Goal: Obtain resource: Download file/media

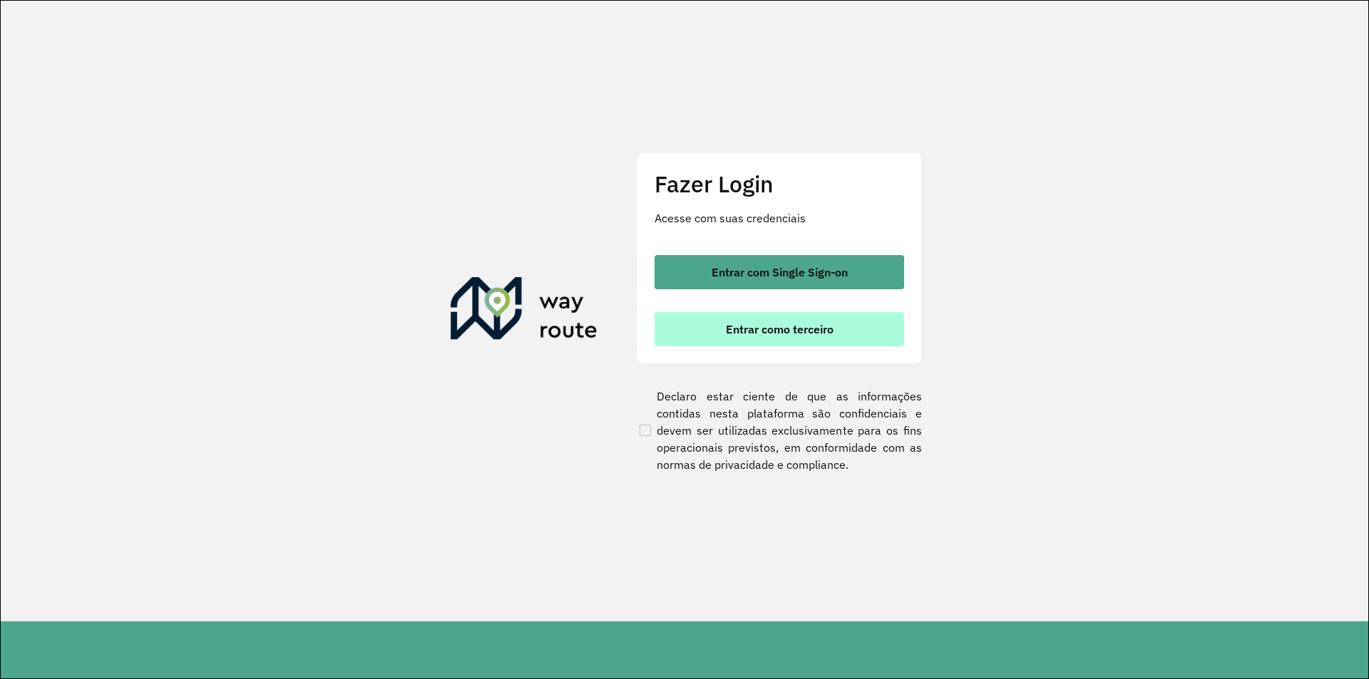
click at [739, 329] on span "Entrar como terceiro" at bounding box center [780, 329] width 108 height 11
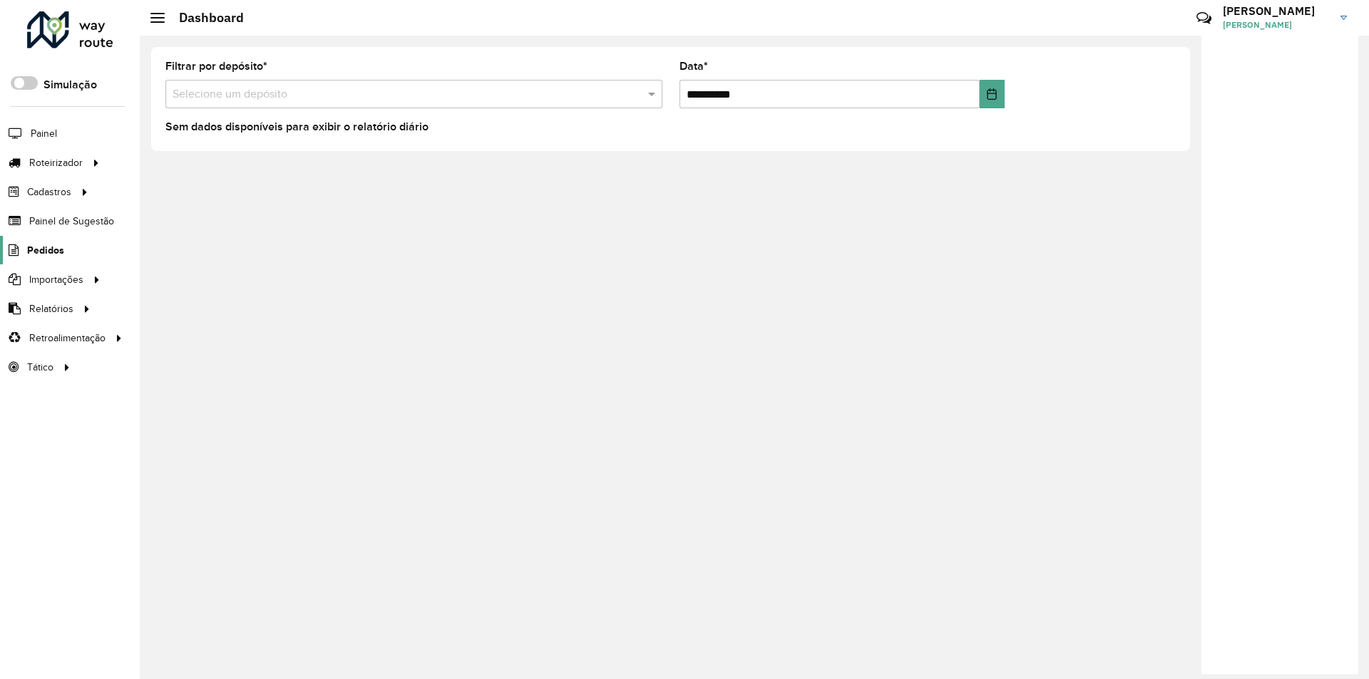
click at [45, 251] on span "Pedidos" at bounding box center [45, 250] width 37 height 15
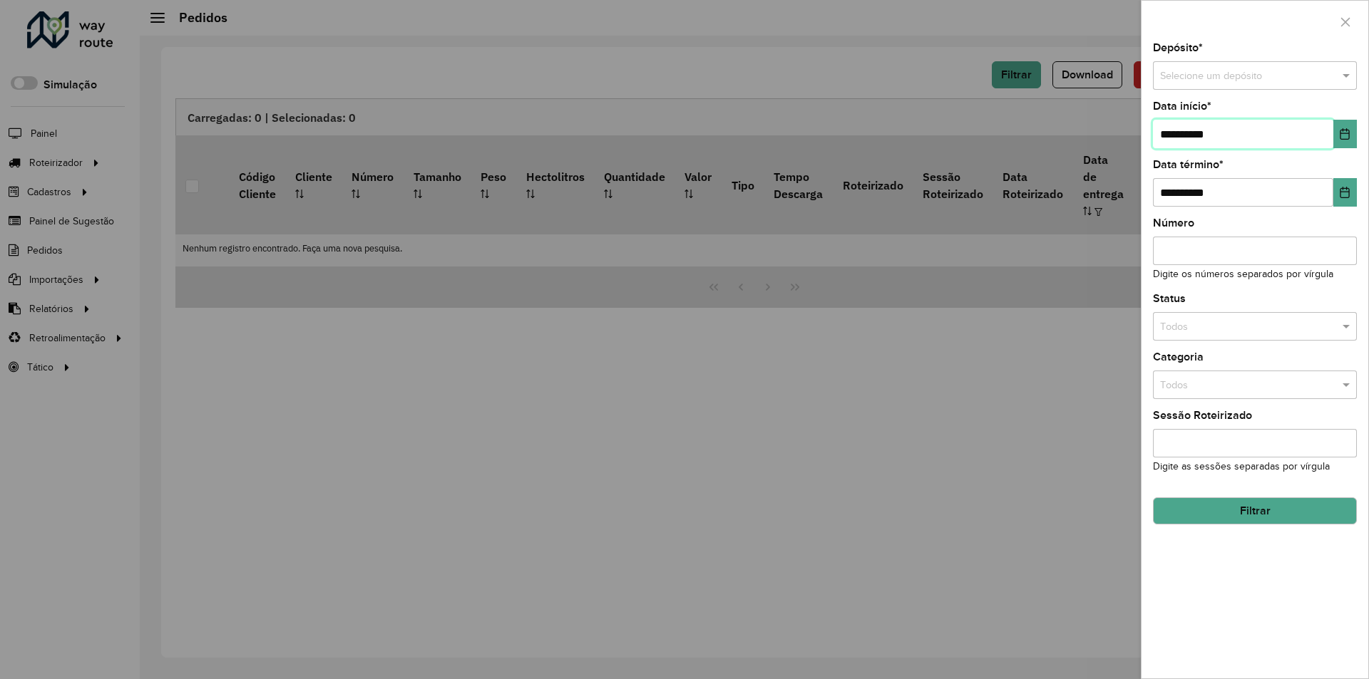
click at [1168, 138] on input "**********" at bounding box center [1243, 134] width 180 height 29
type input "**********"
click at [1344, 68] on span at bounding box center [1348, 76] width 18 height 16
click at [1274, 137] on div "Conesul" at bounding box center [1254, 139] width 202 height 23
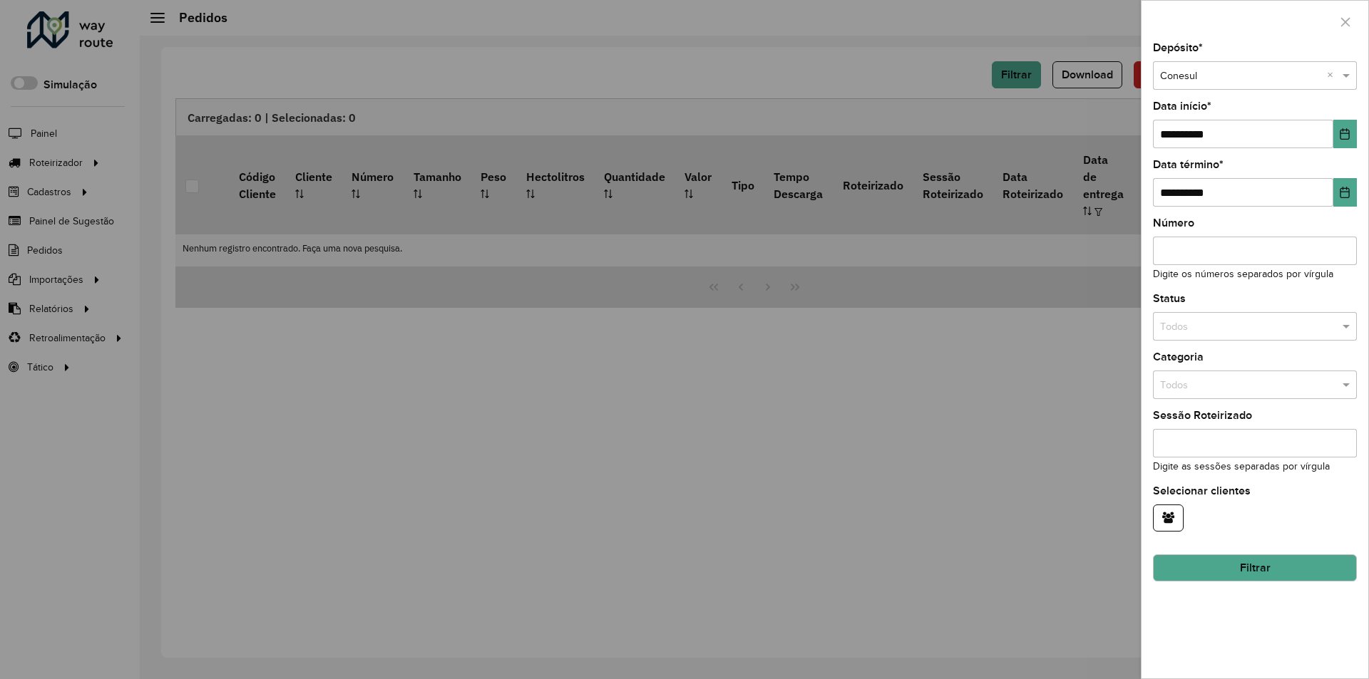
click at [1173, 565] on button "Filtrar" at bounding box center [1255, 568] width 204 height 27
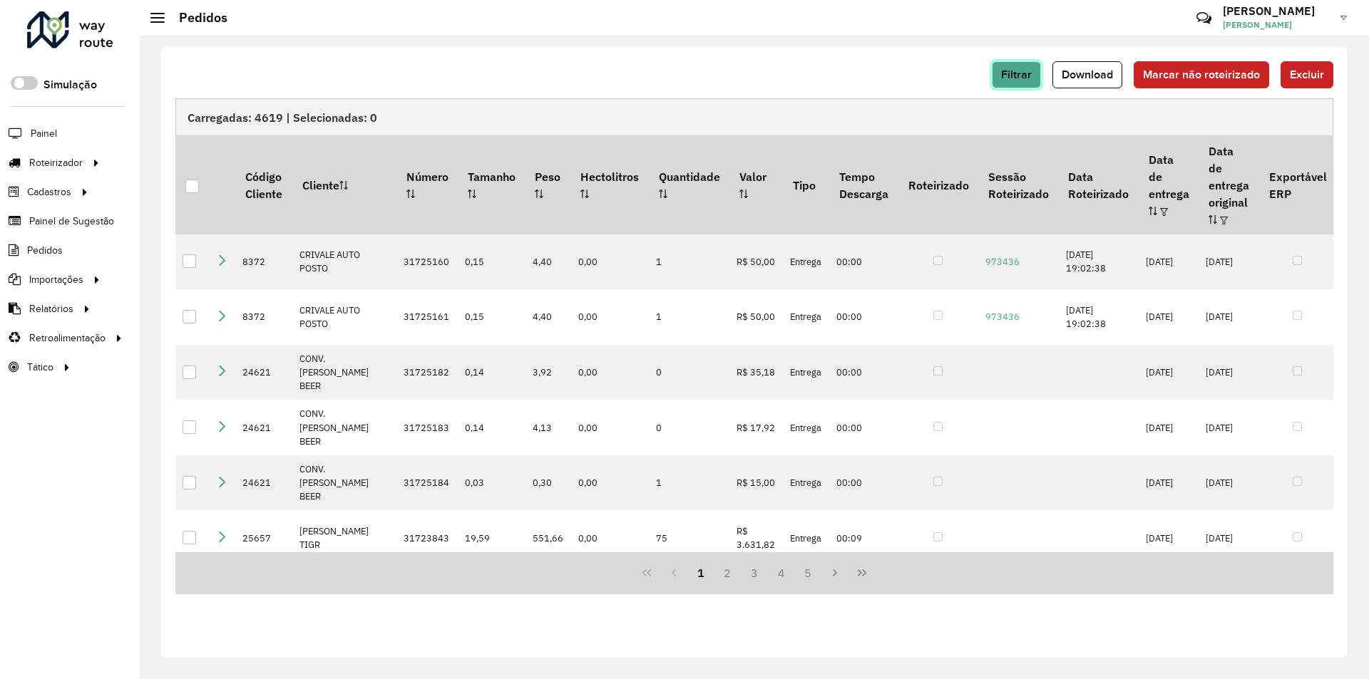
click at [1007, 77] on span "Filtrar" at bounding box center [1016, 74] width 31 height 12
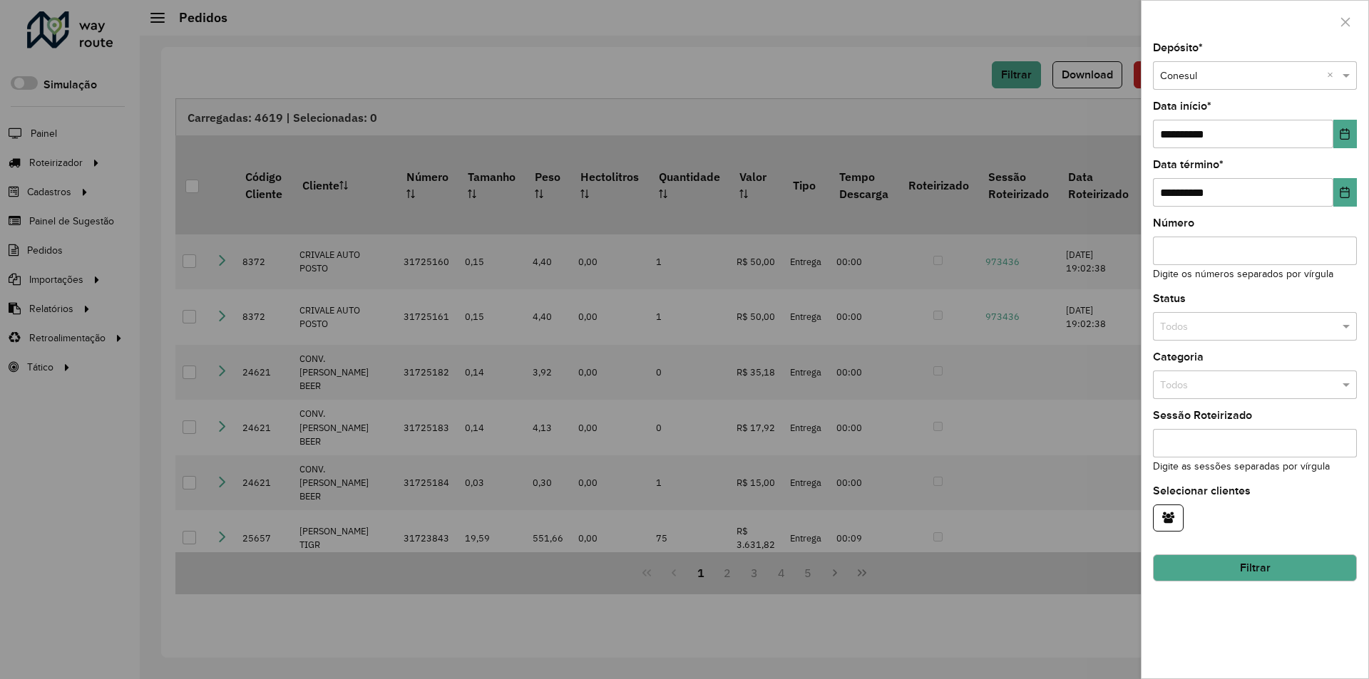
click at [913, 60] on div at bounding box center [684, 339] width 1369 height 679
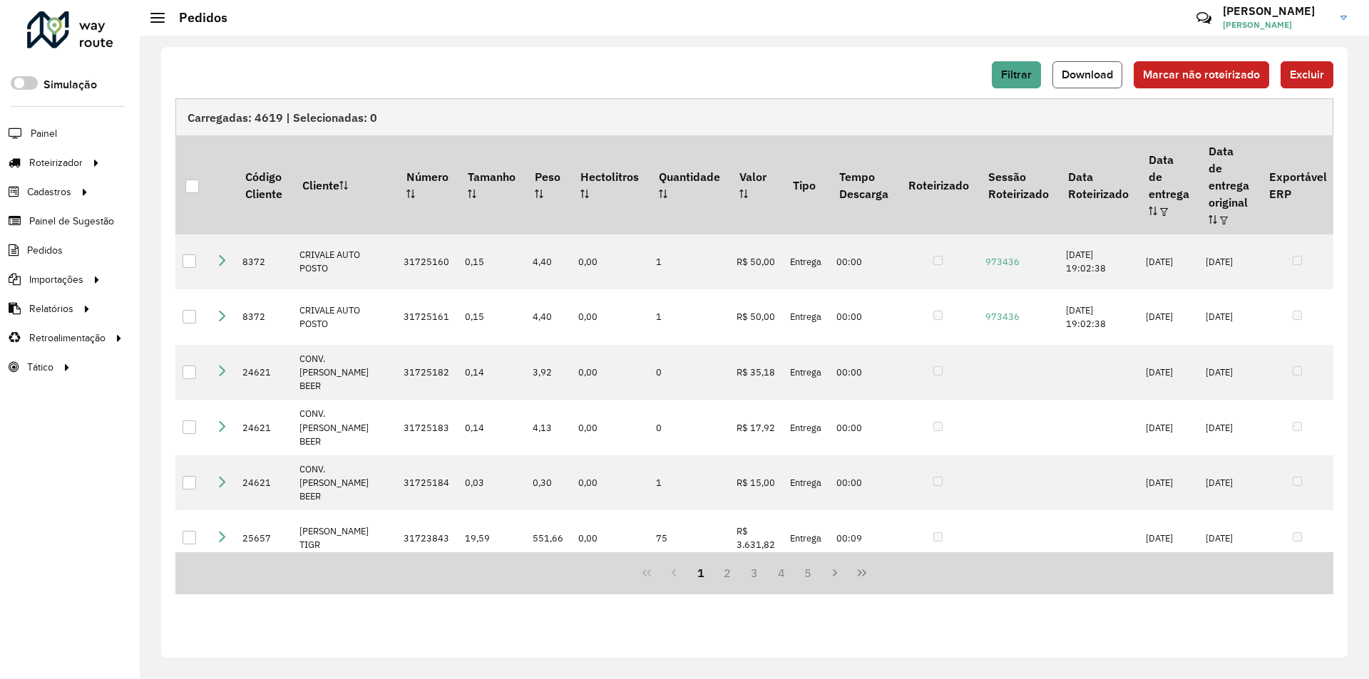
click at [1075, 73] on span "Download" at bounding box center [1086, 74] width 51 height 12
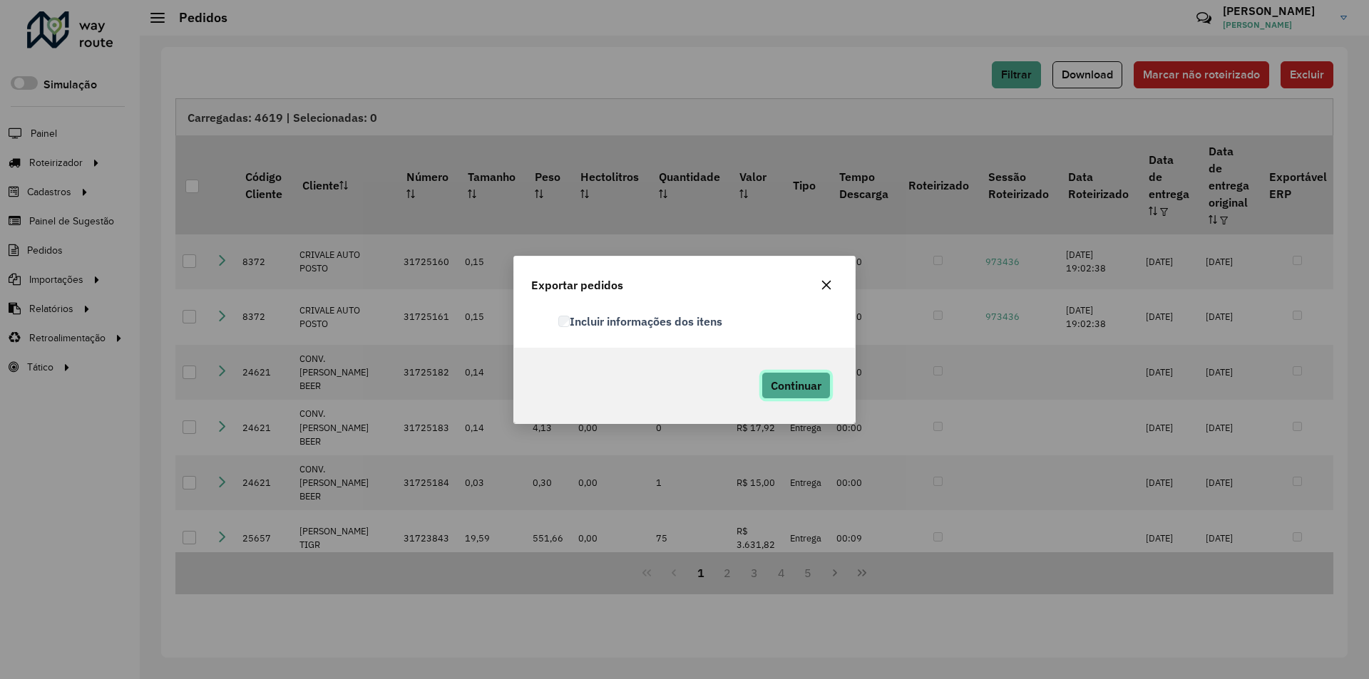
click at [784, 374] on button "Continuar" at bounding box center [795, 385] width 69 height 27
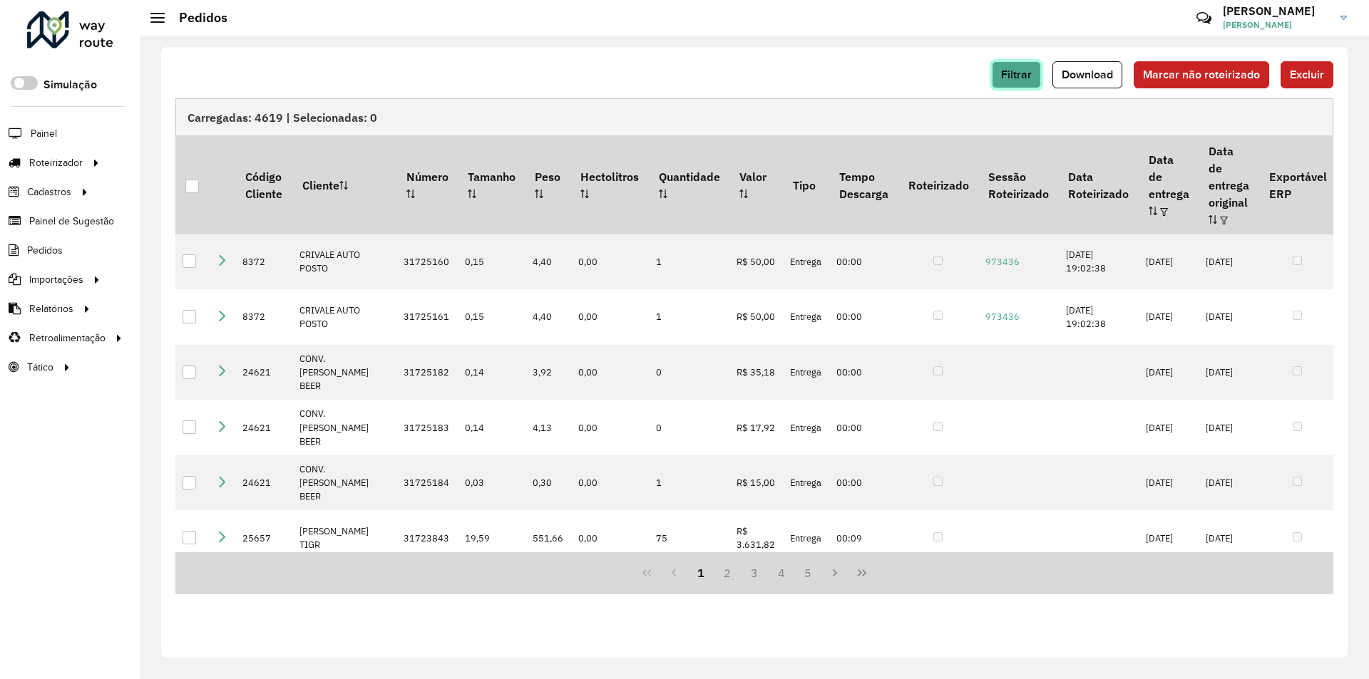
click at [1024, 71] on span "Filtrar" at bounding box center [1016, 74] width 31 height 12
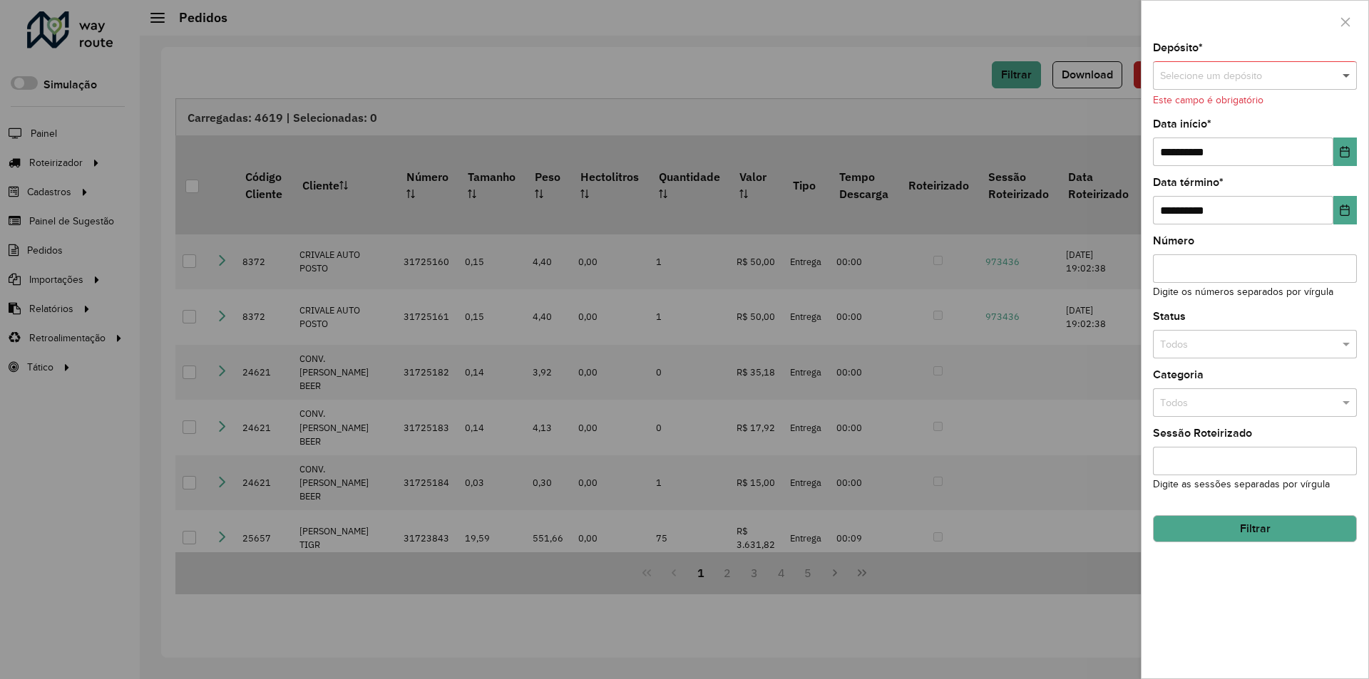
click at [1347, 76] on span at bounding box center [1348, 76] width 18 height 16
click at [1230, 156] on span "Conesul Ariquemes" at bounding box center [1203, 160] width 88 height 11
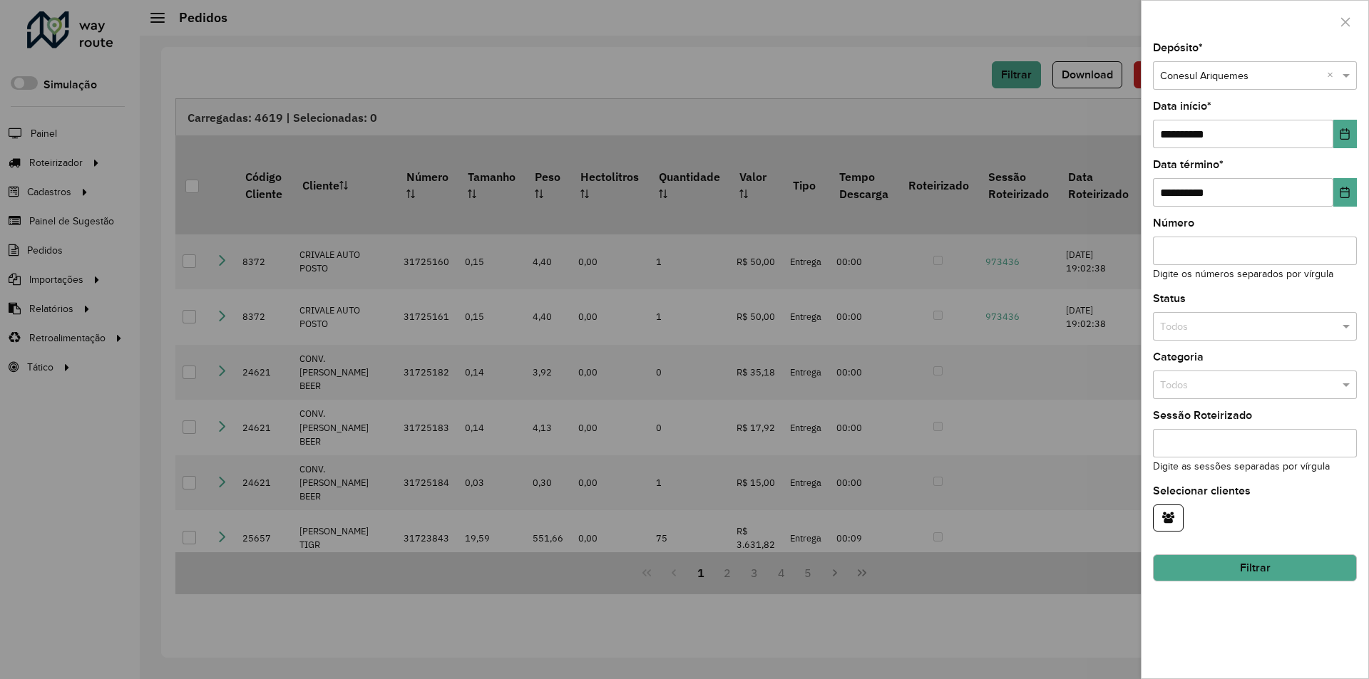
click at [1246, 572] on button "Filtrar" at bounding box center [1255, 568] width 204 height 27
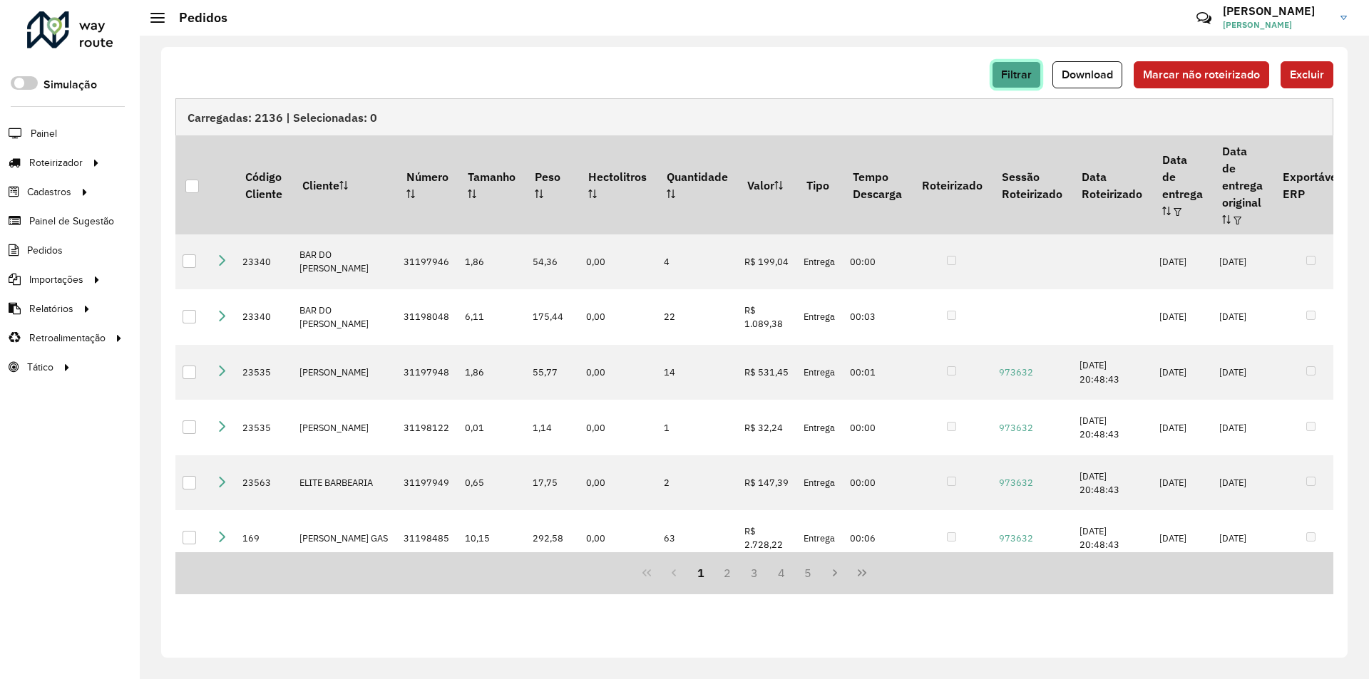
click at [1017, 71] on span "Filtrar" at bounding box center [1016, 74] width 31 height 12
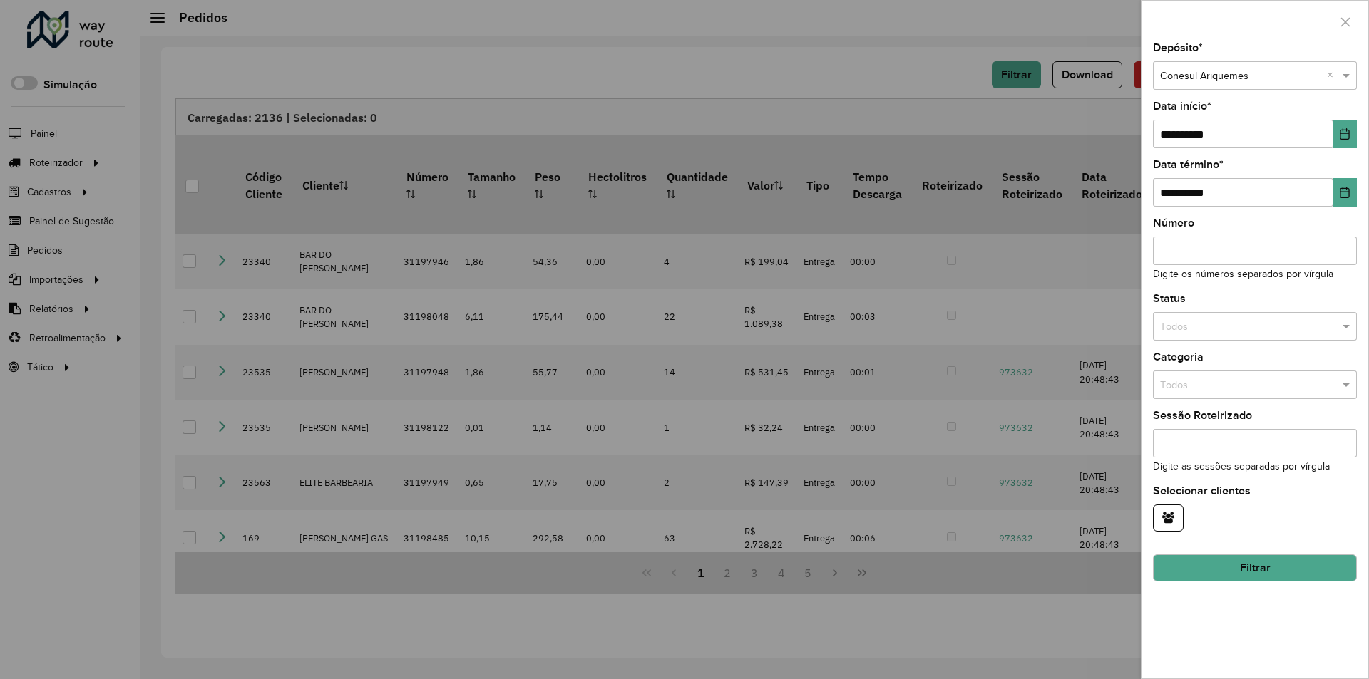
click at [870, 81] on div at bounding box center [684, 339] width 1369 height 679
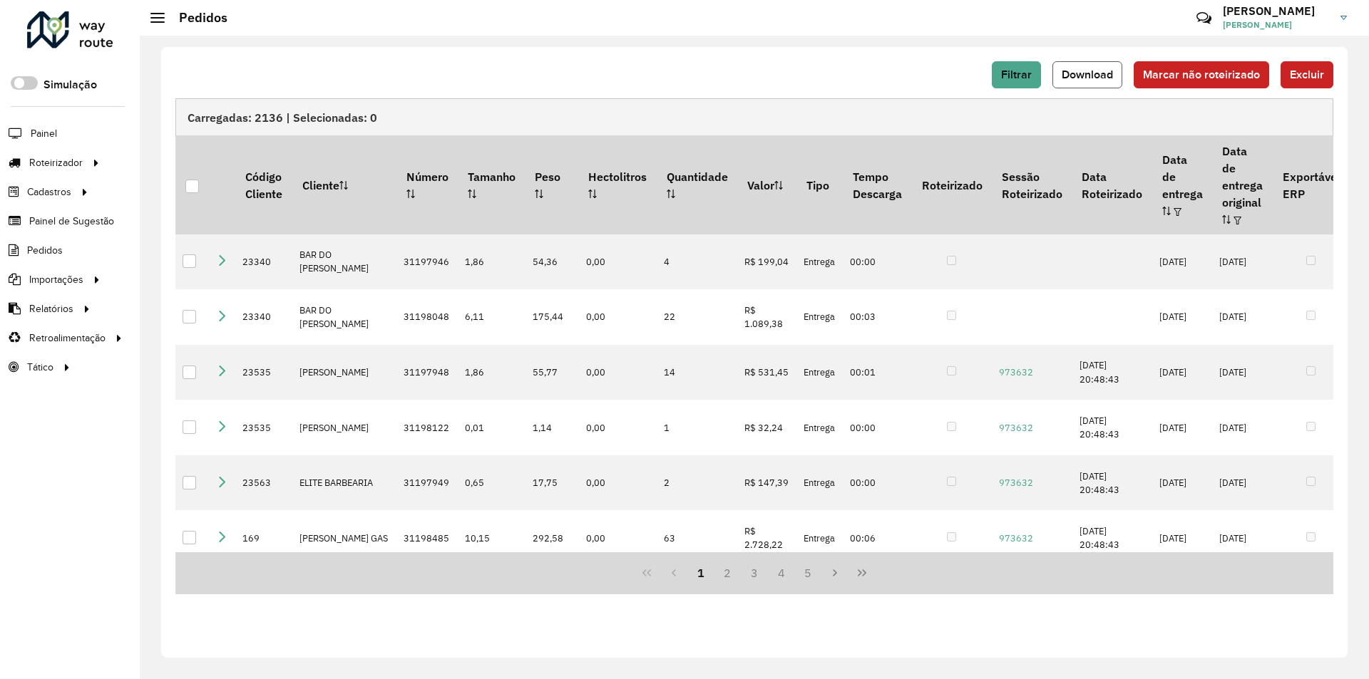
click at [1073, 77] on span "Download" at bounding box center [1086, 74] width 51 height 12
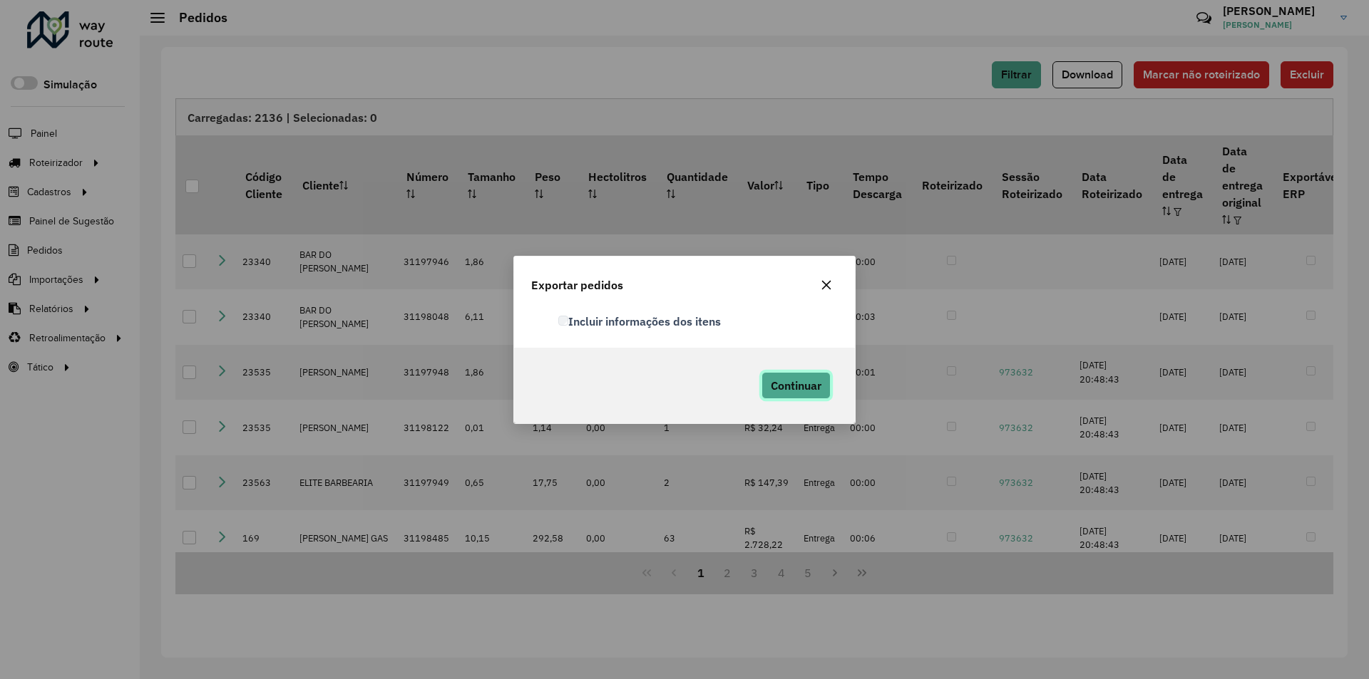
click at [811, 381] on span "Continuar" at bounding box center [796, 386] width 51 height 14
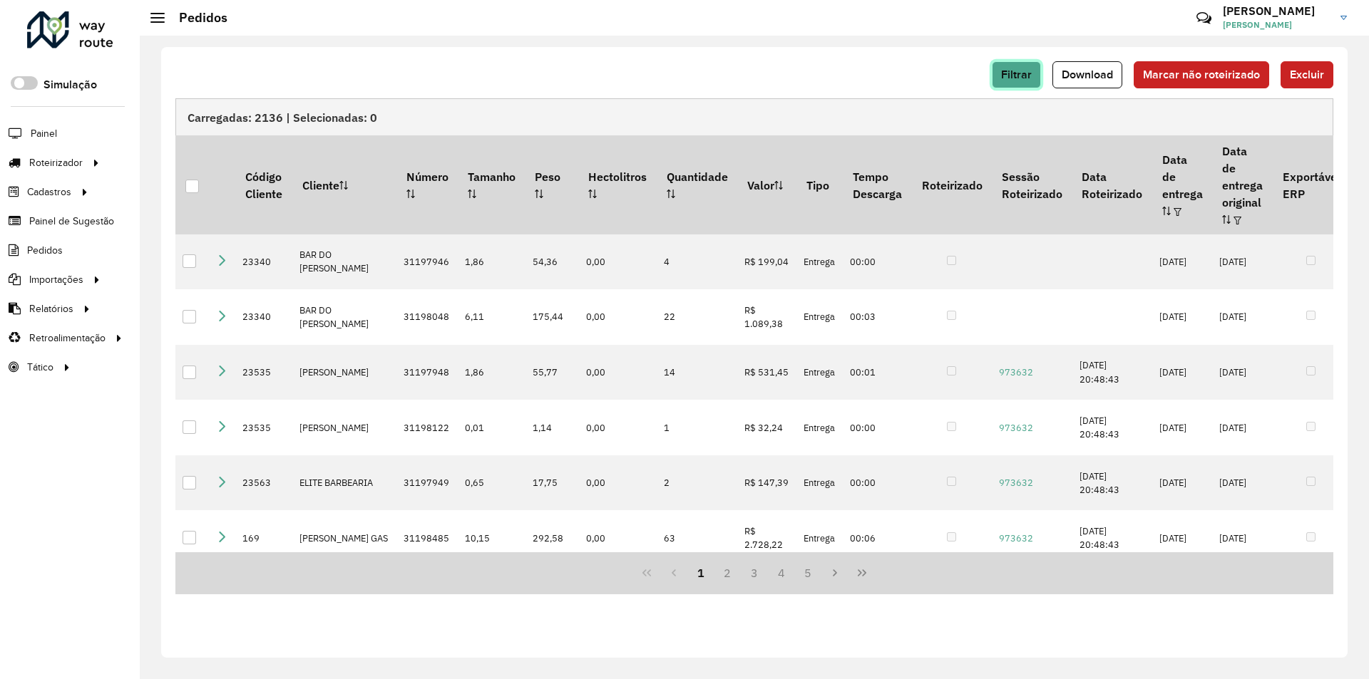
click at [1020, 79] on span "Filtrar" at bounding box center [1016, 74] width 31 height 12
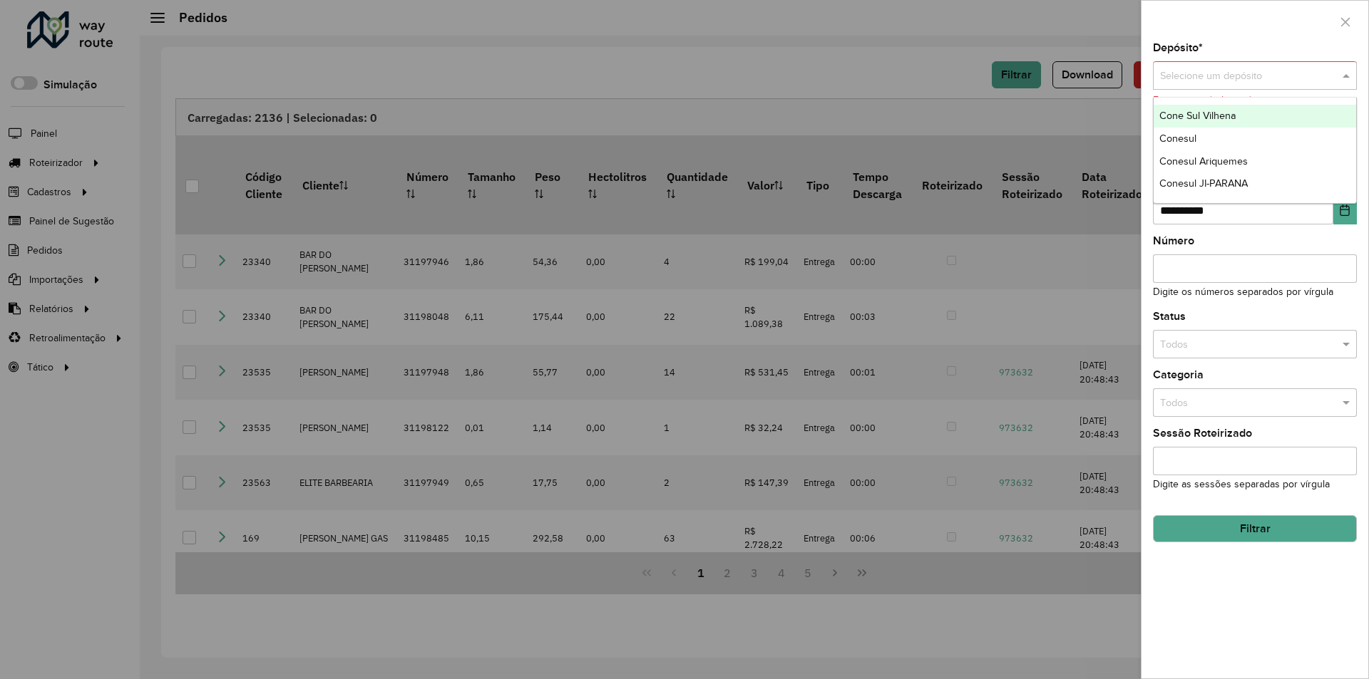
click at [1344, 73] on span at bounding box center [1348, 76] width 18 height 16
click at [1247, 186] on span "Conesul JI-PARANA" at bounding box center [1203, 182] width 88 height 11
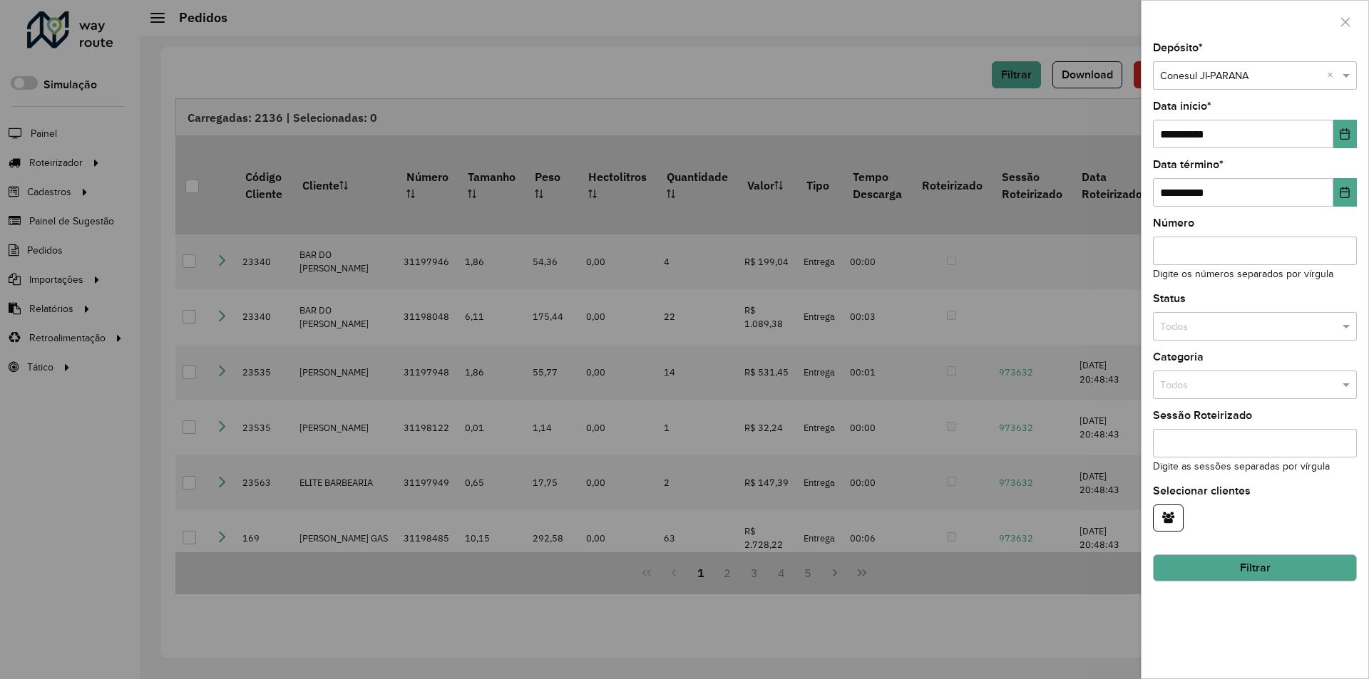
click at [1205, 574] on button "Filtrar" at bounding box center [1255, 568] width 204 height 27
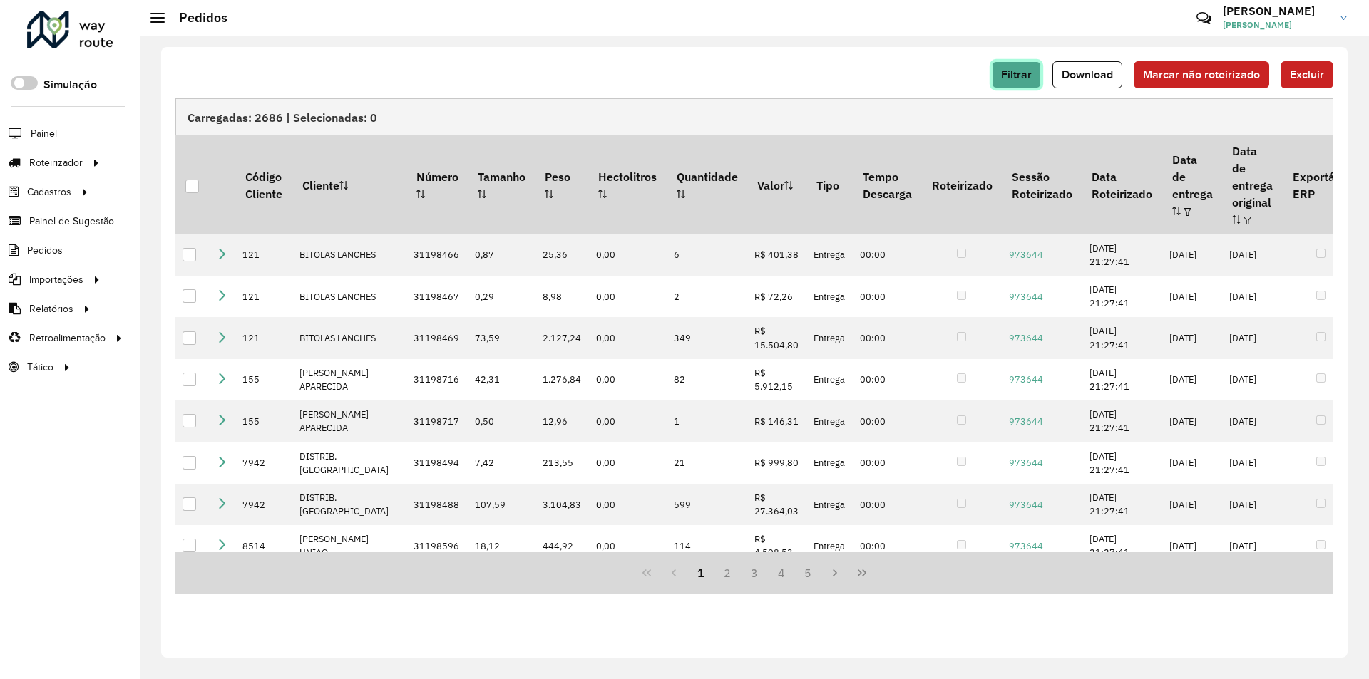
click at [1018, 81] on button "Filtrar" at bounding box center [1016, 74] width 49 height 27
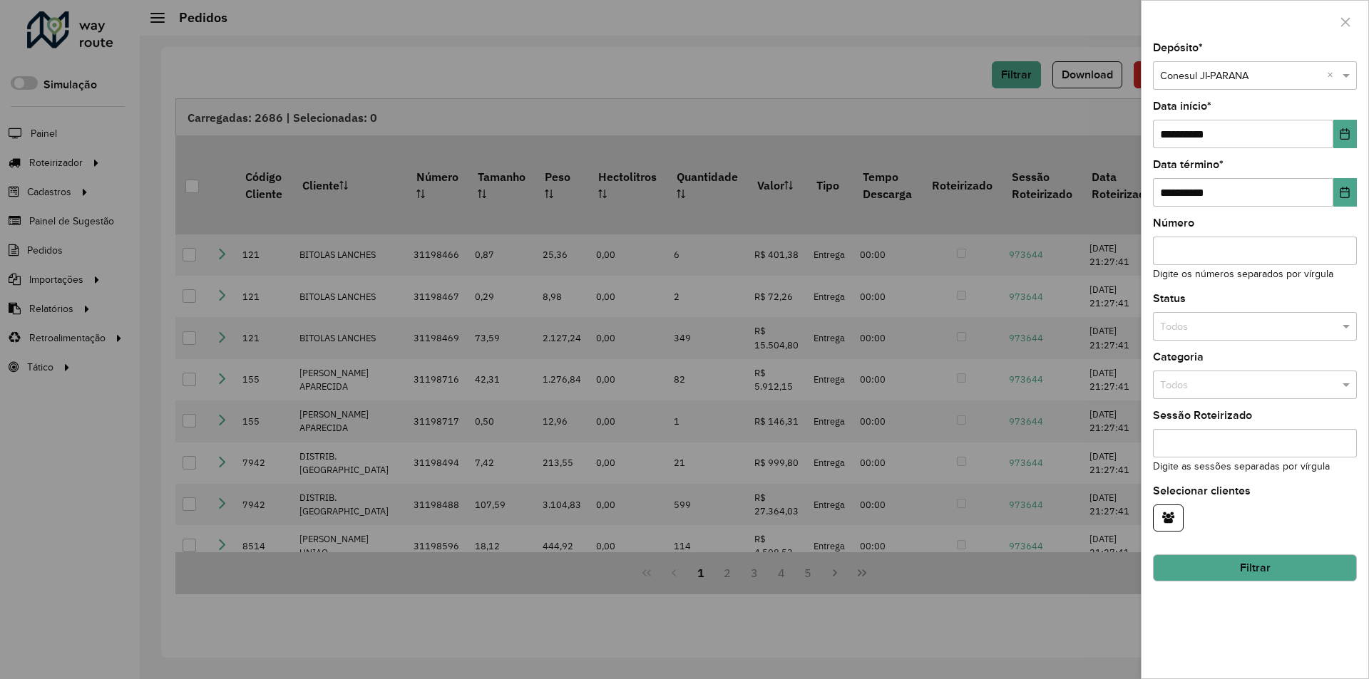
click at [905, 81] on div at bounding box center [684, 339] width 1369 height 679
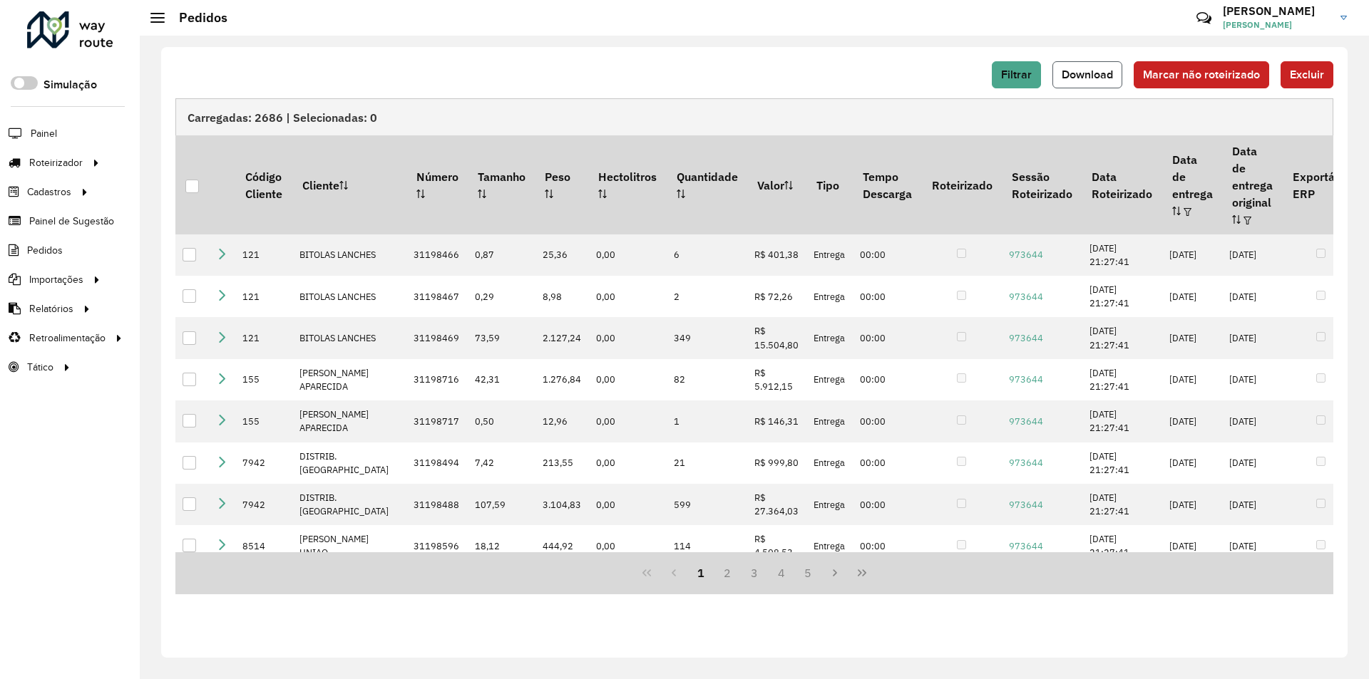
click at [1071, 78] on span "Download" at bounding box center [1086, 74] width 51 height 12
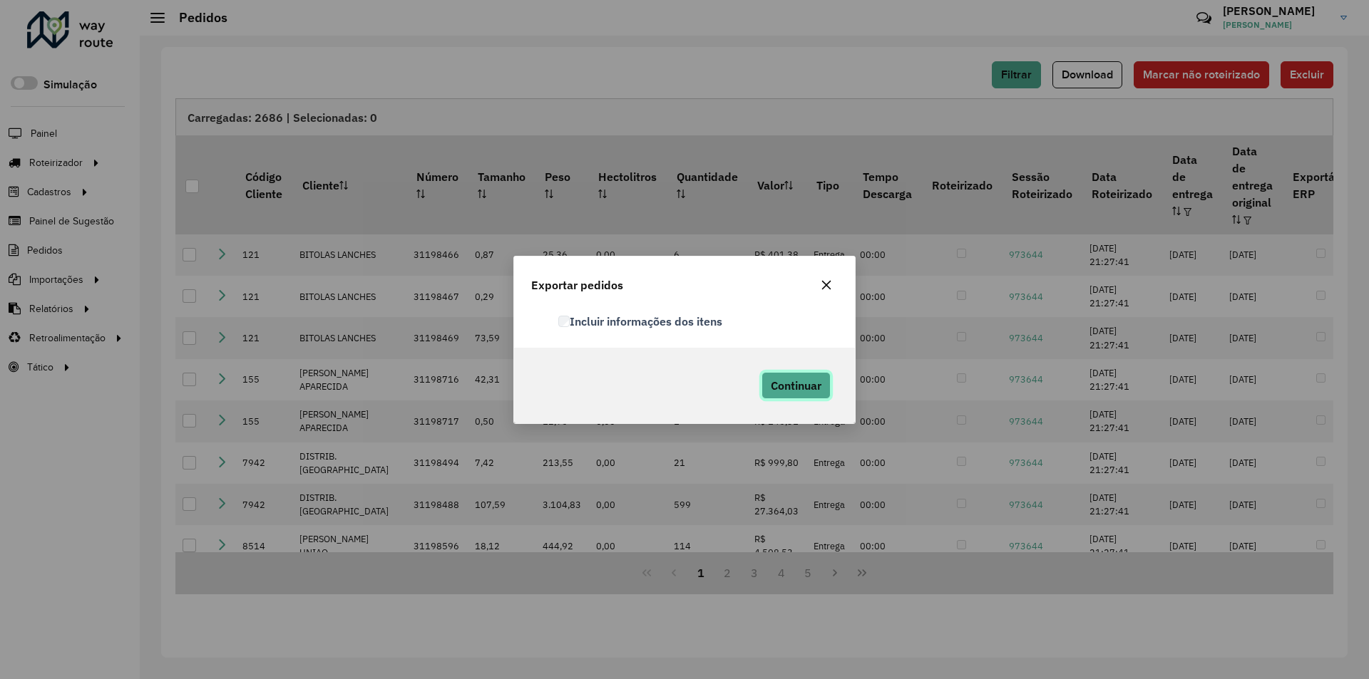
click at [798, 393] on button "Continuar" at bounding box center [795, 385] width 69 height 27
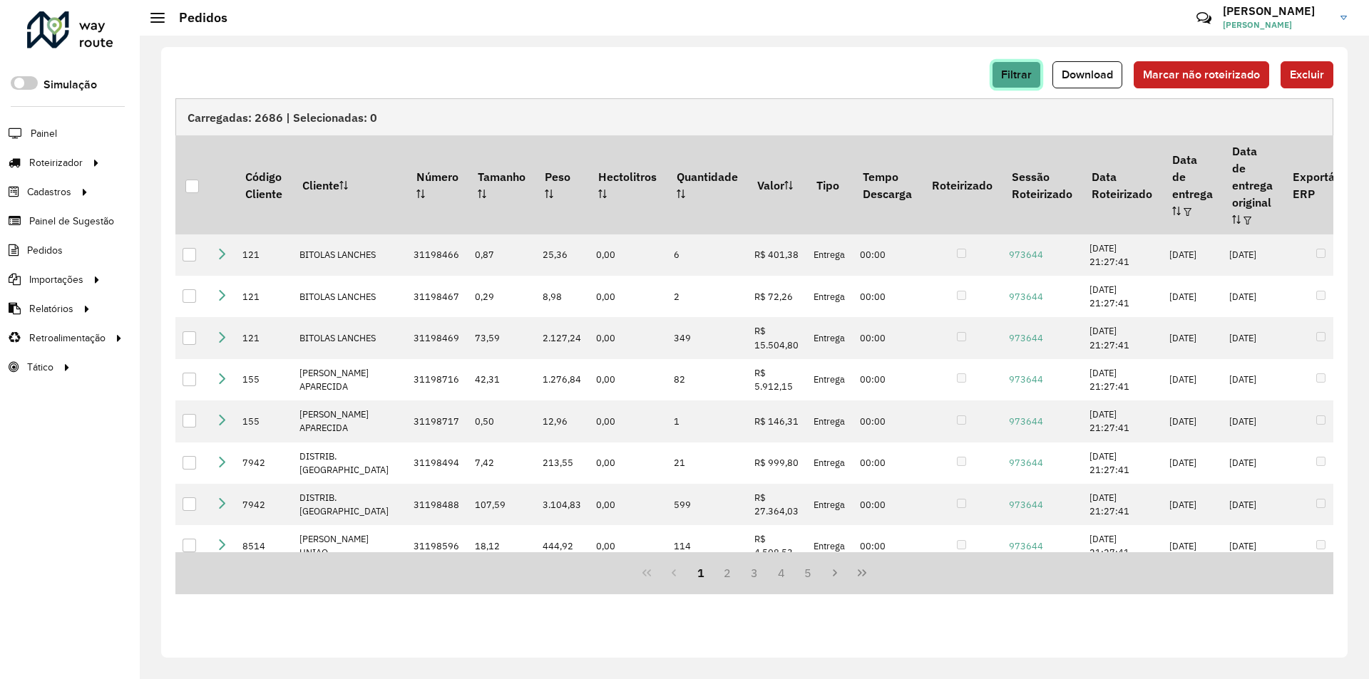
click at [999, 74] on button "Filtrar" at bounding box center [1016, 74] width 49 height 27
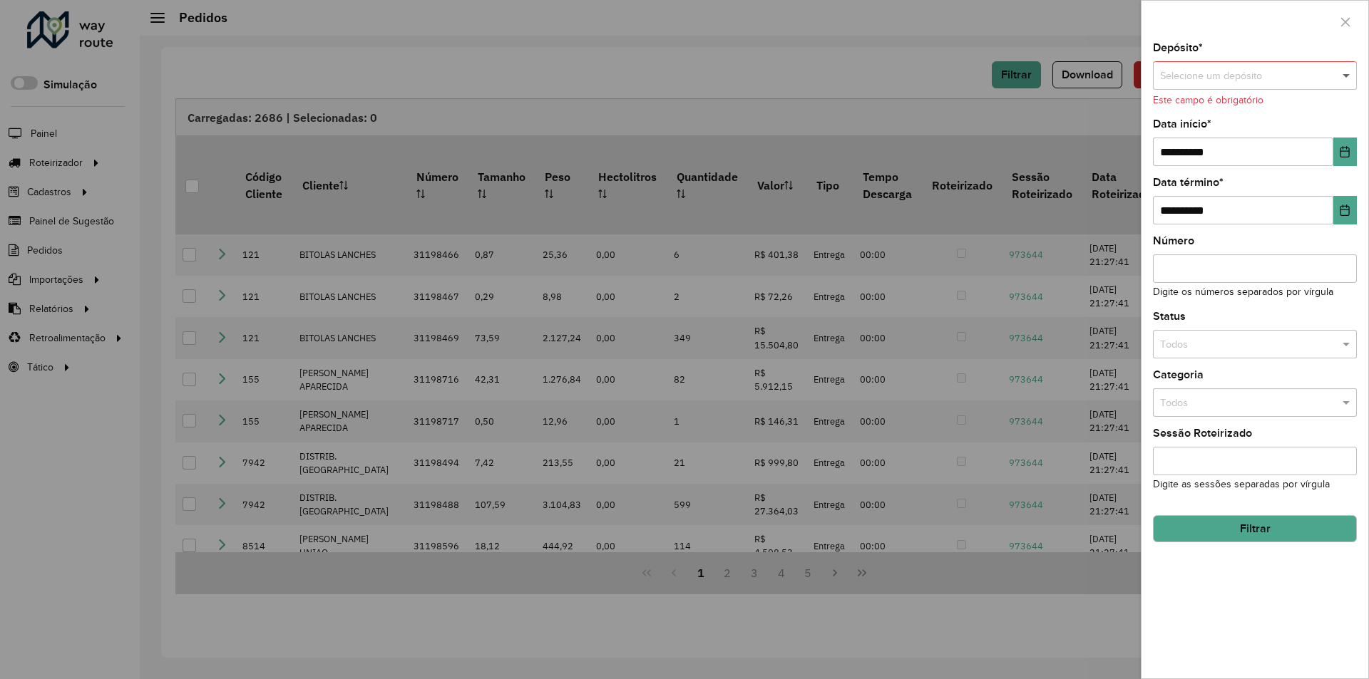
click at [1349, 73] on span at bounding box center [1348, 76] width 18 height 16
click at [1265, 117] on div "Cone Sul Vilhena" at bounding box center [1254, 116] width 202 height 23
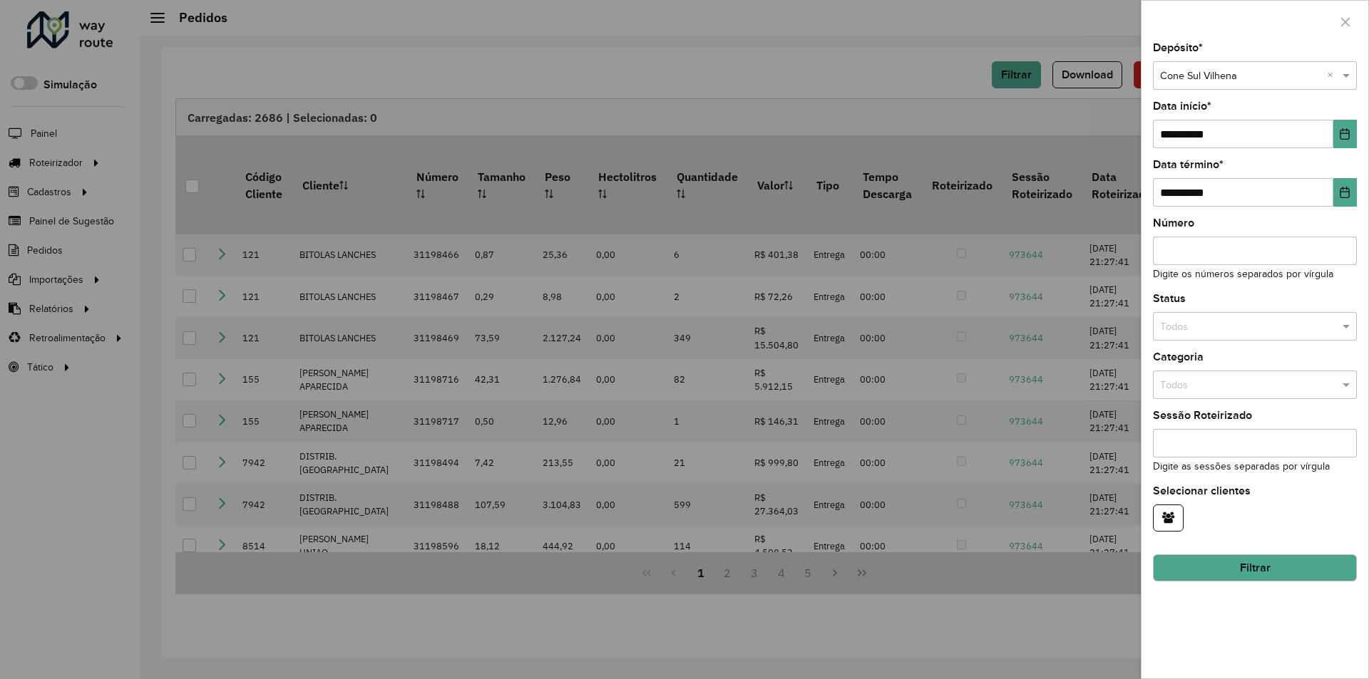
click at [1251, 571] on button "Filtrar" at bounding box center [1255, 568] width 204 height 27
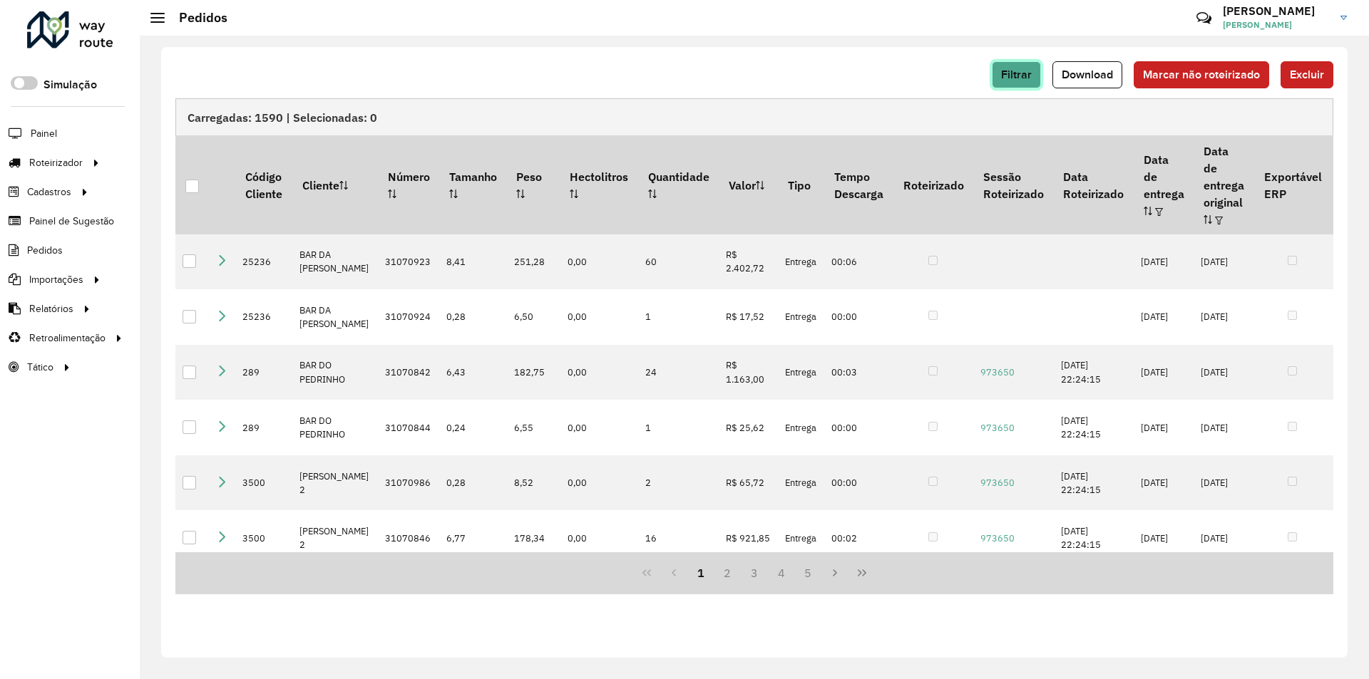
click at [1030, 71] on span "Filtrar" at bounding box center [1016, 74] width 31 height 12
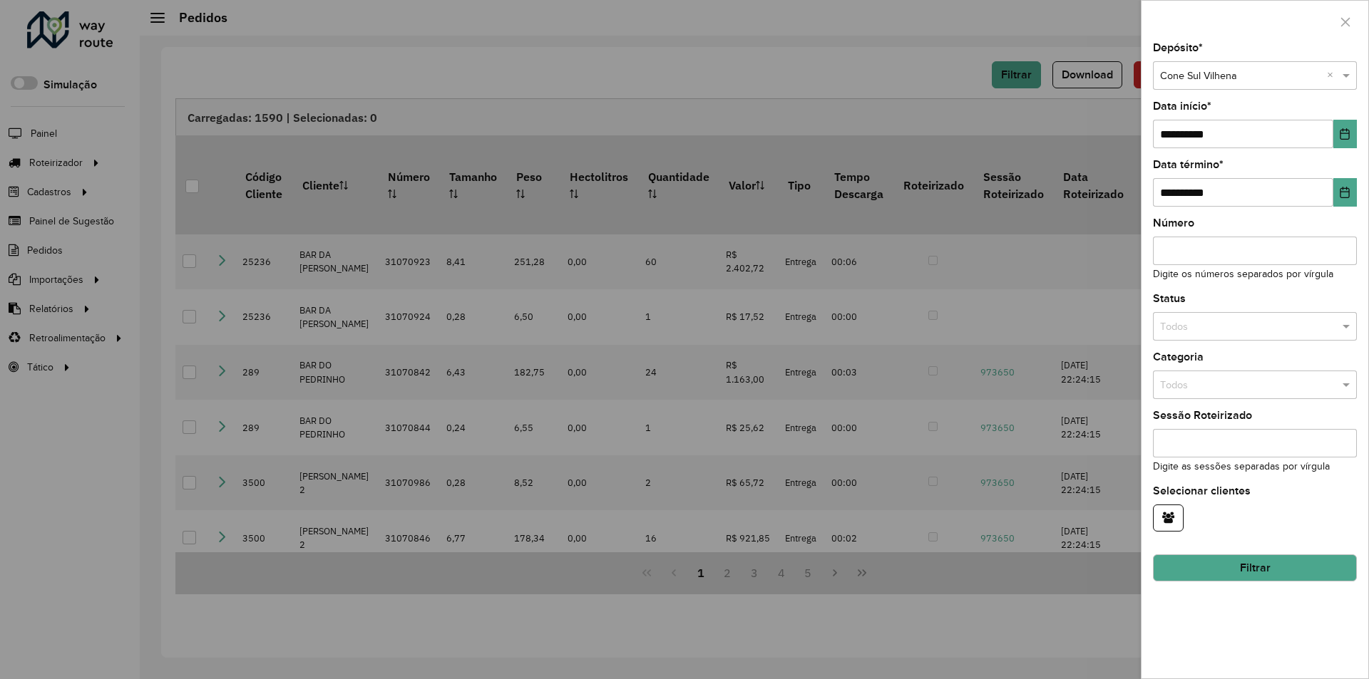
click at [905, 73] on div at bounding box center [684, 339] width 1369 height 679
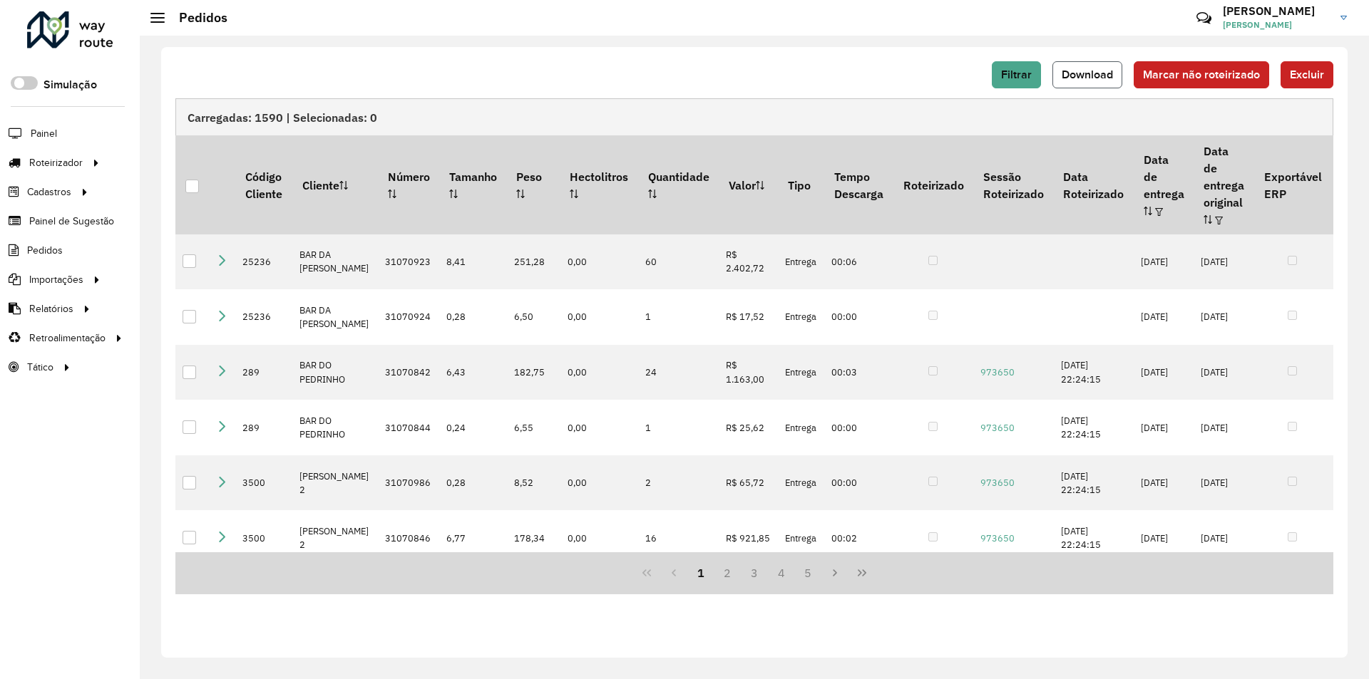
click at [1106, 73] on span "Download" at bounding box center [1086, 74] width 51 height 12
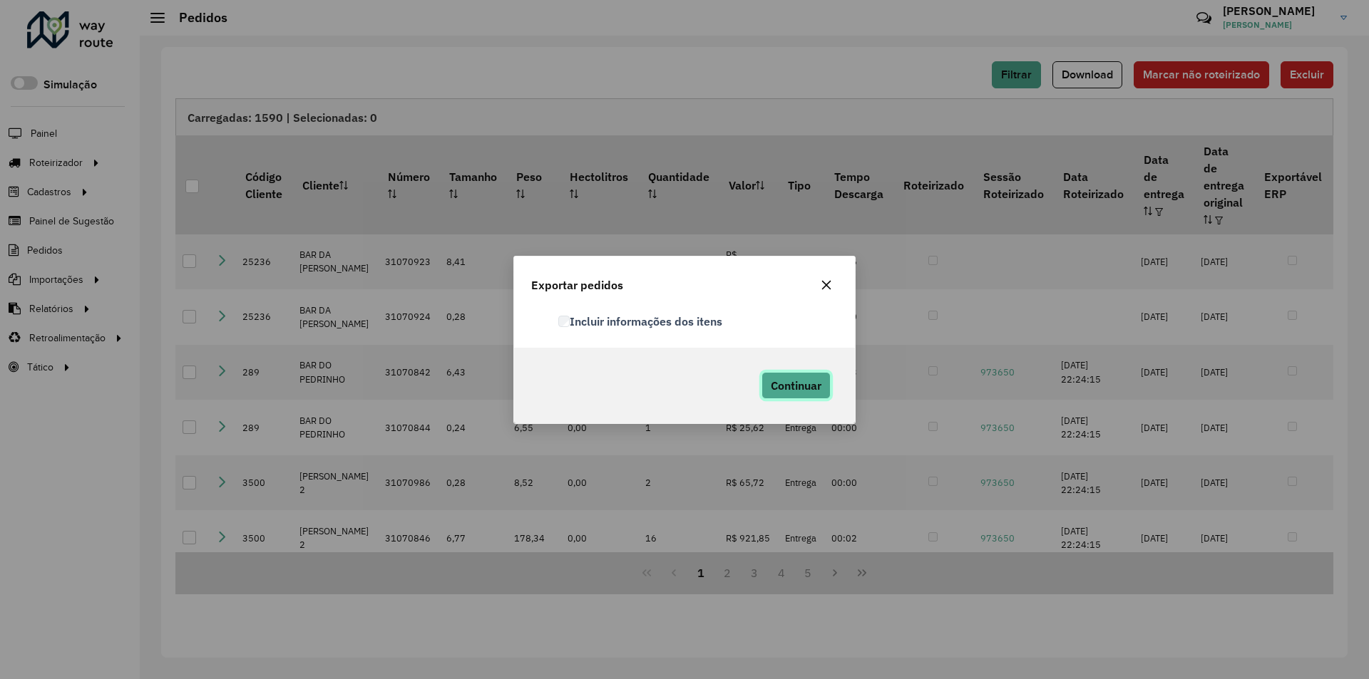
click at [804, 384] on span "Continuar" at bounding box center [796, 386] width 51 height 14
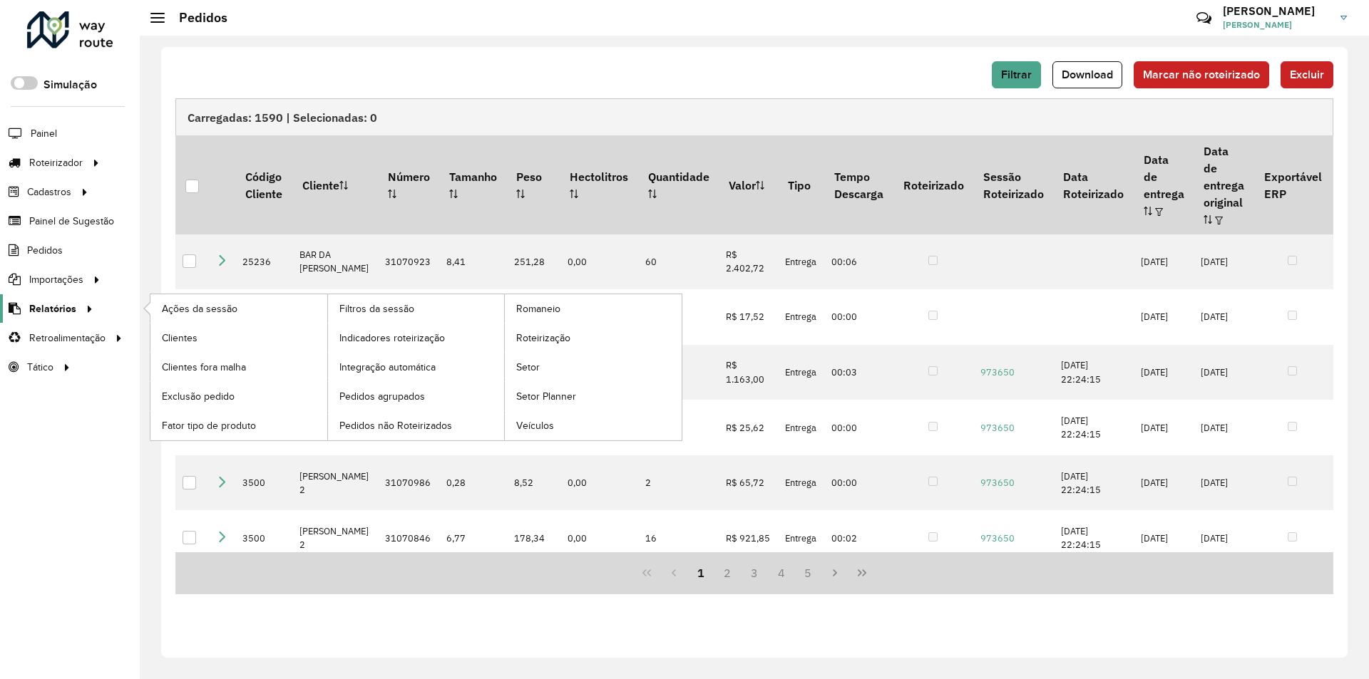
click at [61, 314] on span "Relatórios" at bounding box center [52, 309] width 47 height 15
click at [177, 330] on link "Clientes" at bounding box center [238, 338] width 177 height 29
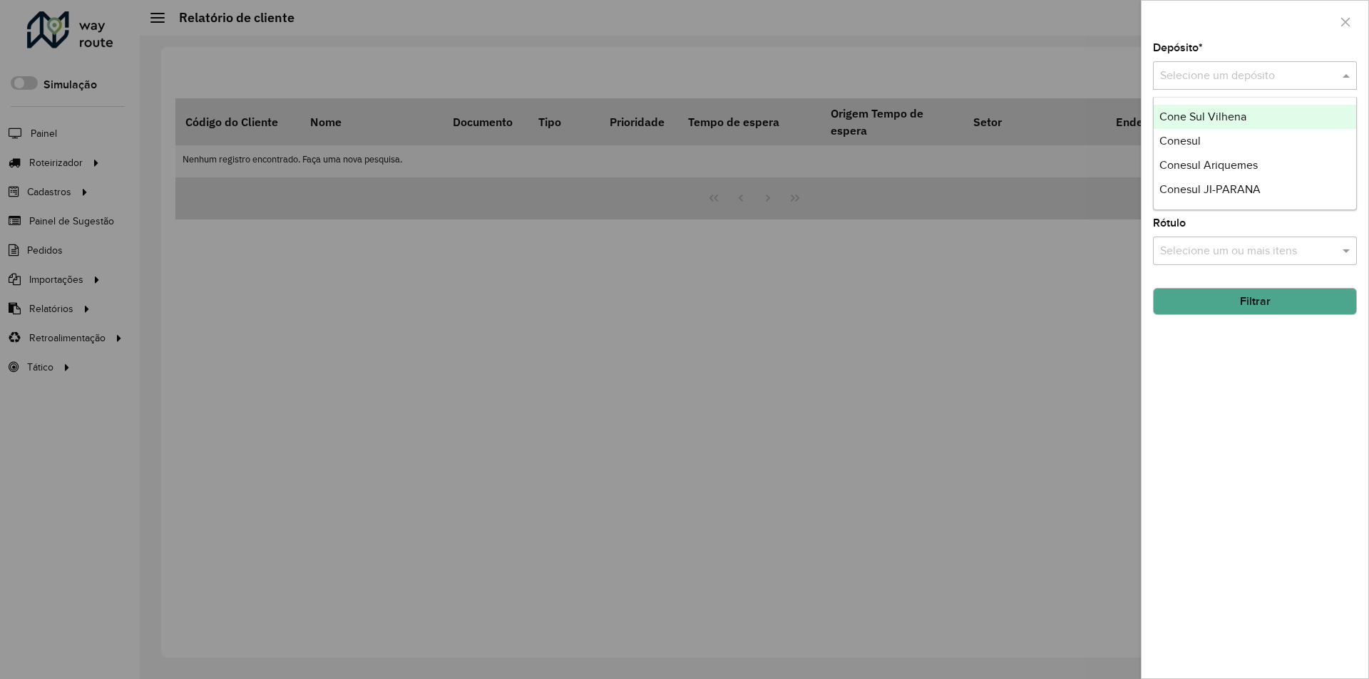
click at [1345, 76] on span at bounding box center [1348, 75] width 18 height 17
click at [1230, 143] on div "Conesul" at bounding box center [1254, 141] width 202 height 24
click at [1200, 307] on button "Filtrar" at bounding box center [1255, 301] width 204 height 27
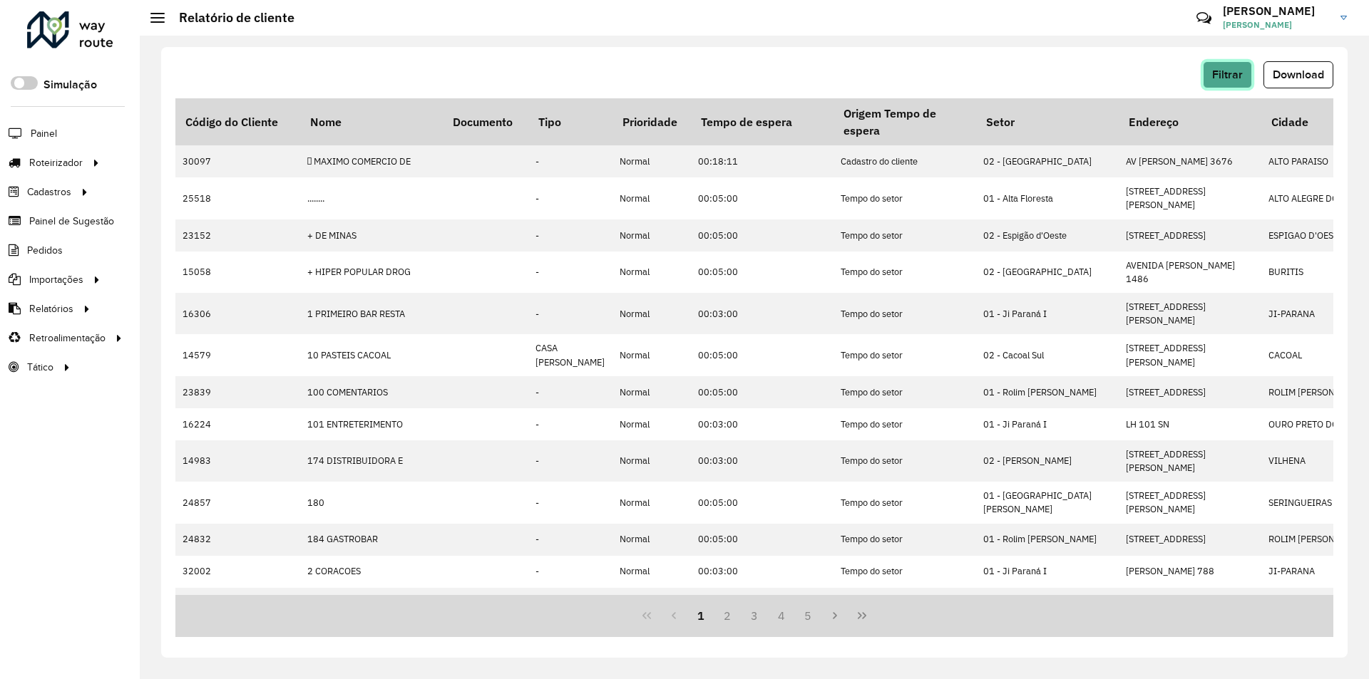
click at [1223, 68] on span "Filtrar" at bounding box center [1227, 74] width 31 height 12
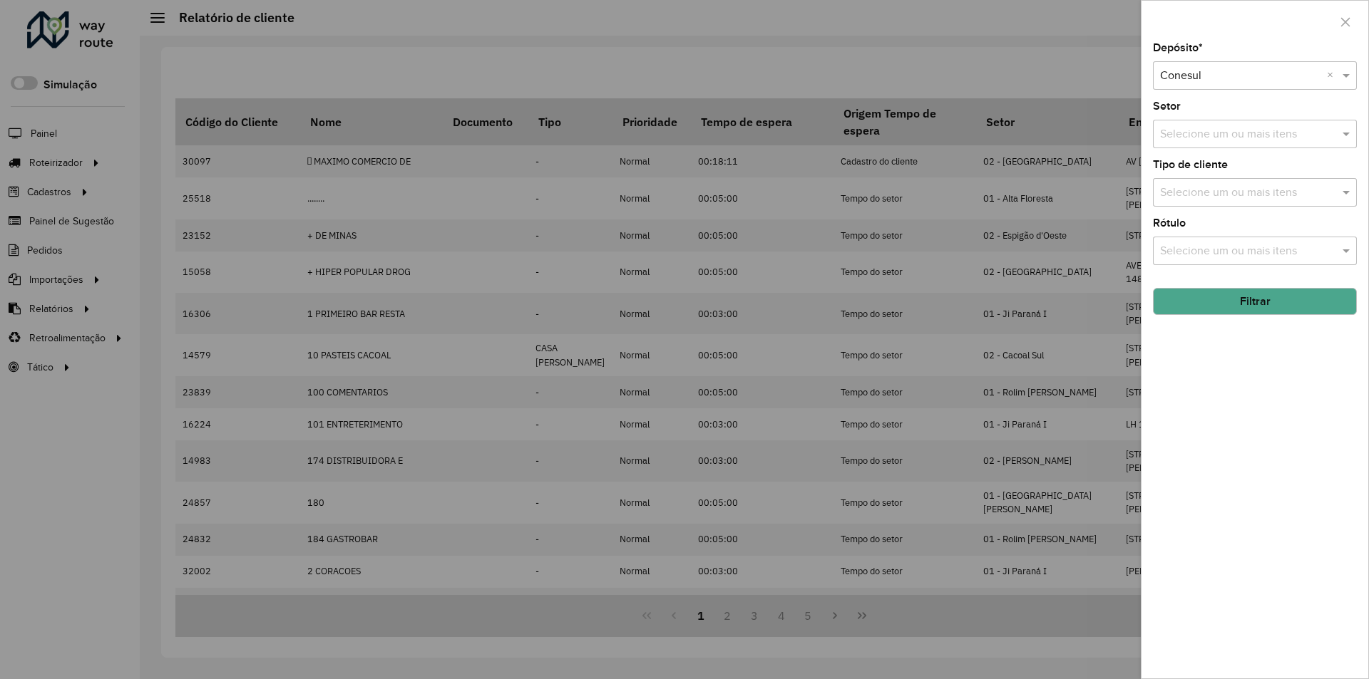
click at [1029, 59] on div at bounding box center [684, 339] width 1369 height 679
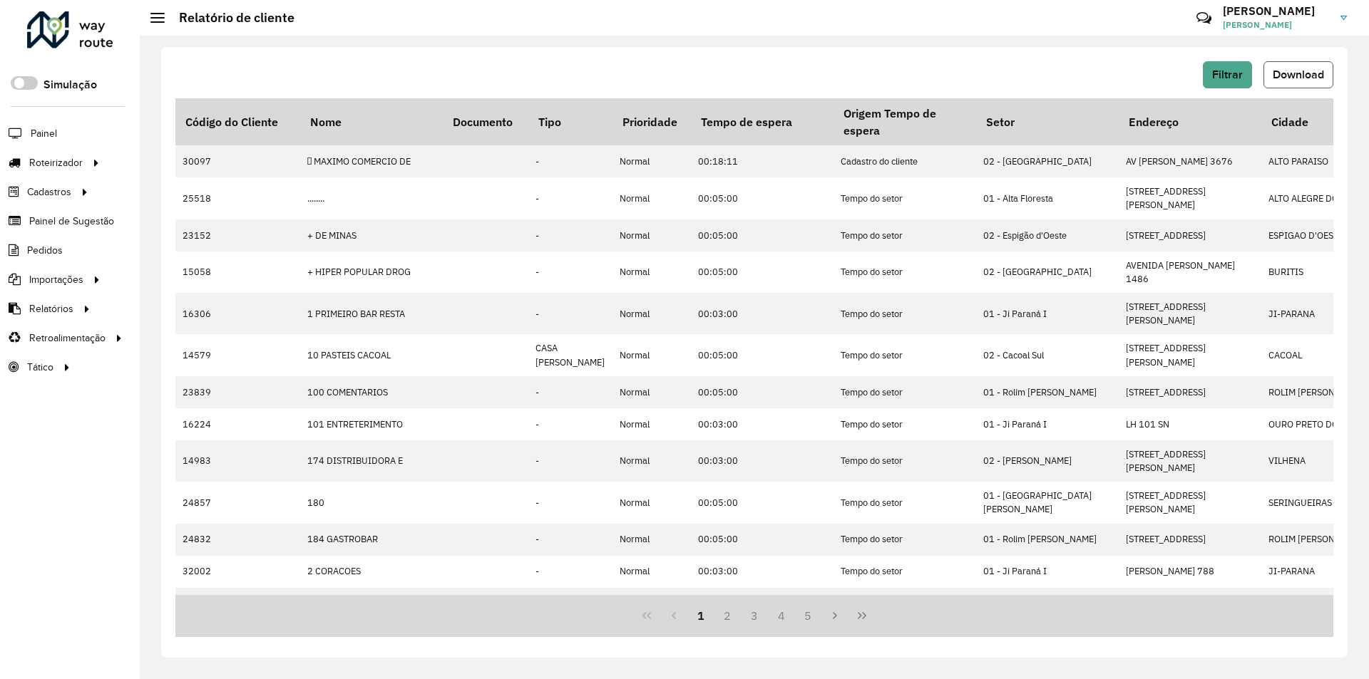
click at [1302, 71] on span "Download" at bounding box center [1297, 74] width 51 height 12
click at [1233, 81] on button "Filtrar" at bounding box center [1227, 74] width 49 height 27
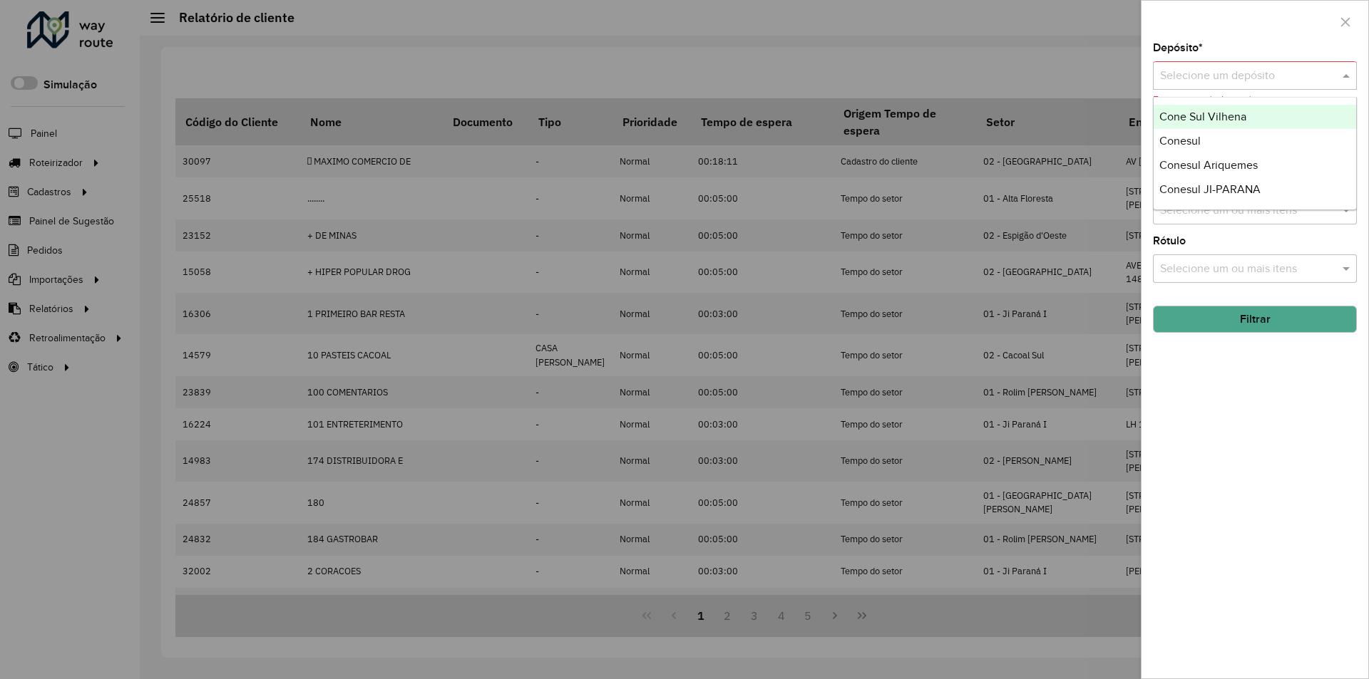
click at [1343, 74] on span at bounding box center [1348, 75] width 18 height 17
click at [1272, 165] on div "Conesul Ariquemes" at bounding box center [1254, 165] width 202 height 24
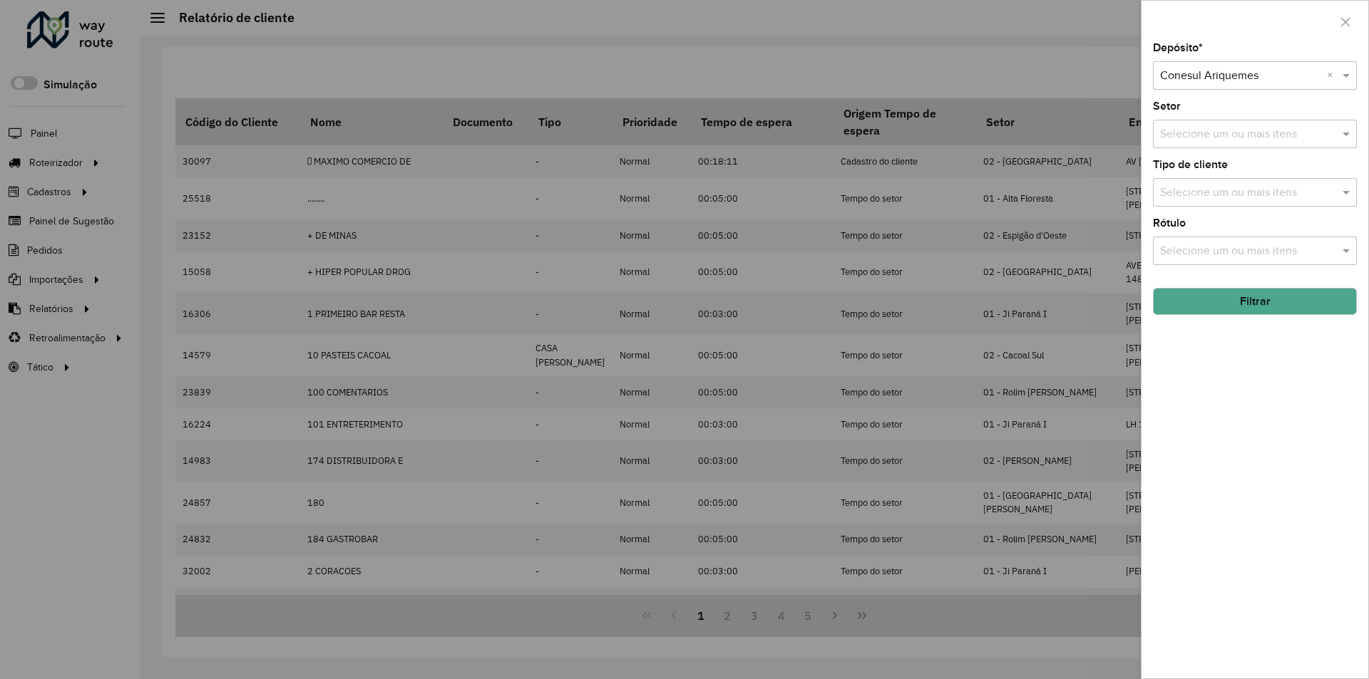
click at [1233, 308] on button "Filtrar" at bounding box center [1255, 301] width 204 height 27
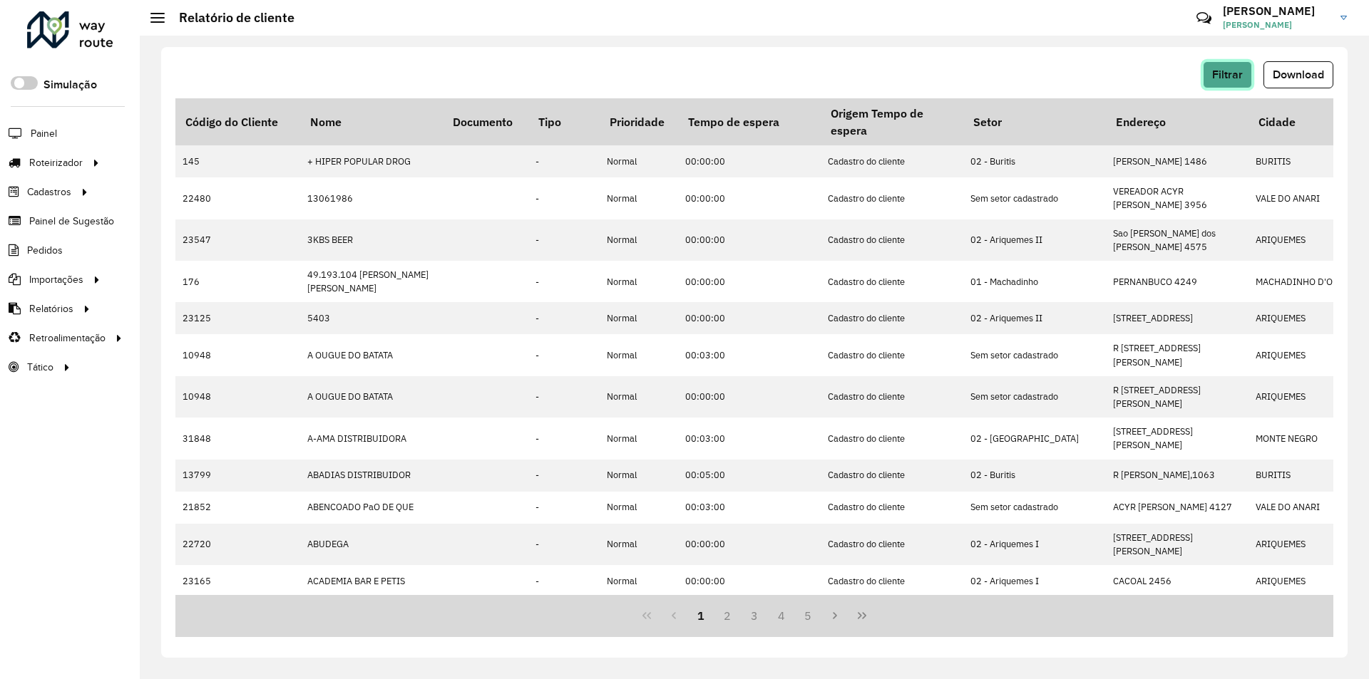
click at [1231, 76] on span "Filtrar" at bounding box center [1227, 74] width 31 height 12
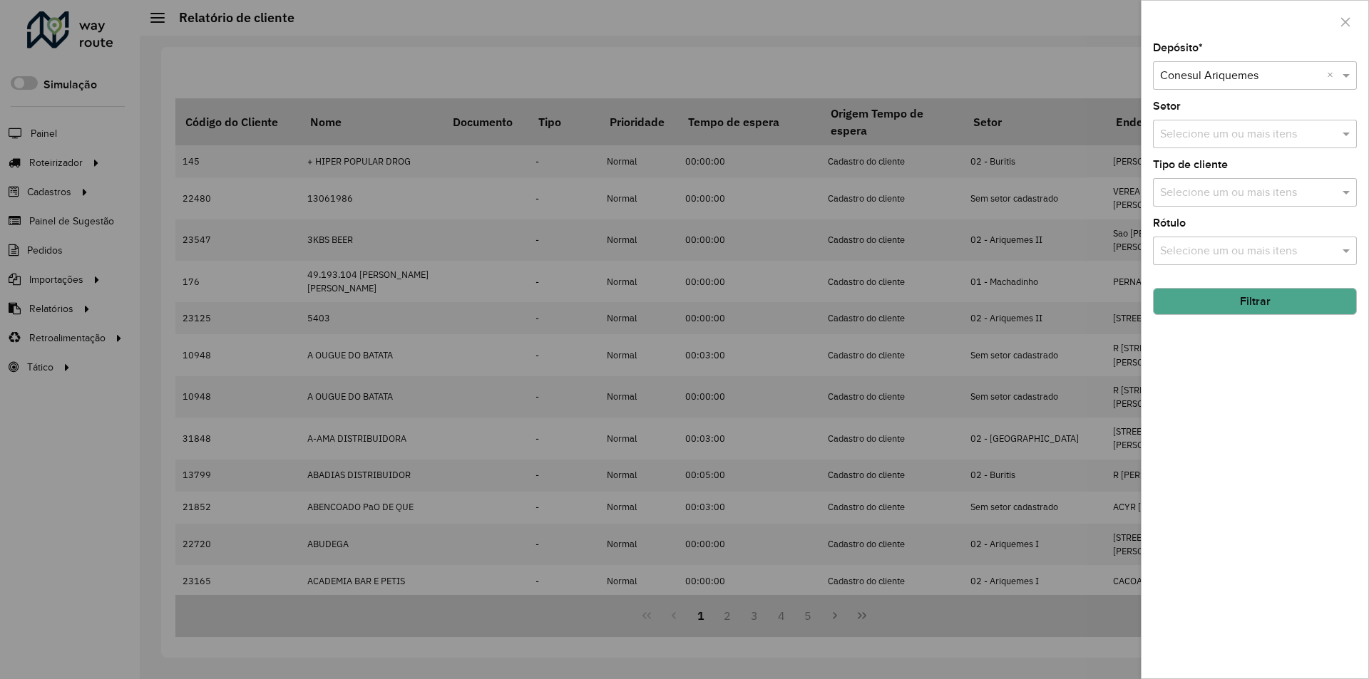
click at [1078, 78] on div at bounding box center [684, 339] width 1369 height 679
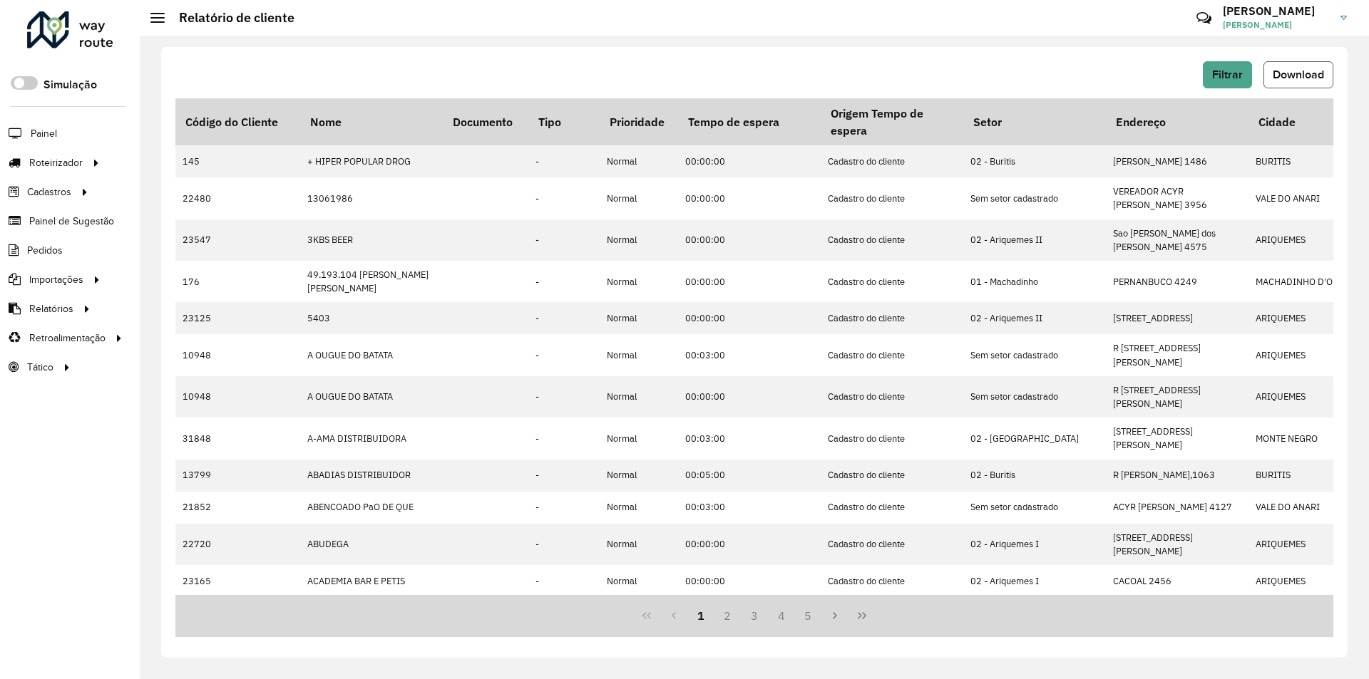
click at [1329, 74] on button "Download" at bounding box center [1298, 74] width 70 height 27
click at [1214, 73] on span "Filtrar" at bounding box center [1227, 74] width 31 height 12
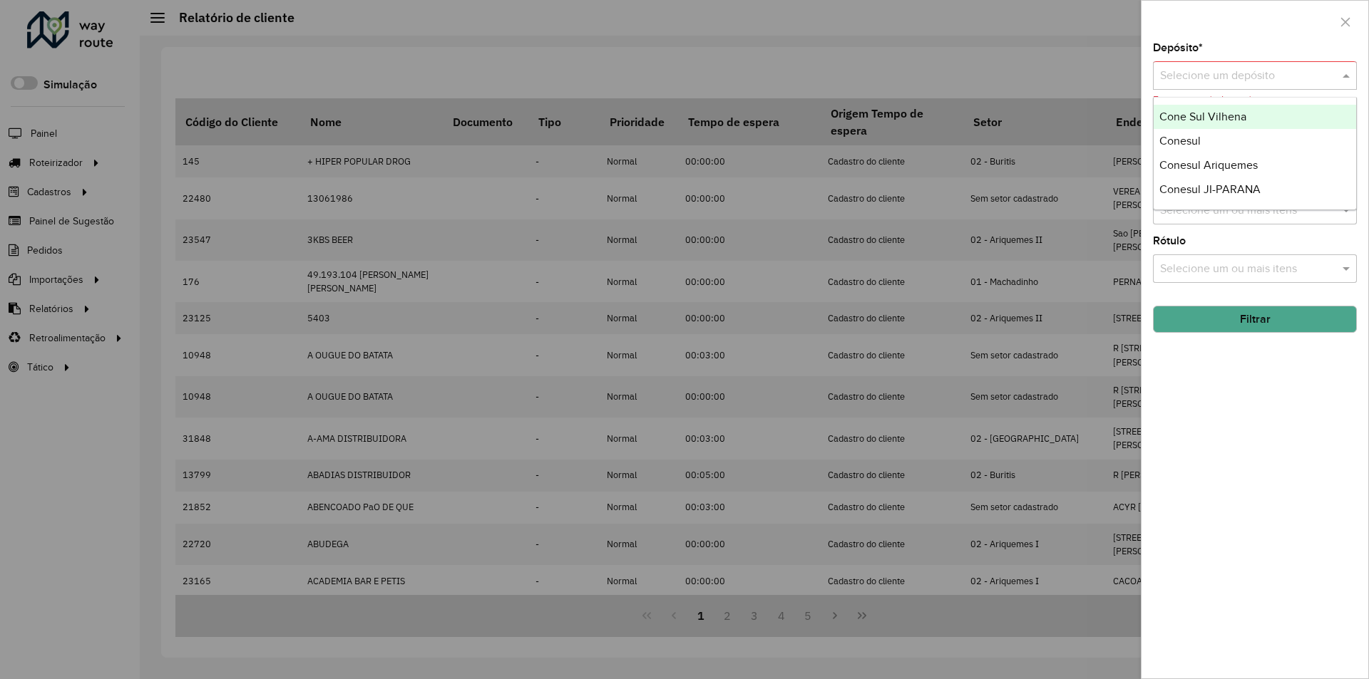
click at [1347, 74] on span at bounding box center [1348, 75] width 18 height 17
click at [1254, 185] on span "Conesul JI-PARANA" at bounding box center [1209, 189] width 101 height 12
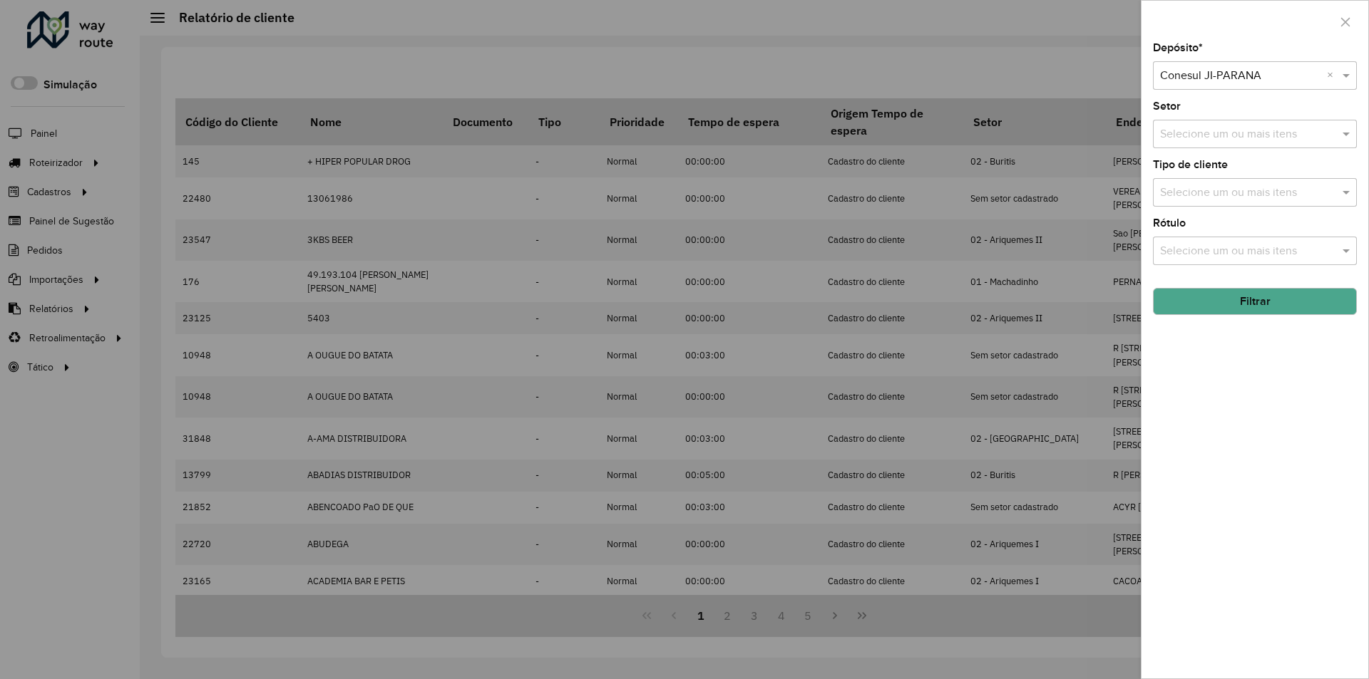
click at [1237, 313] on button "Filtrar" at bounding box center [1255, 301] width 204 height 27
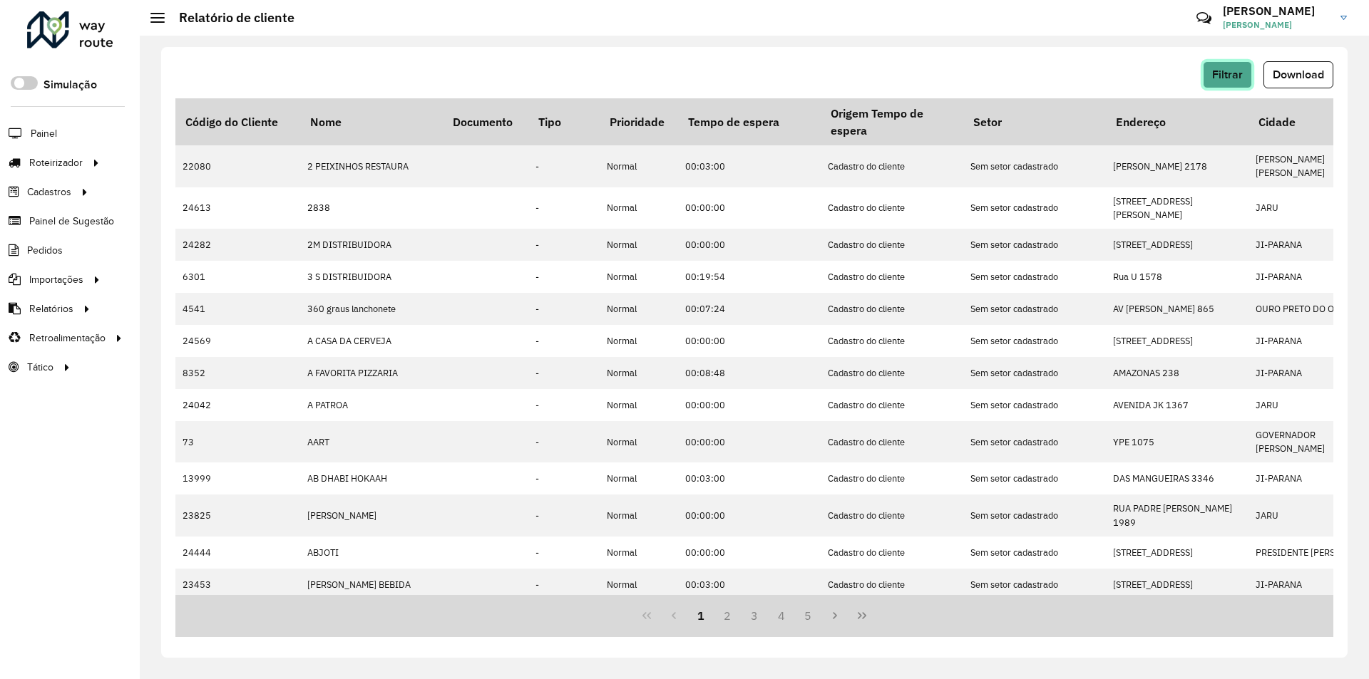
click at [1240, 72] on span "Filtrar" at bounding box center [1227, 74] width 31 height 12
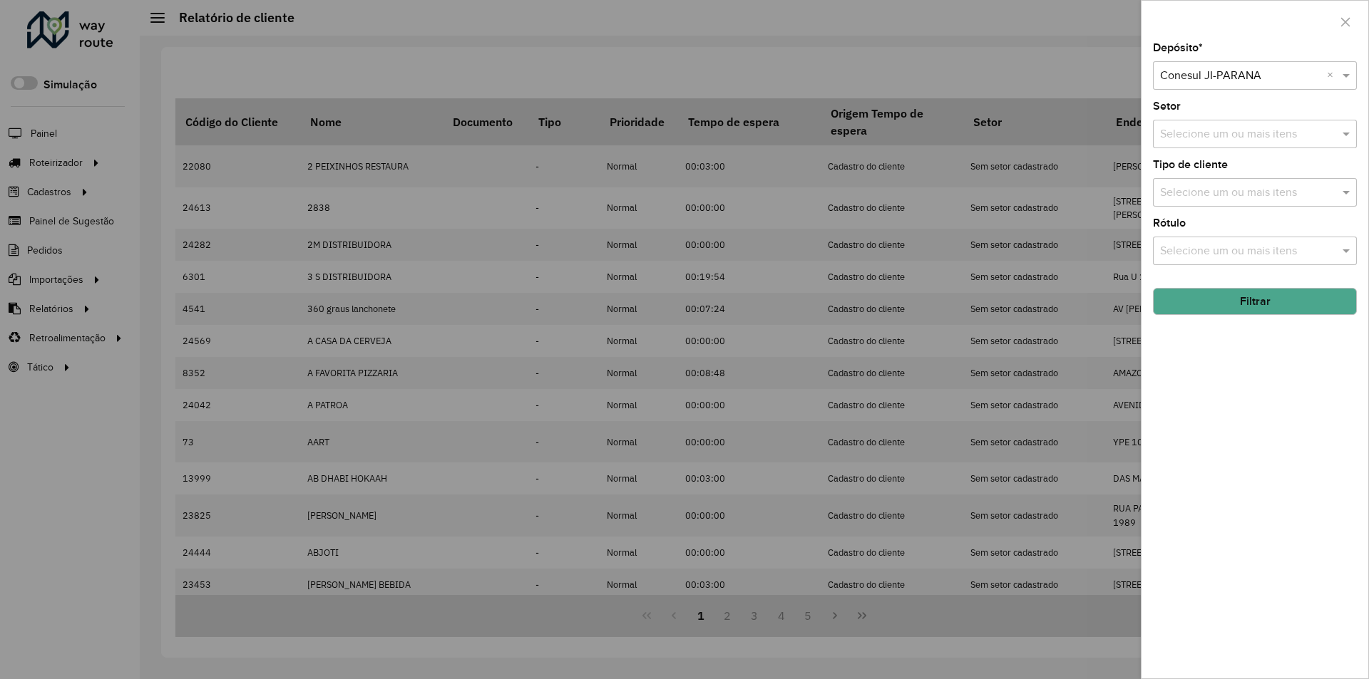
click at [1031, 82] on div at bounding box center [684, 339] width 1369 height 679
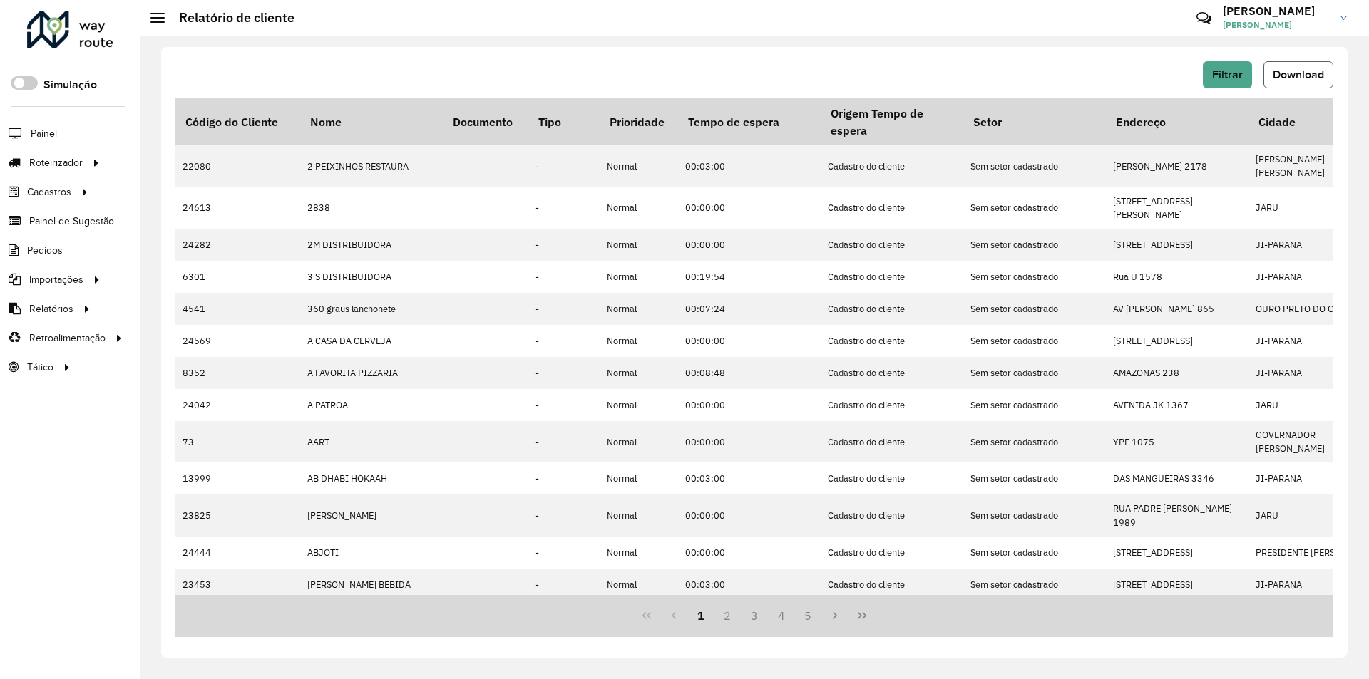
click at [1275, 83] on button "Download" at bounding box center [1298, 74] width 70 height 27
click at [1217, 78] on span "Filtrar" at bounding box center [1227, 74] width 31 height 12
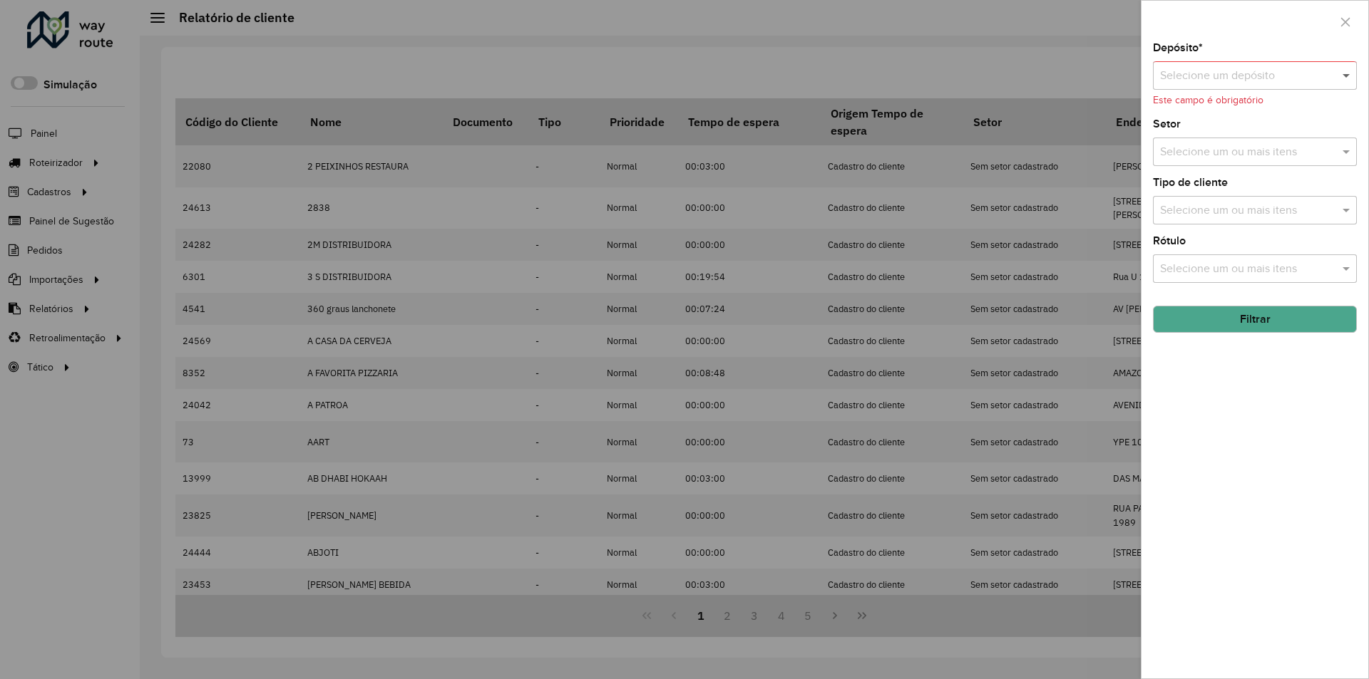
click at [1346, 73] on span at bounding box center [1348, 75] width 18 height 17
click at [1225, 118] on span "Cone Sul Vilhena" at bounding box center [1202, 116] width 87 height 12
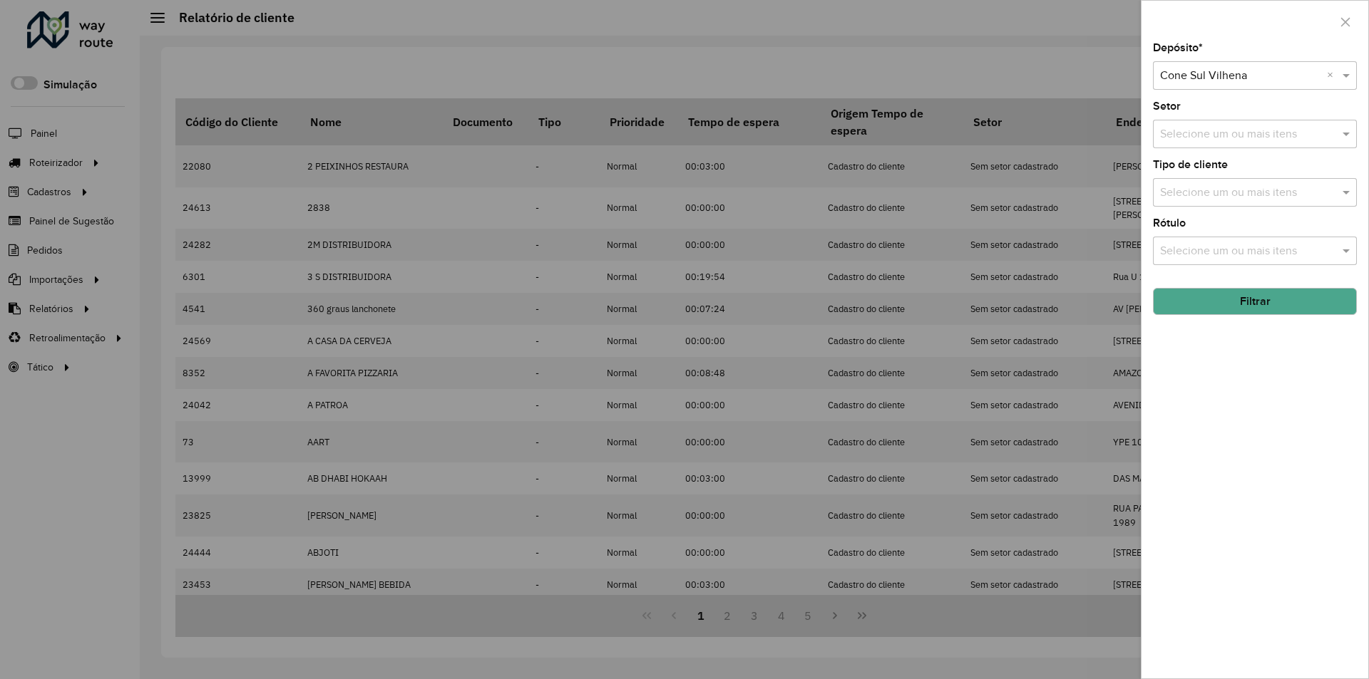
click at [1222, 309] on button "Filtrar" at bounding box center [1255, 301] width 204 height 27
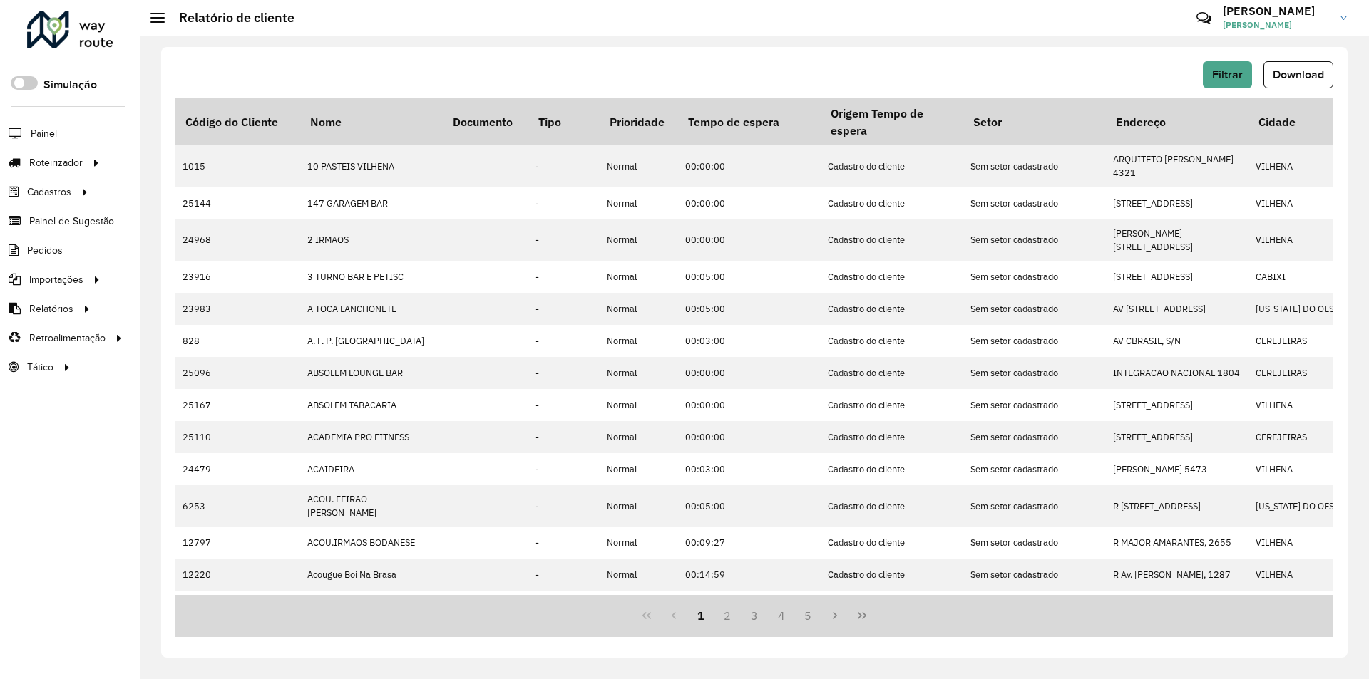
click at [1297, 75] on span "Download" at bounding box center [1297, 74] width 51 height 12
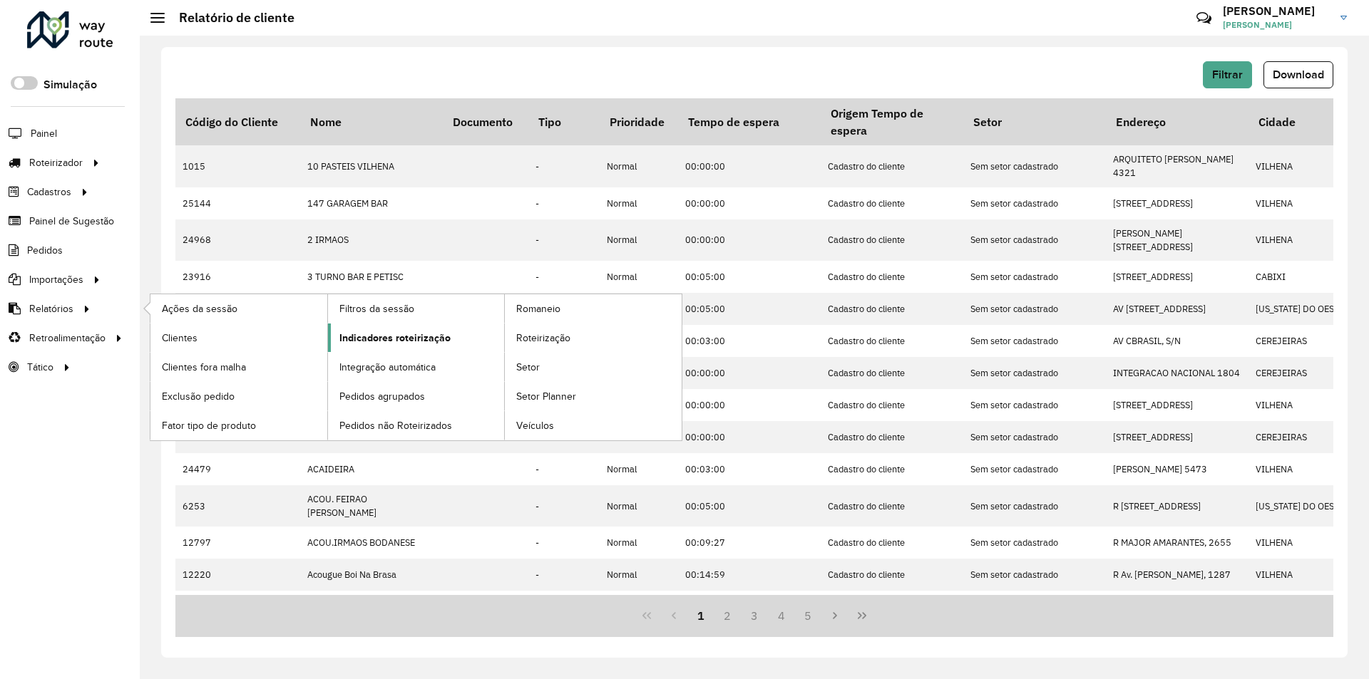
click at [472, 338] on link "Indicadores roteirização" at bounding box center [416, 338] width 177 height 29
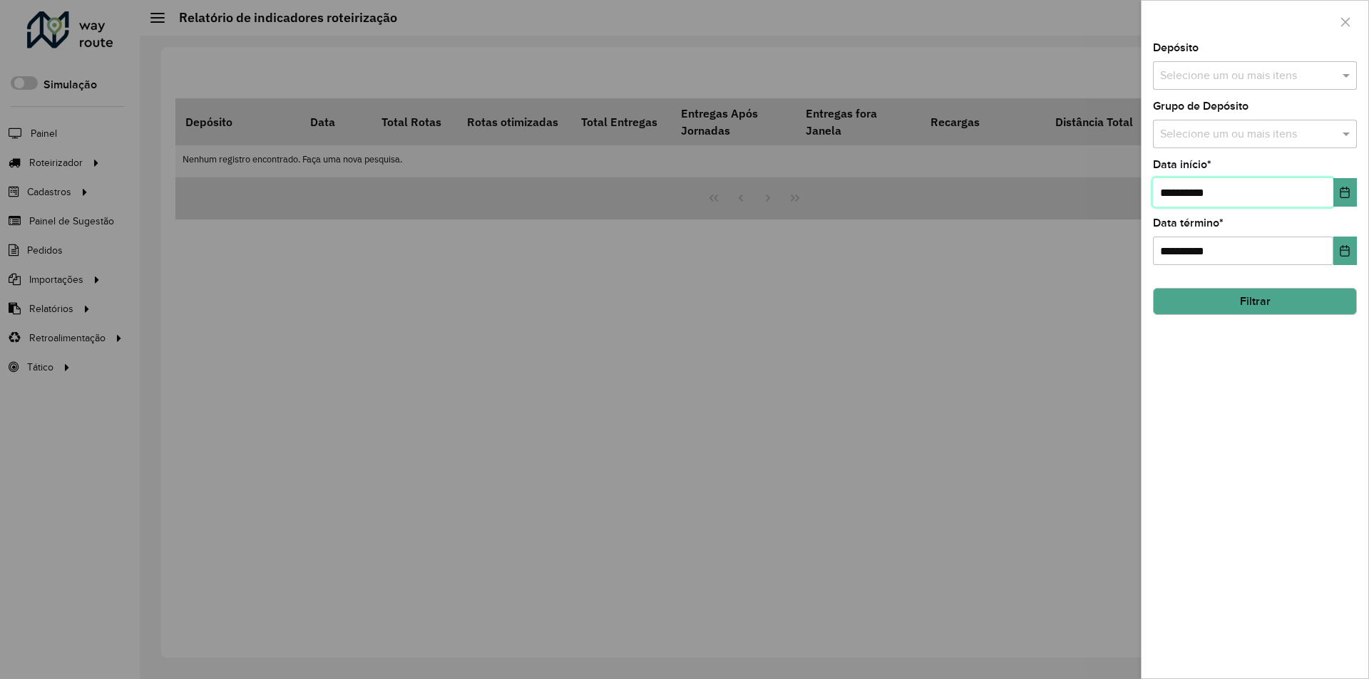
click at [1165, 197] on input "**********" at bounding box center [1243, 192] width 180 height 29
type input "**********"
click at [1298, 78] on input "text" at bounding box center [1247, 76] width 182 height 17
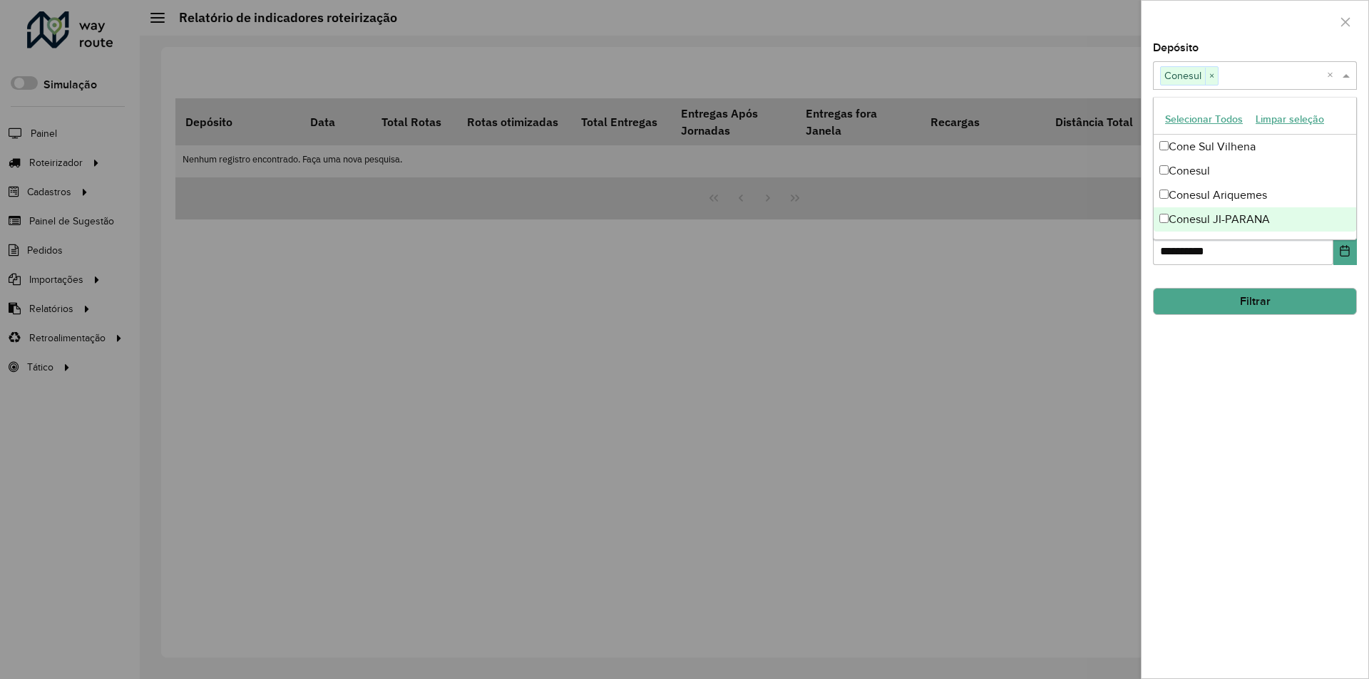
click at [1224, 394] on div "**********" at bounding box center [1254, 361] width 227 height 636
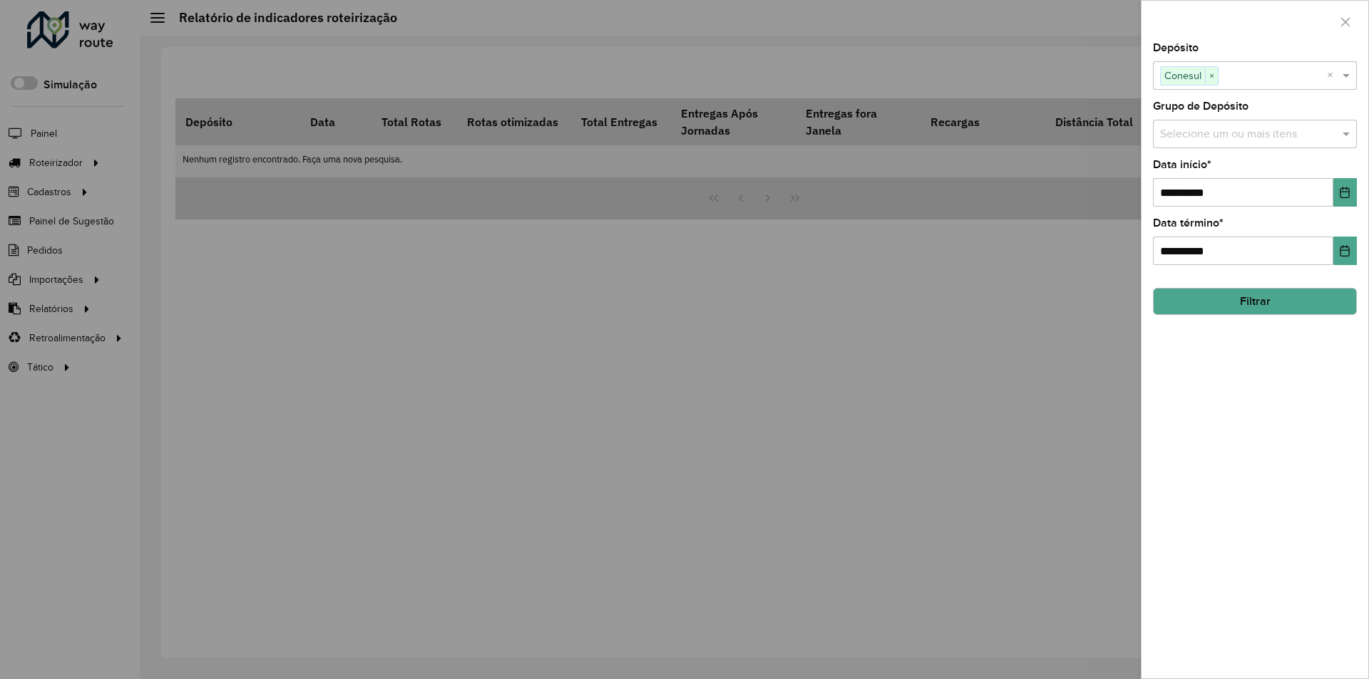
click at [1199, 300] on button "Filtrar" at bounding box center [1255, 301] width 204 height 27
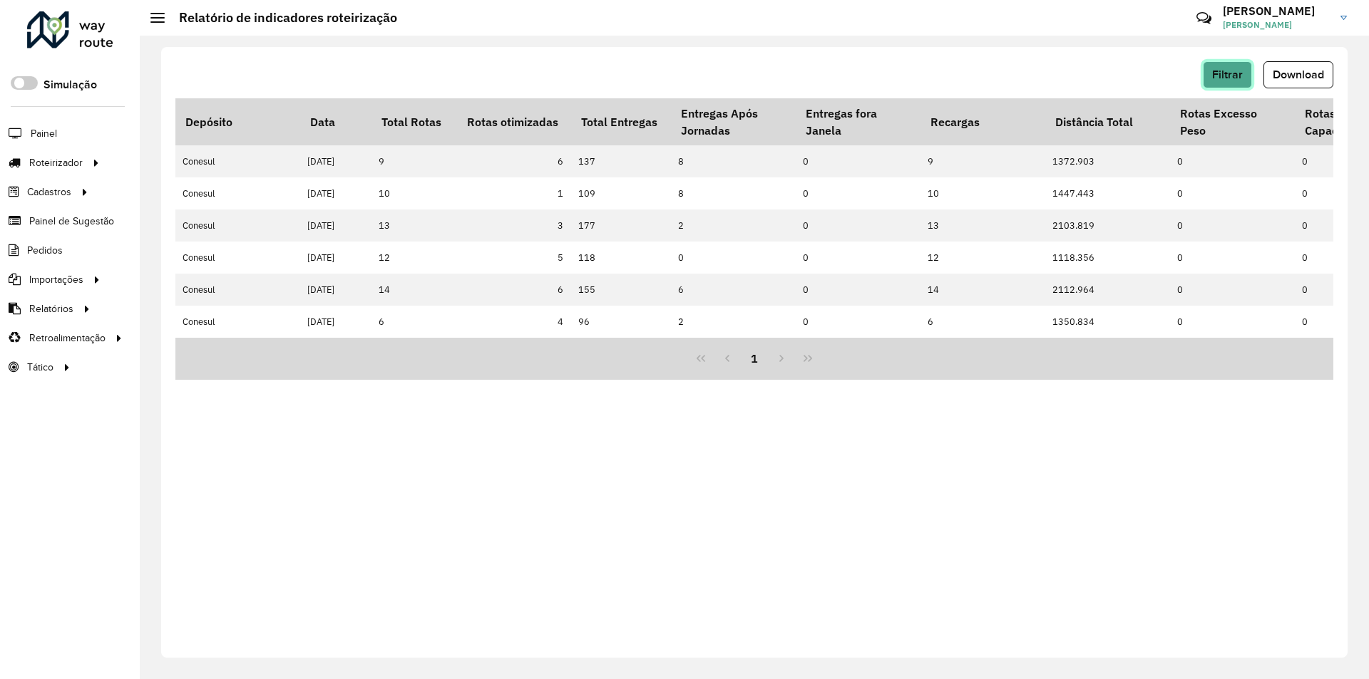
click at [1238, 72] on span "Filtrar" at bounding box center [1227, 74] width 31 height 12
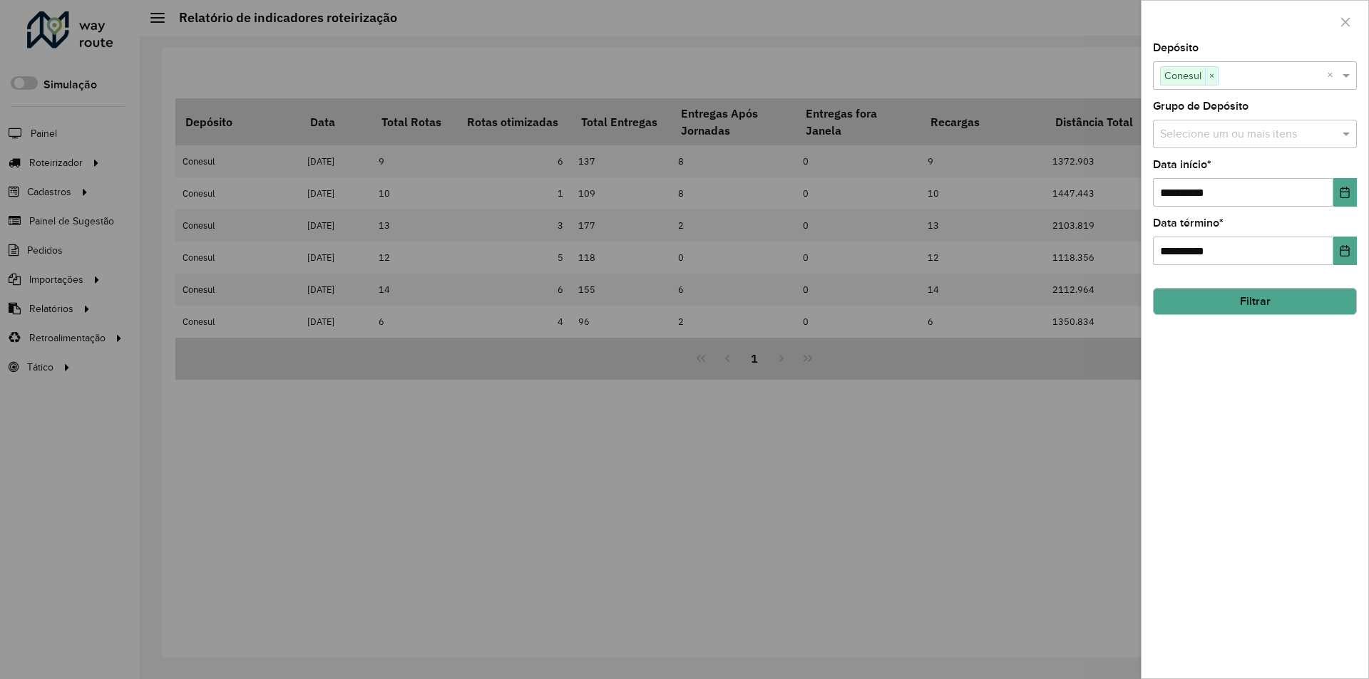
click at [1078, 74] on div at bounding box center [684, 339] width 1369 height 679
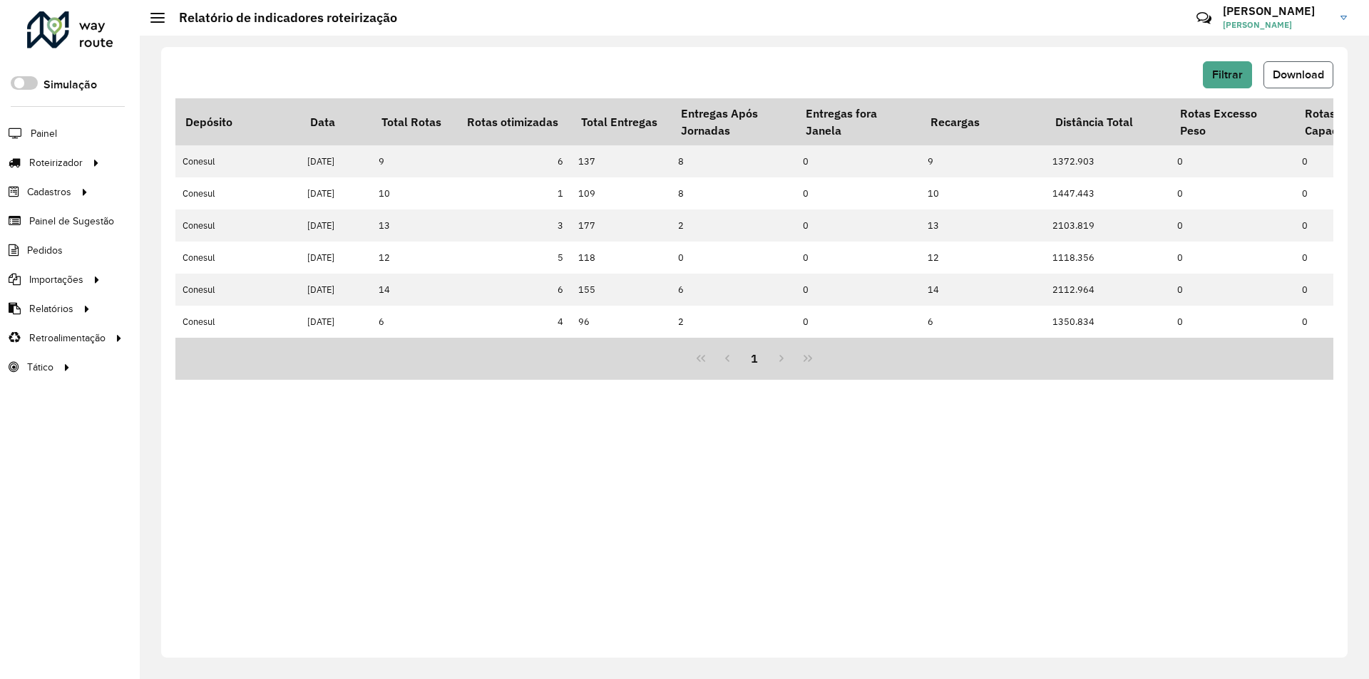
click at [1293, 75] on span "Download" at bounding box center [1297, 74] width 51 height 12
click at [1228, 72] on span "Filtrar" at bounding box center [1227, 74] width 31 height 12
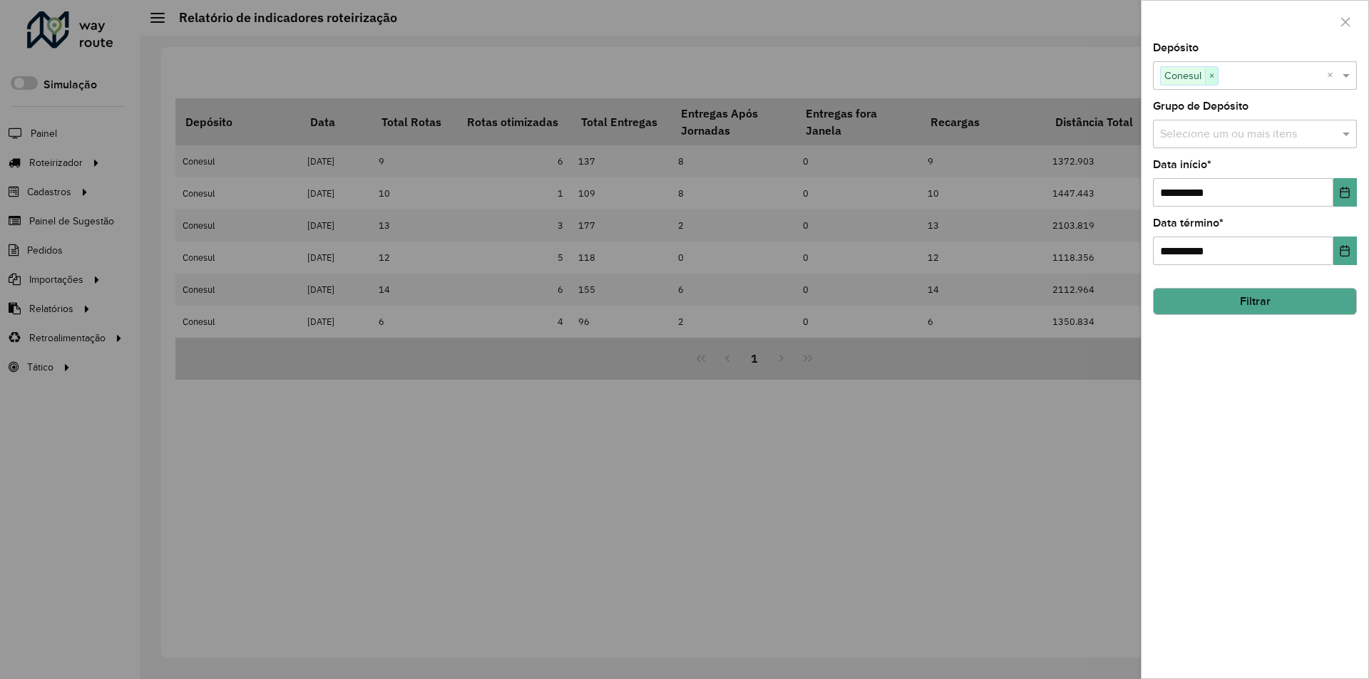
click at [1212, 74] on span "×" at bounding box center [1211, 76] width 13 height 17
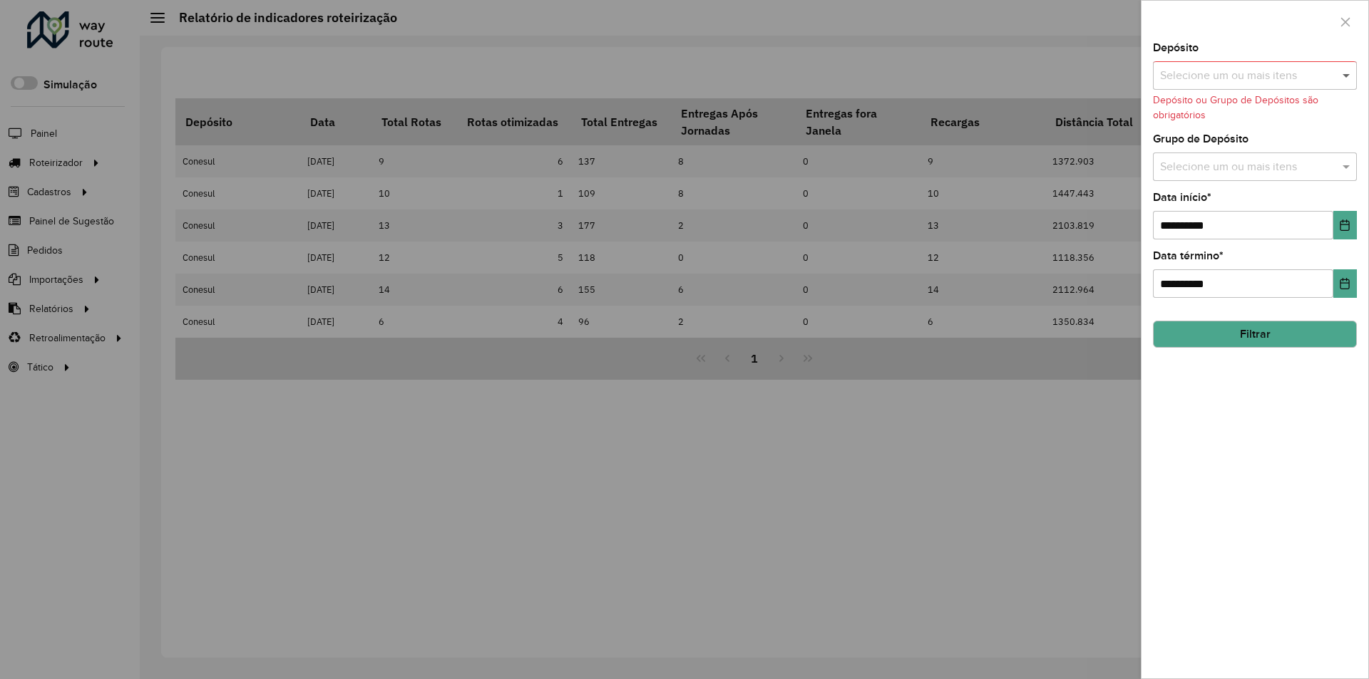
click at [1344, 77] on span at bounding box center [1348, 75] width 18 height 17
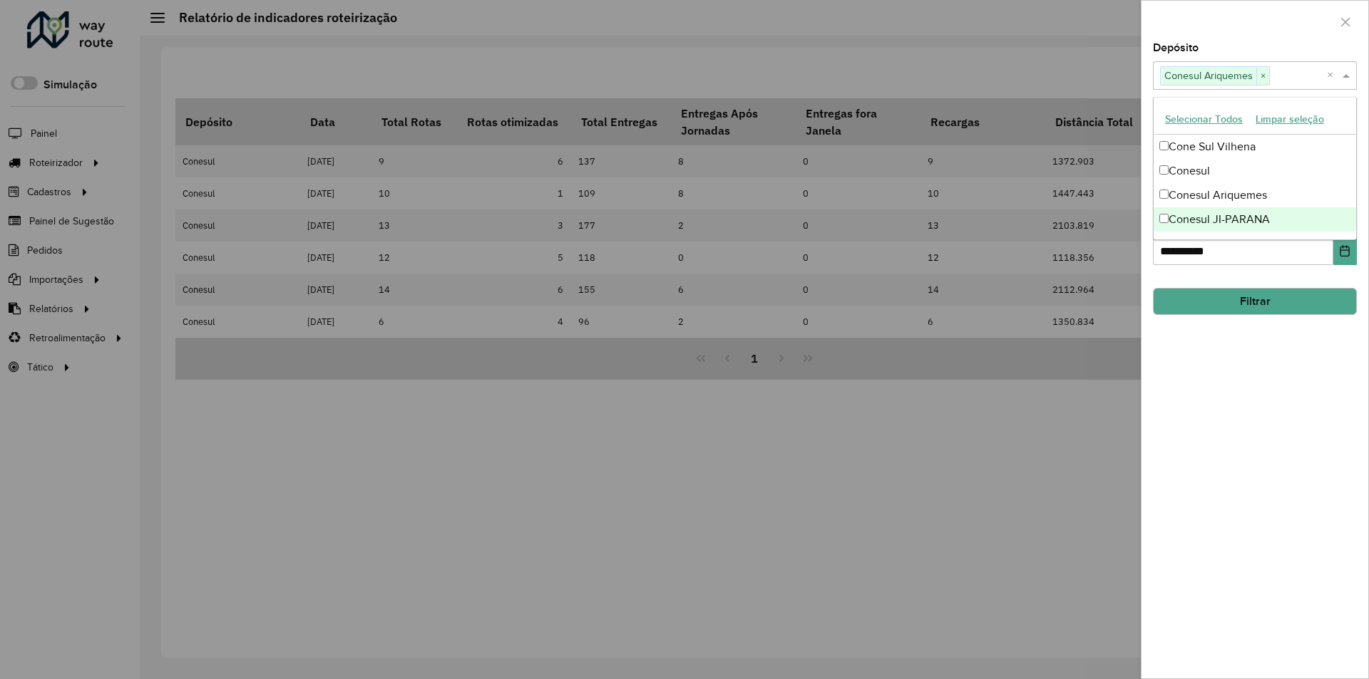
click at [1238, 424] on div "**********" at bounding box center [1254, 361] width 227 height 636
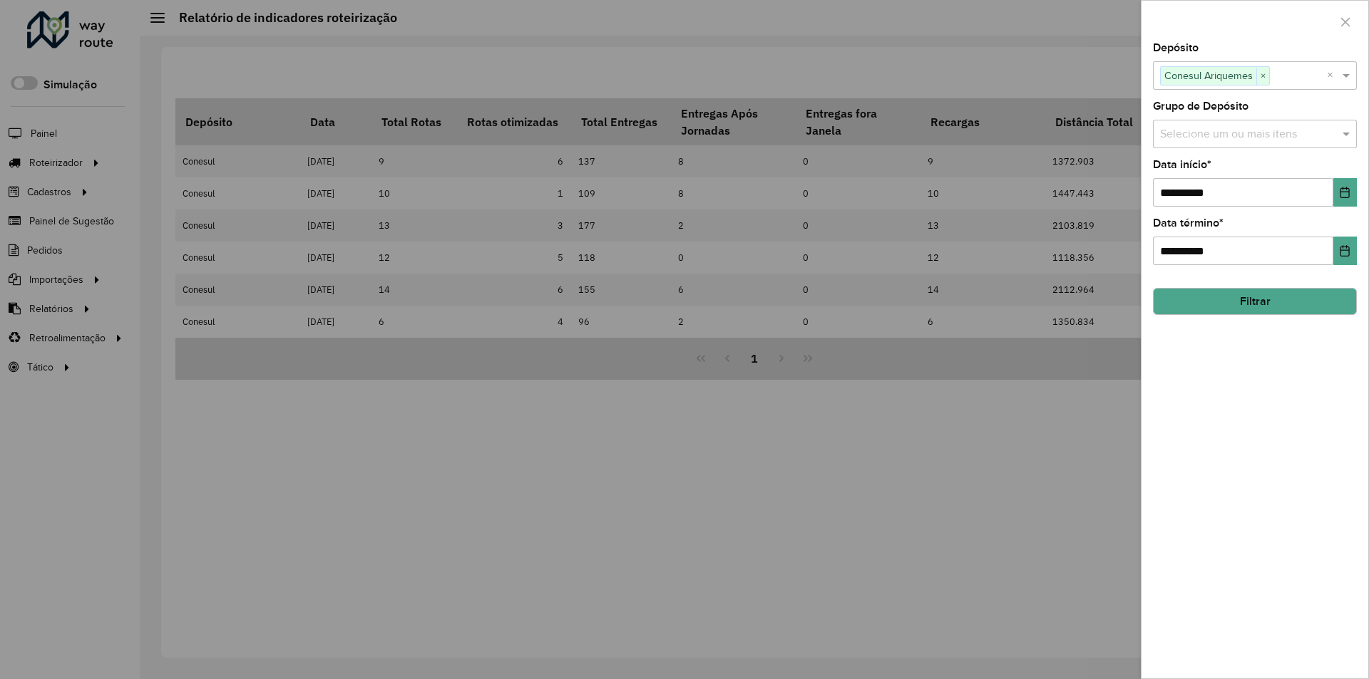
click at [1235, 299] on button "Filtrar" at bounding box center [1255, 301] width 204 height 27
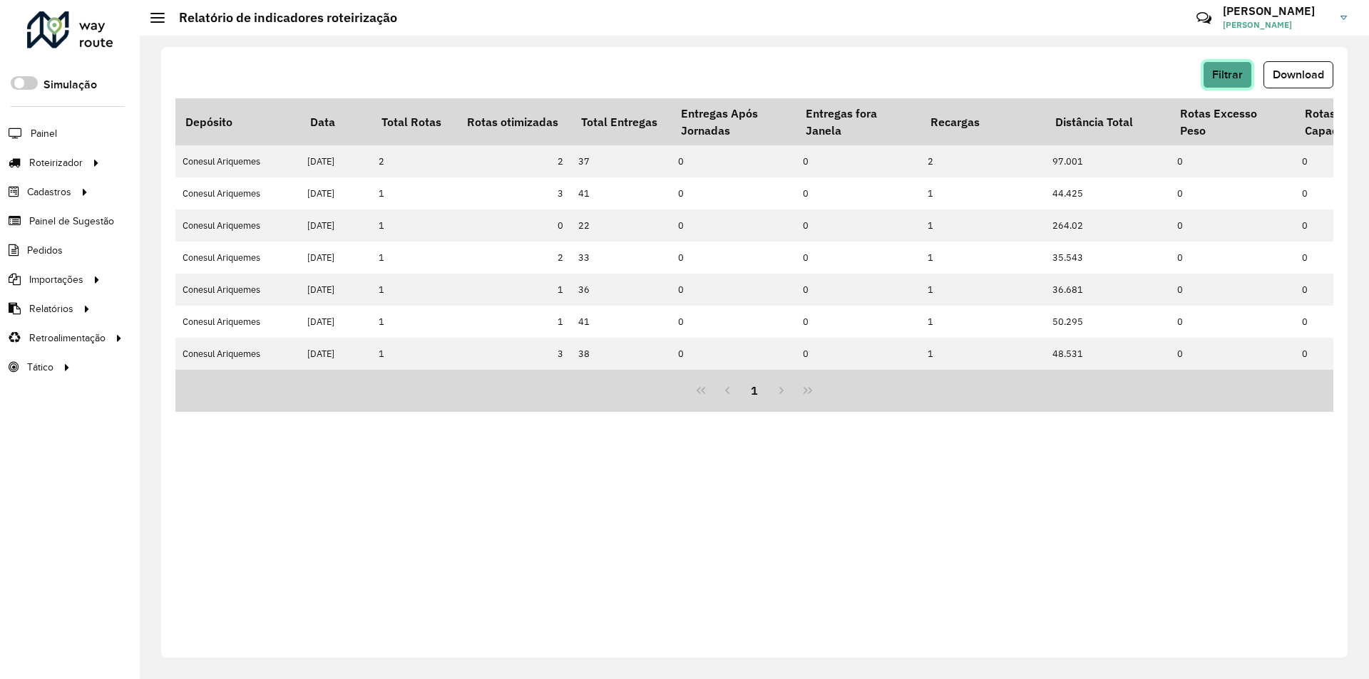
click at [1218, 74] on span "Filtrar" at bounding box center [1227, 74] width 31 height 12
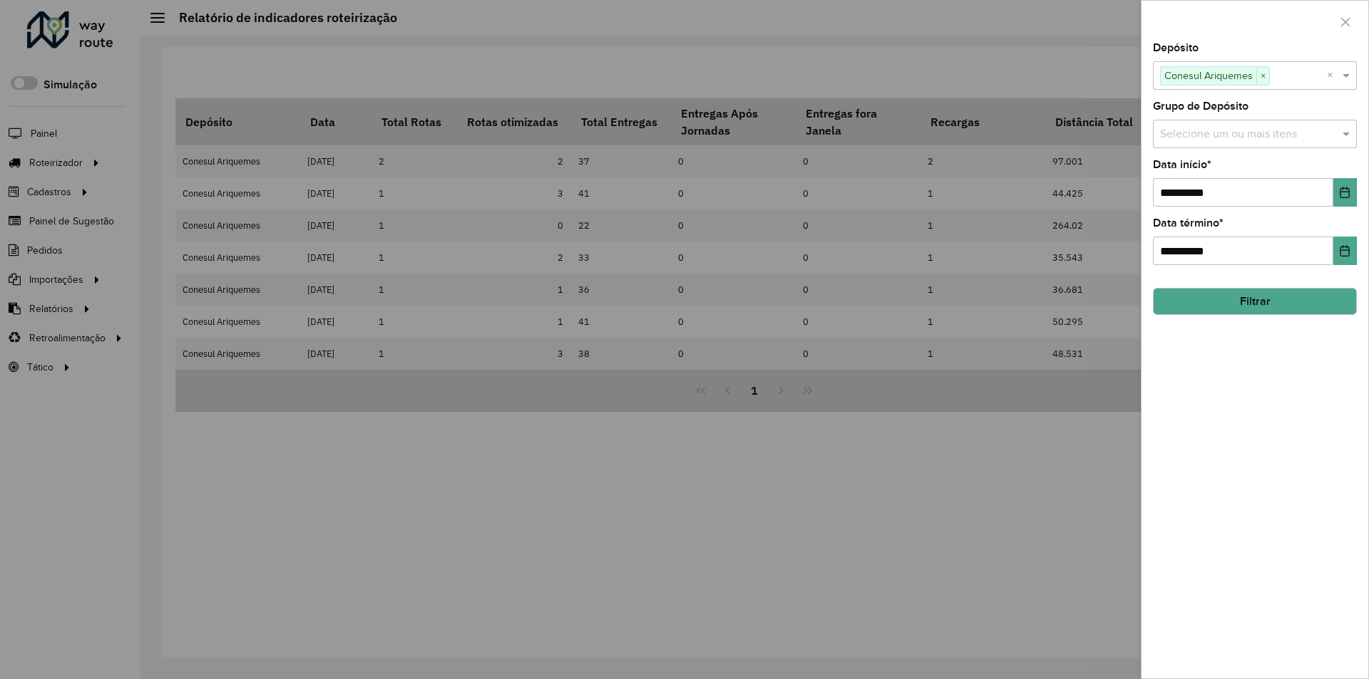
click at [1070, 54] on div at bounding box center [684, 339] width 1369 height 679
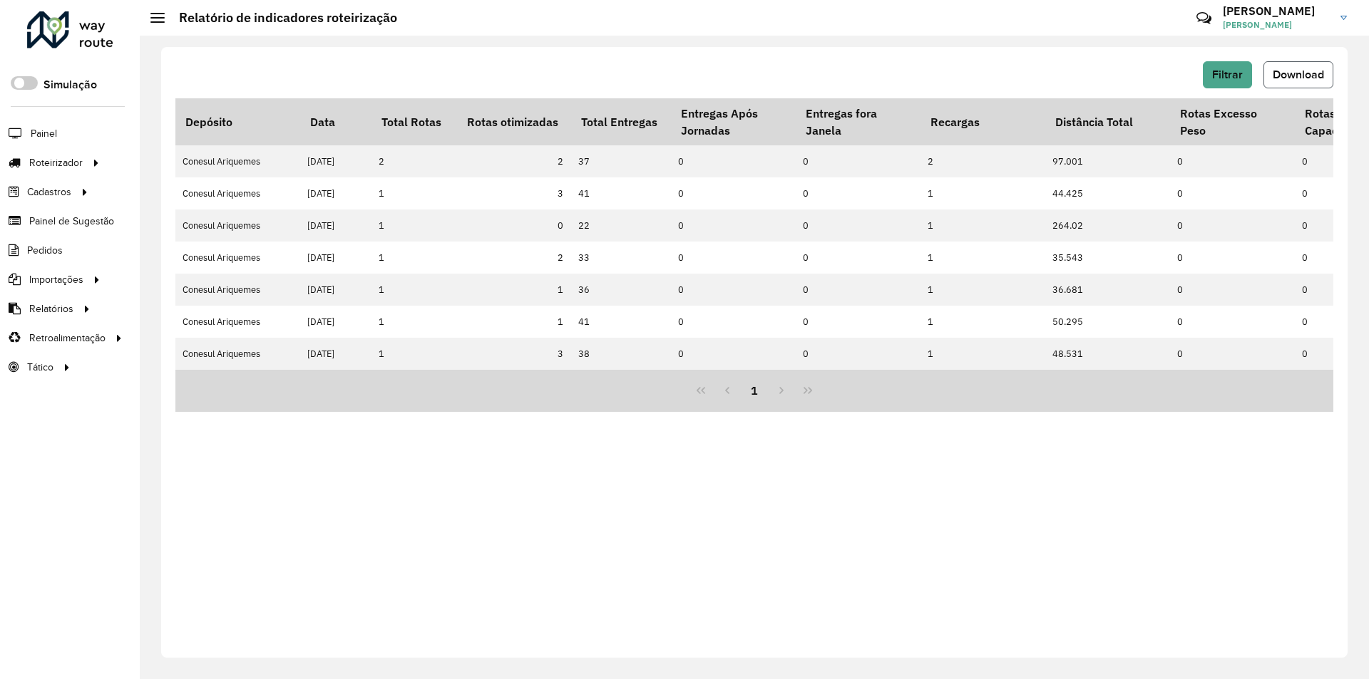
click at [1304, 69] on span "Download" at bounding box center [1297, 74] width 51 height 12
click at [1225, 76] on span "Filtrar" at bounding box center [1227, 74] width 31 height 12
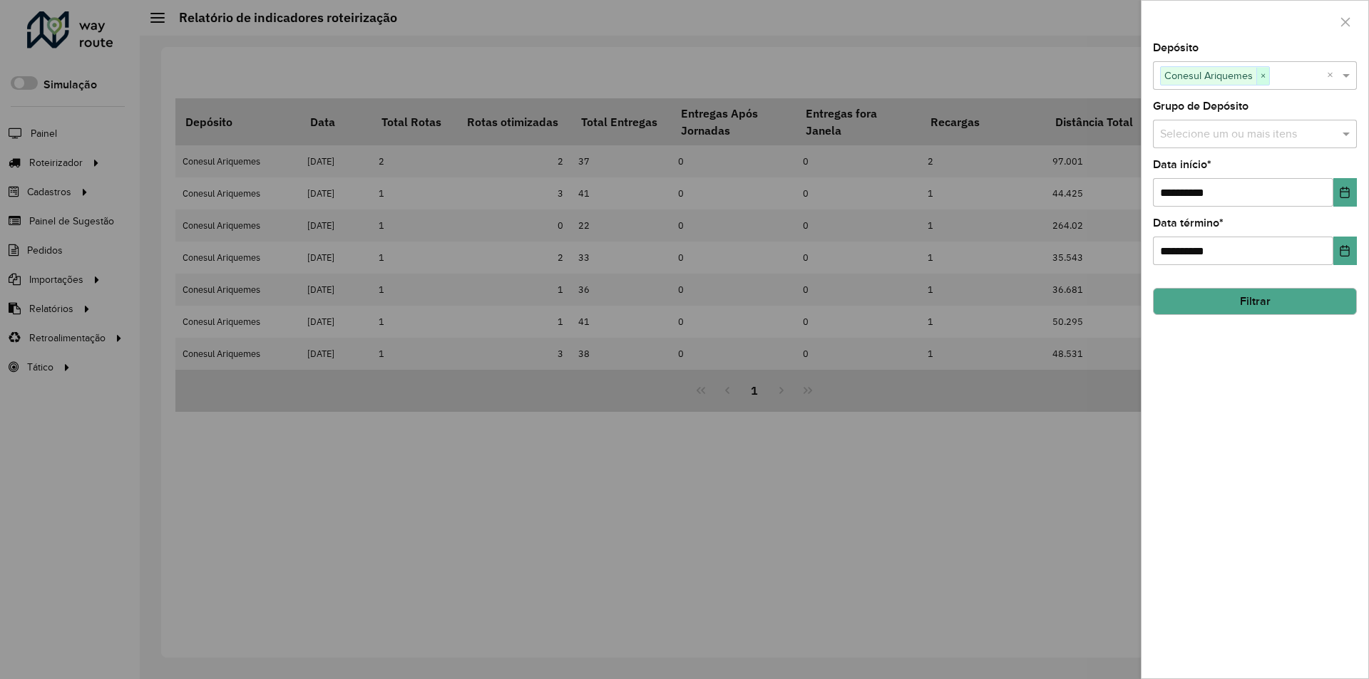
click at [1262, 69] on span "×" at bounding box center [1262, 76] width 13 height 17
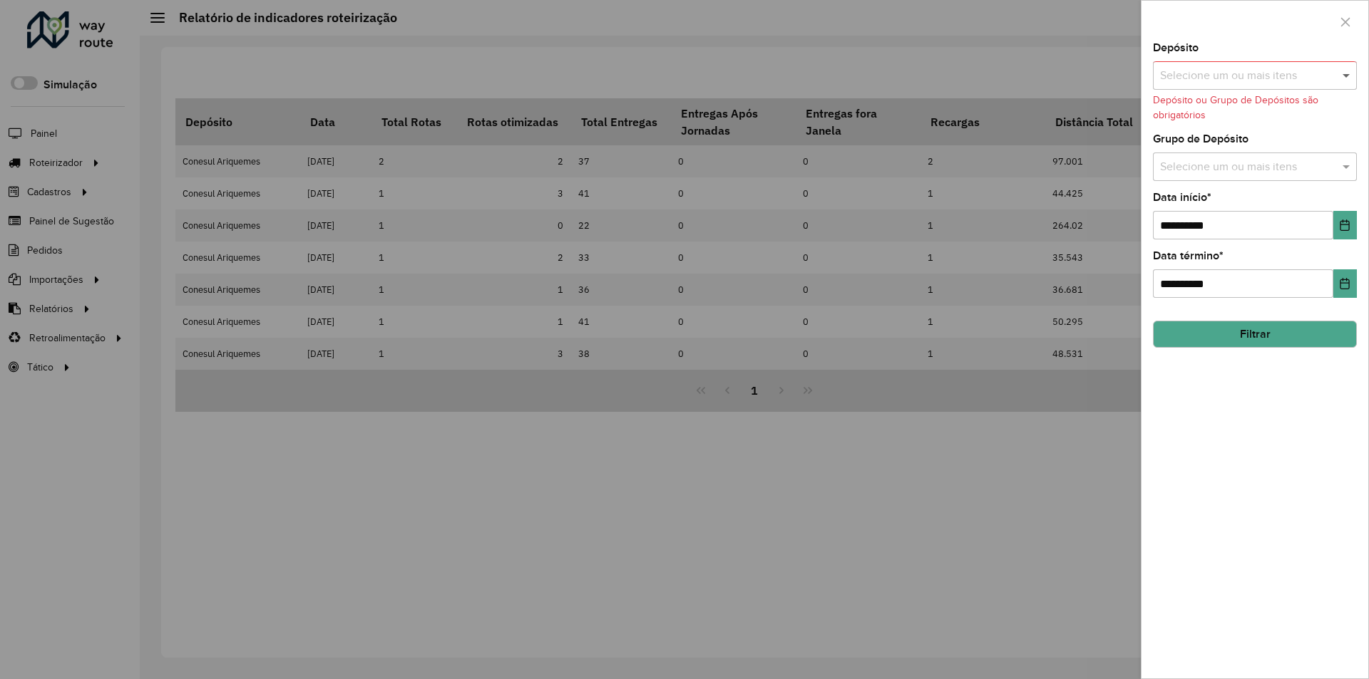
click at [1348, 73] on span at bounding box center [1348, 75] width 18 height 17
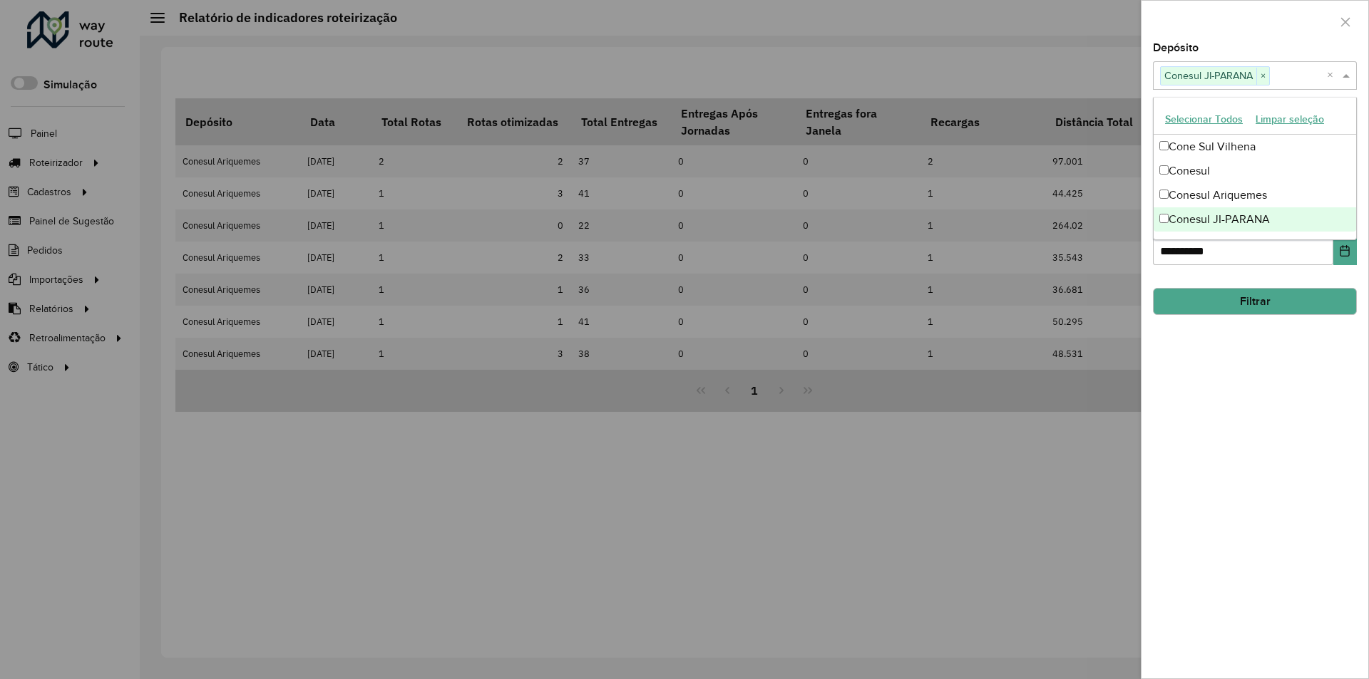
click at [1236, 350] on div "**********" at bounding box center [1254, 361] width 227 height 636
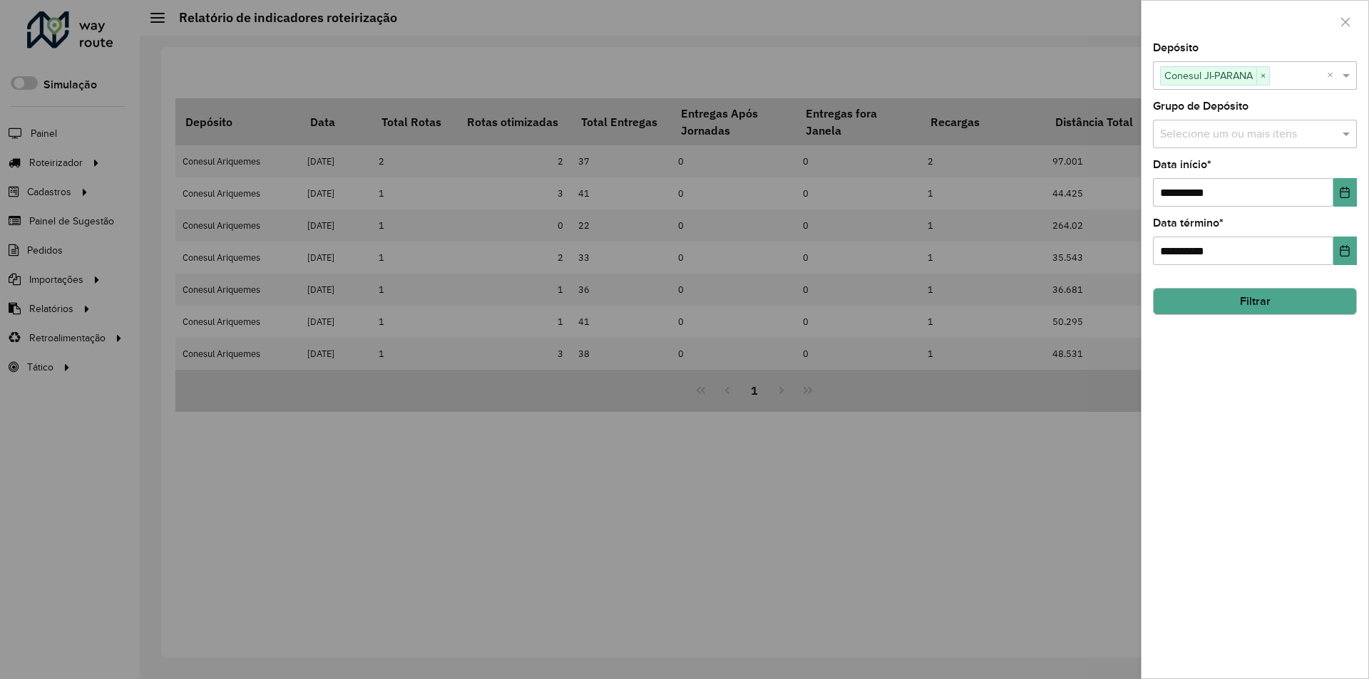
click at [1234, 297] on button "Filtrar" at bounding box center [1255, 301] width 204 height 27
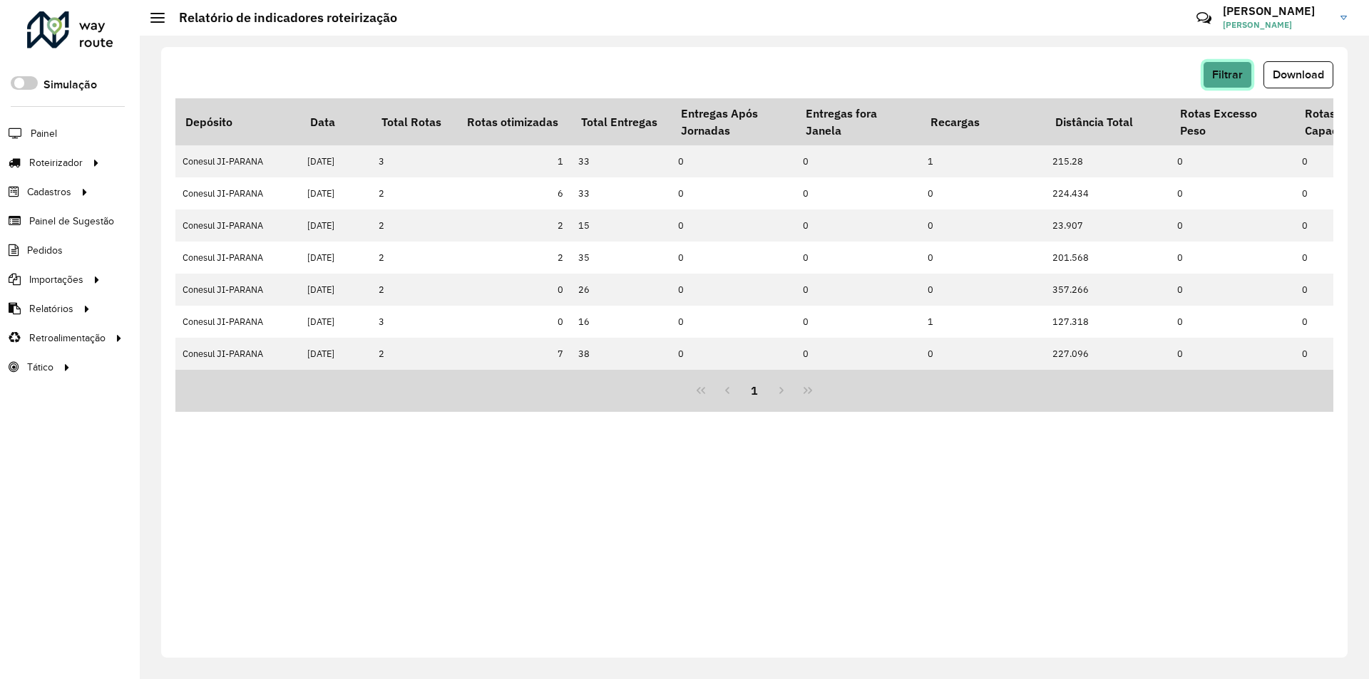
click at [1224, 74] on span "Filtrar" at bounding box center [1227, 74] width 31 height 12
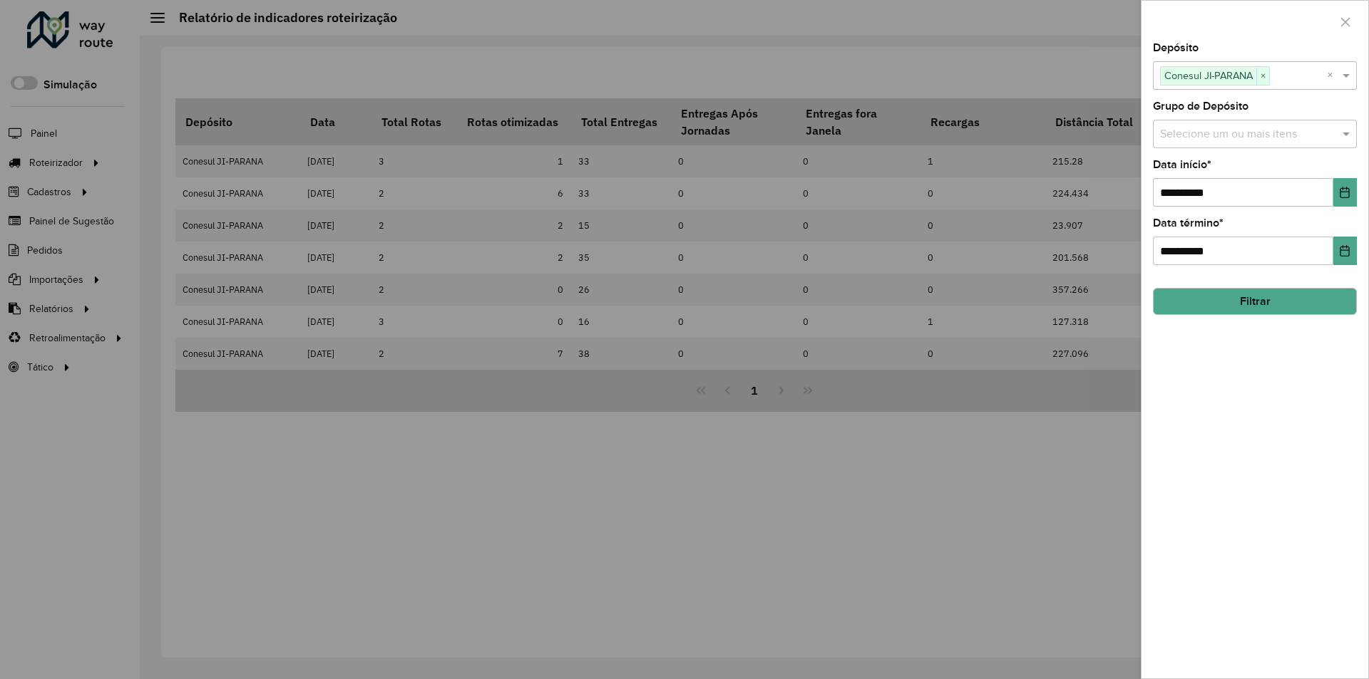
click at [1072, 81] on div at bounding box center [684, 339] width 1369 height 679
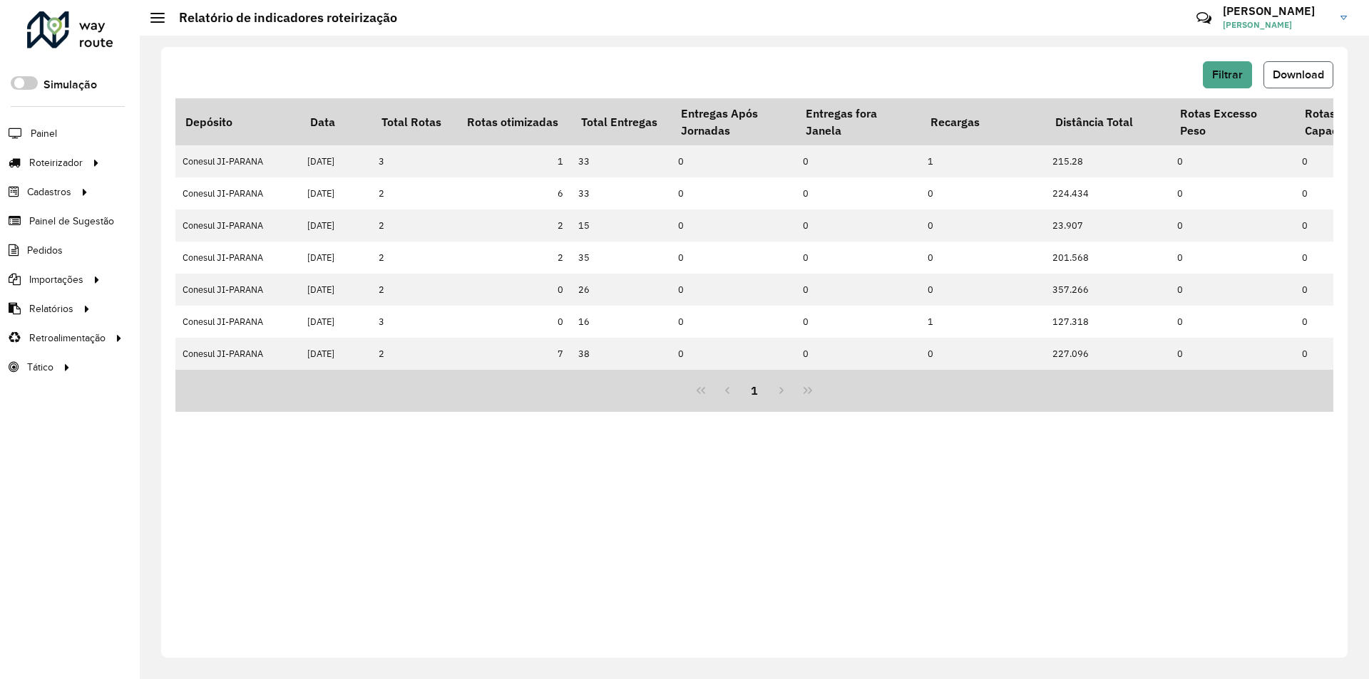
click at [1289, 71] on span "Download" at bounding box center [1297, 74] width 51 height 12
click at [1230, 68] on button "Filtrar" at bounding box center [1227, 74] width 49 height 27
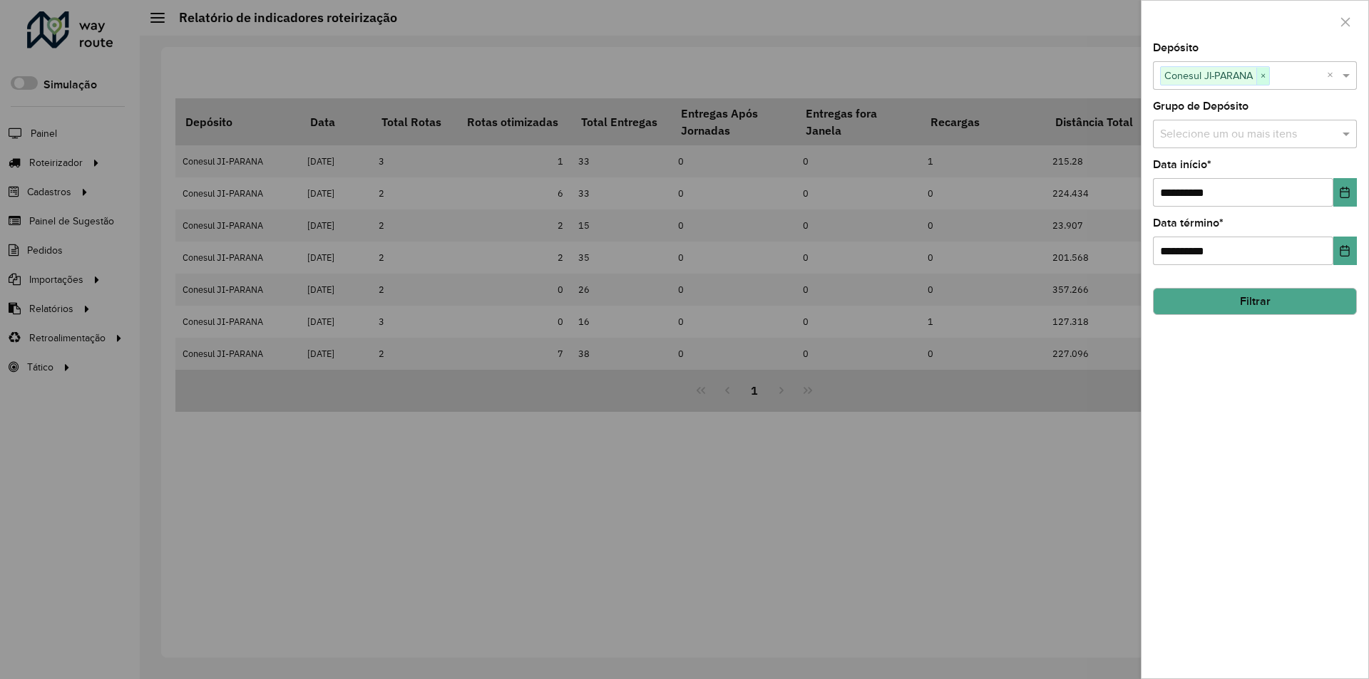
click at [1267, 76] on span "×" at bounding box center [1262, 76] width 13 height 17
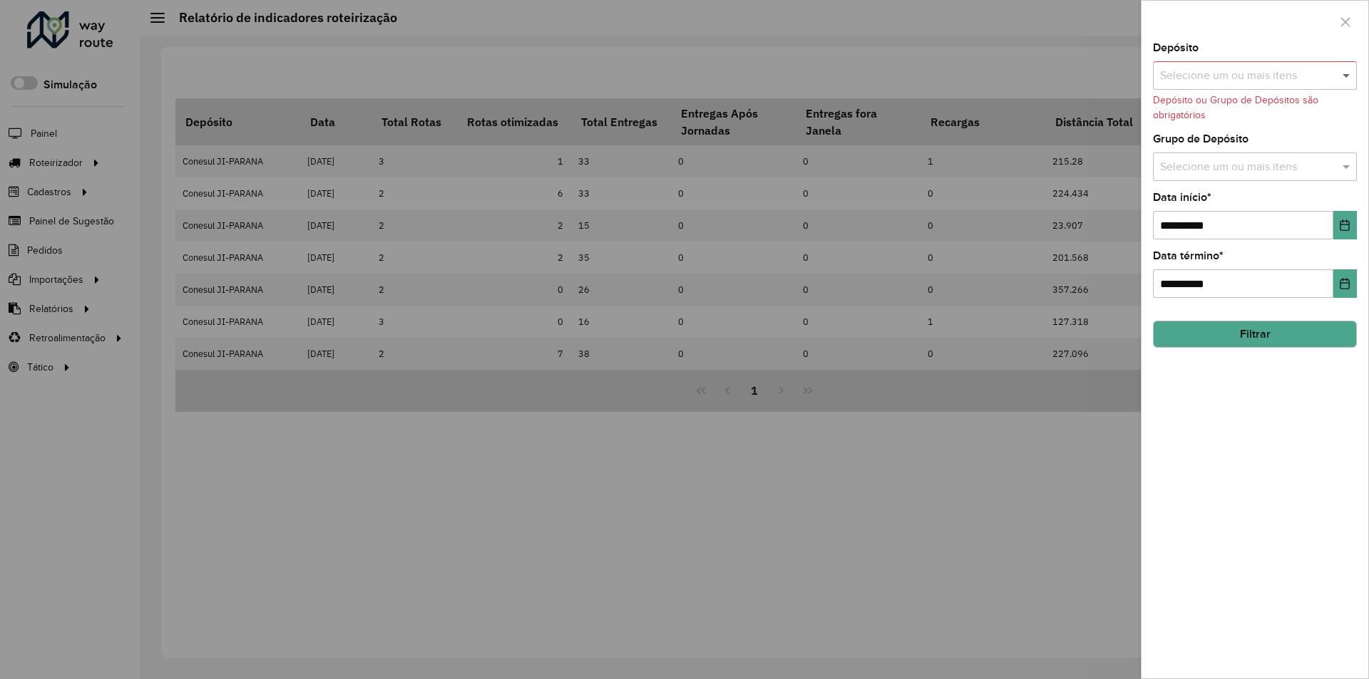
click at [1349, 76] on span at bounding box center [1348, 75] width 18 height 17
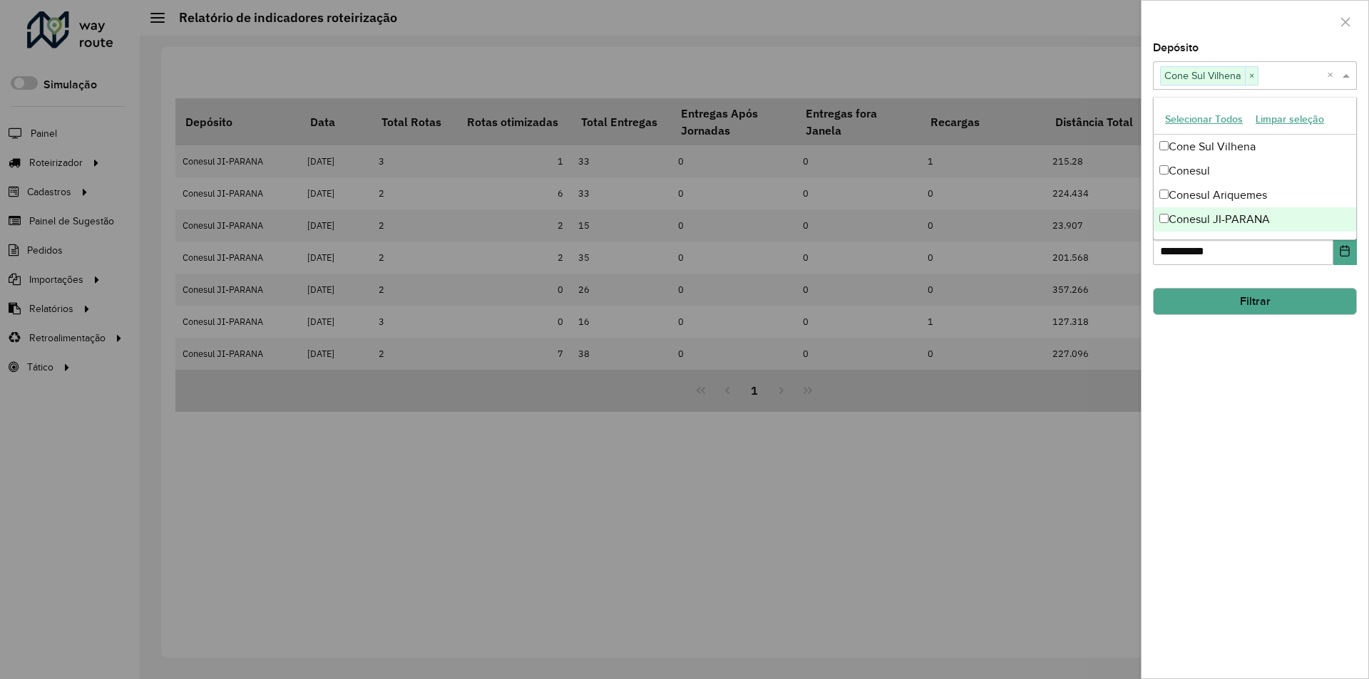
click at [1289, 448] on div "**********" at bounding box center [1254, 361] width 227 height 636
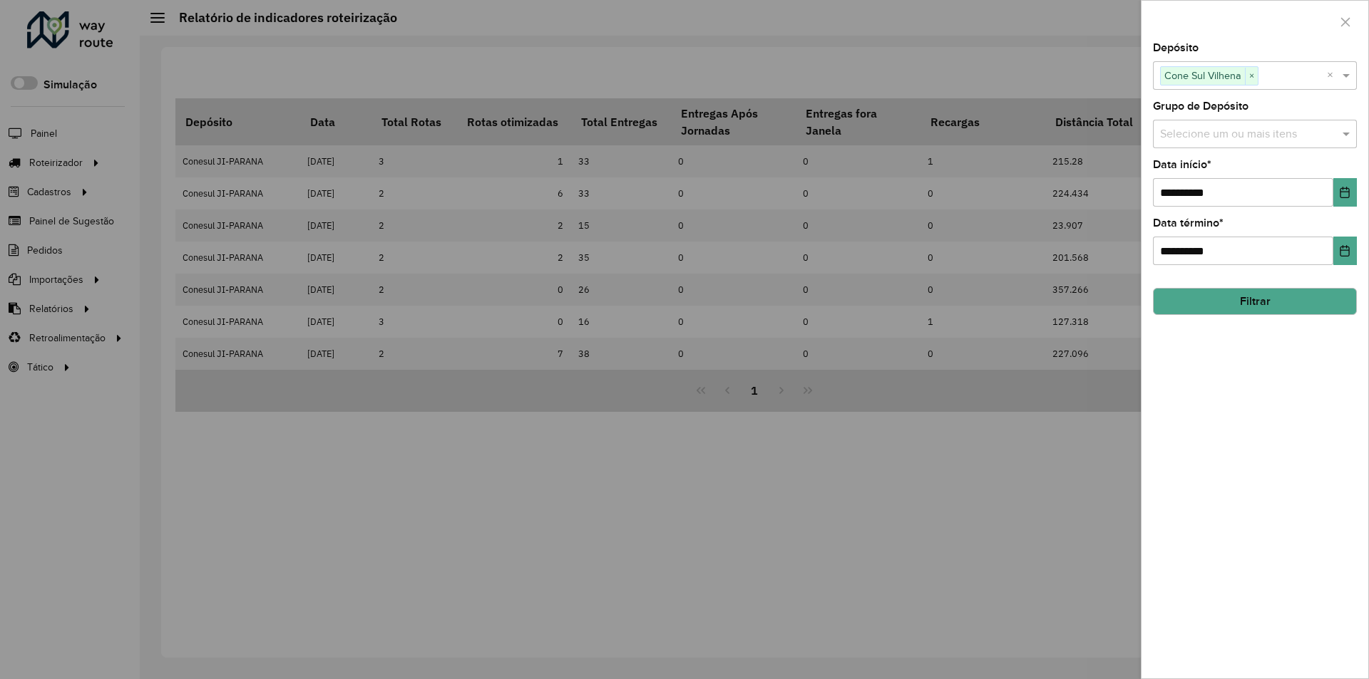
click at [1282, 301] on button "Filtrar" at bounding box center [1255, 301] width 204 height 27
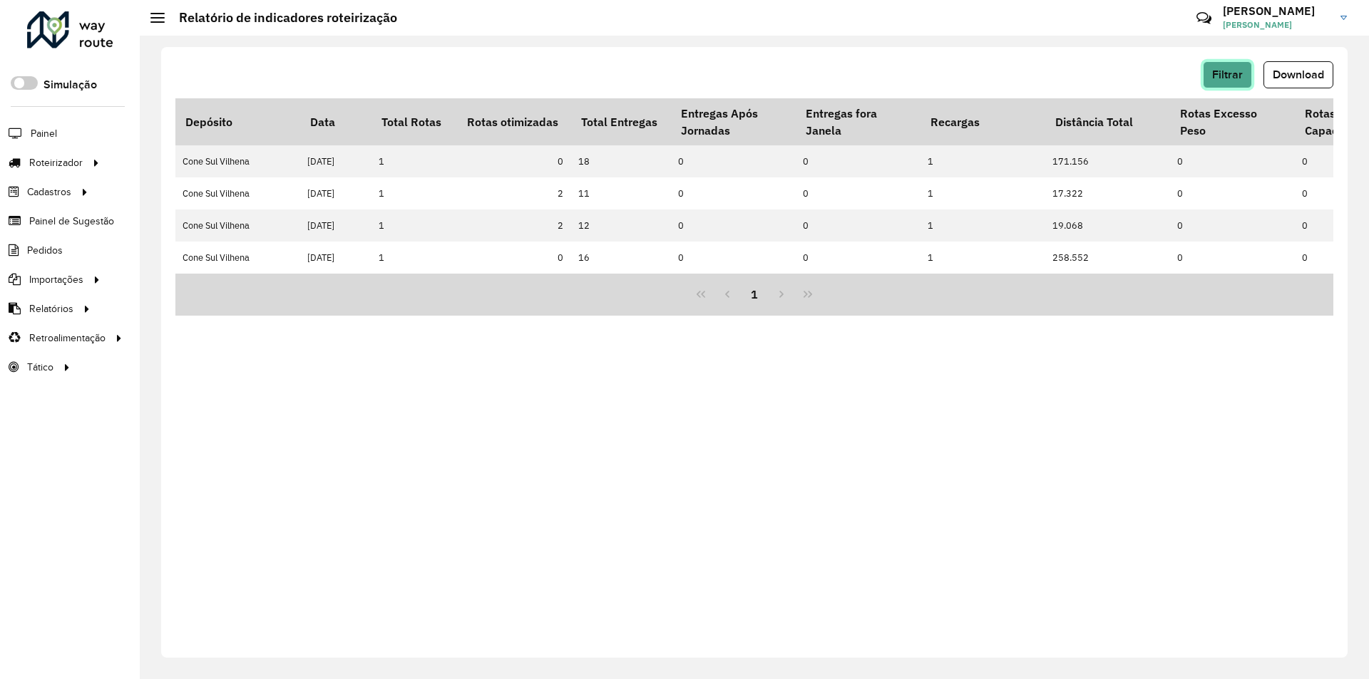
click at [1225, 83] on button "Filtrar" at bounding box center [1227, 74] width 49 height 27
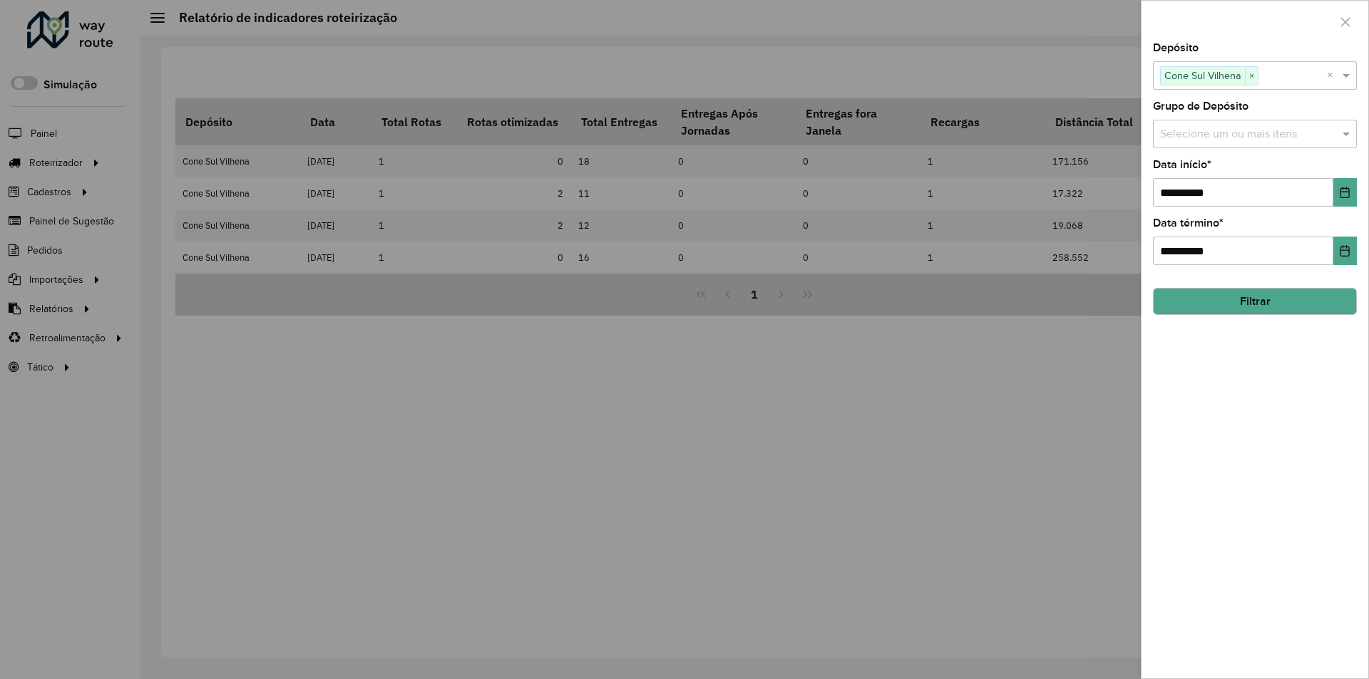
click at [1080, 77] on div at bounding box center [684, 339] width 1369 height 679
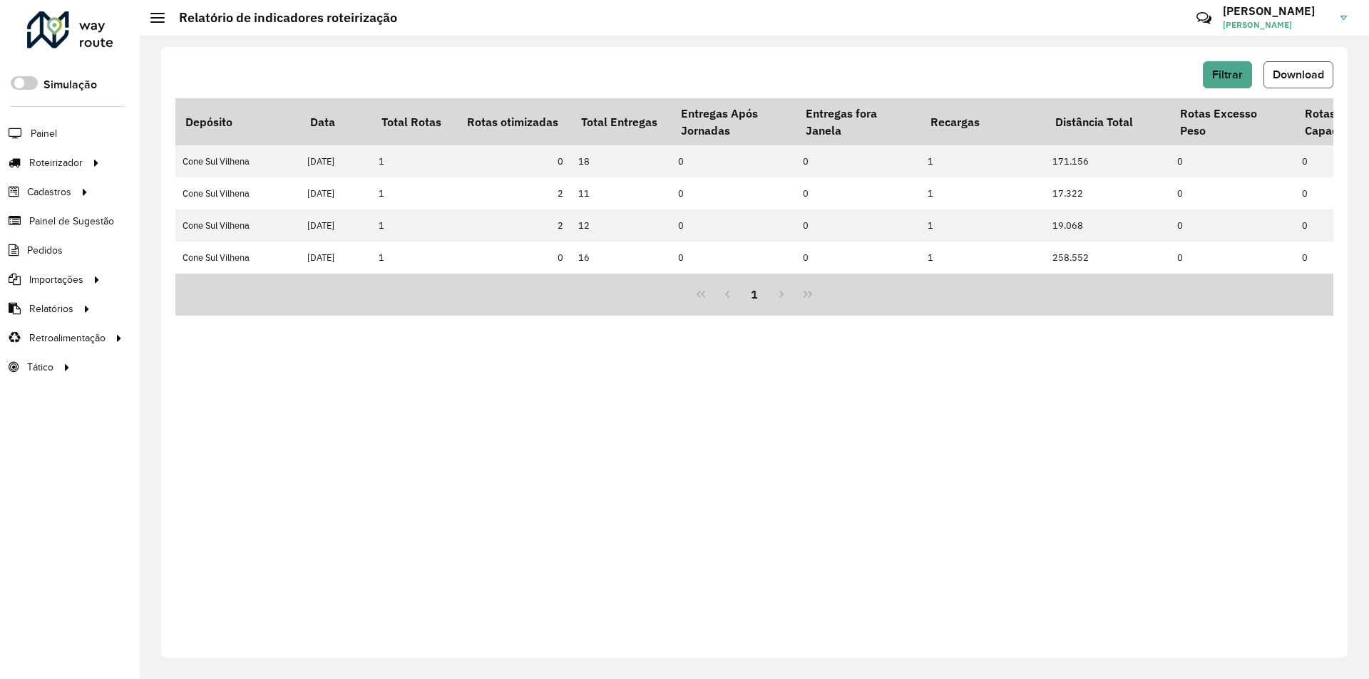
click at [1301, 69] on span "Download" at bounding box center [1297, 74] width 51 height 12
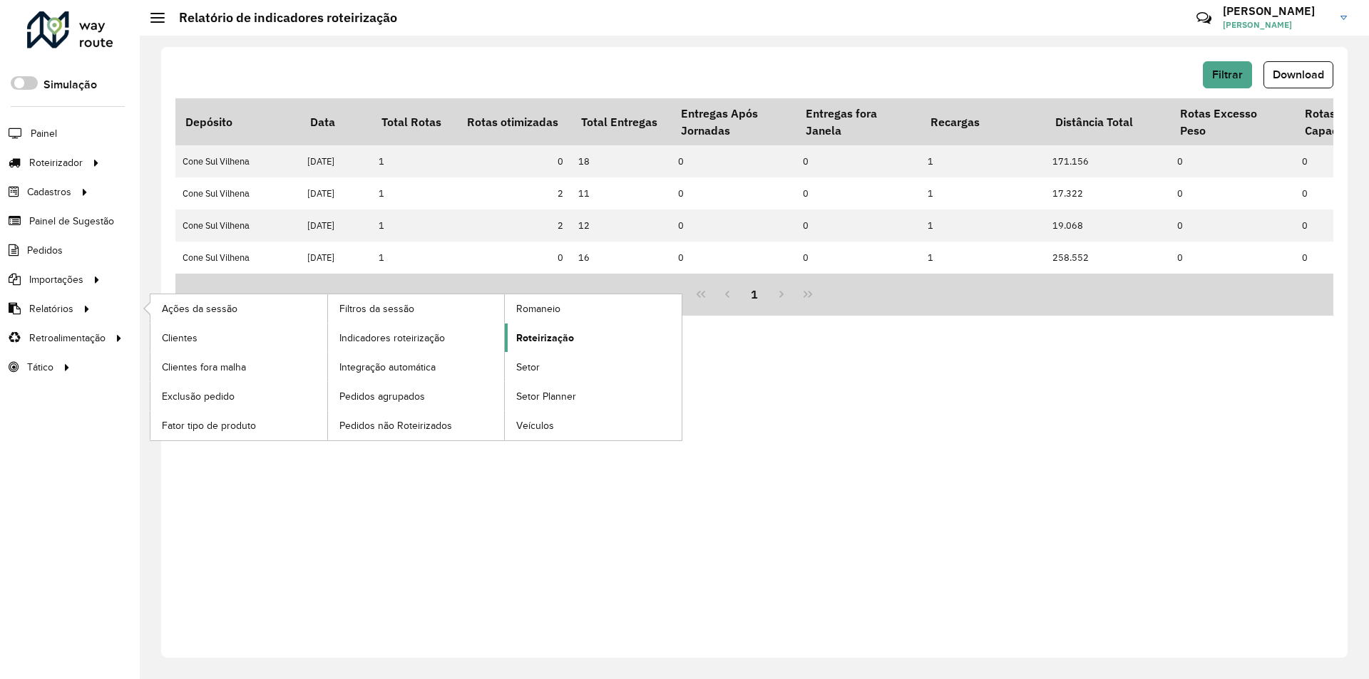
click at [543, 338] on span "Roteirização" at bounding box center [545, 338] width 58 height 15
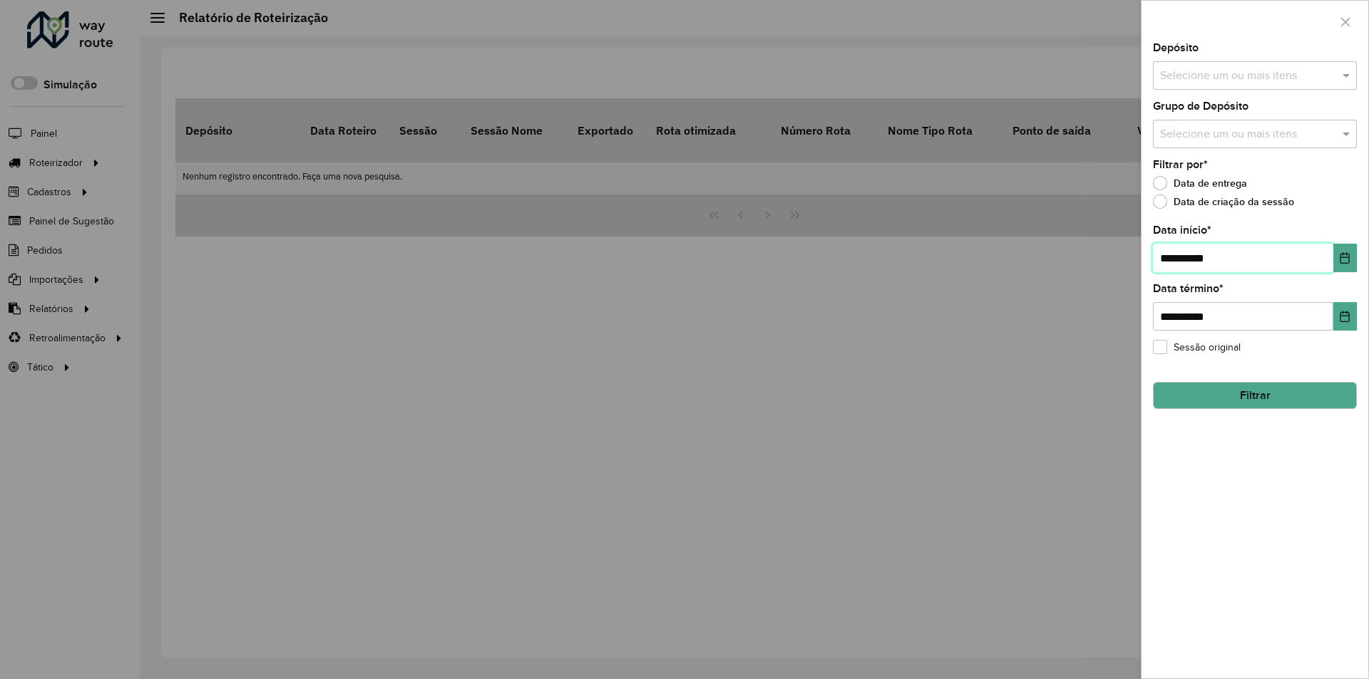
click at [1168, 254] on input "**********" at bounding box center [1243, 258] width 180 height 29
type input "**********"
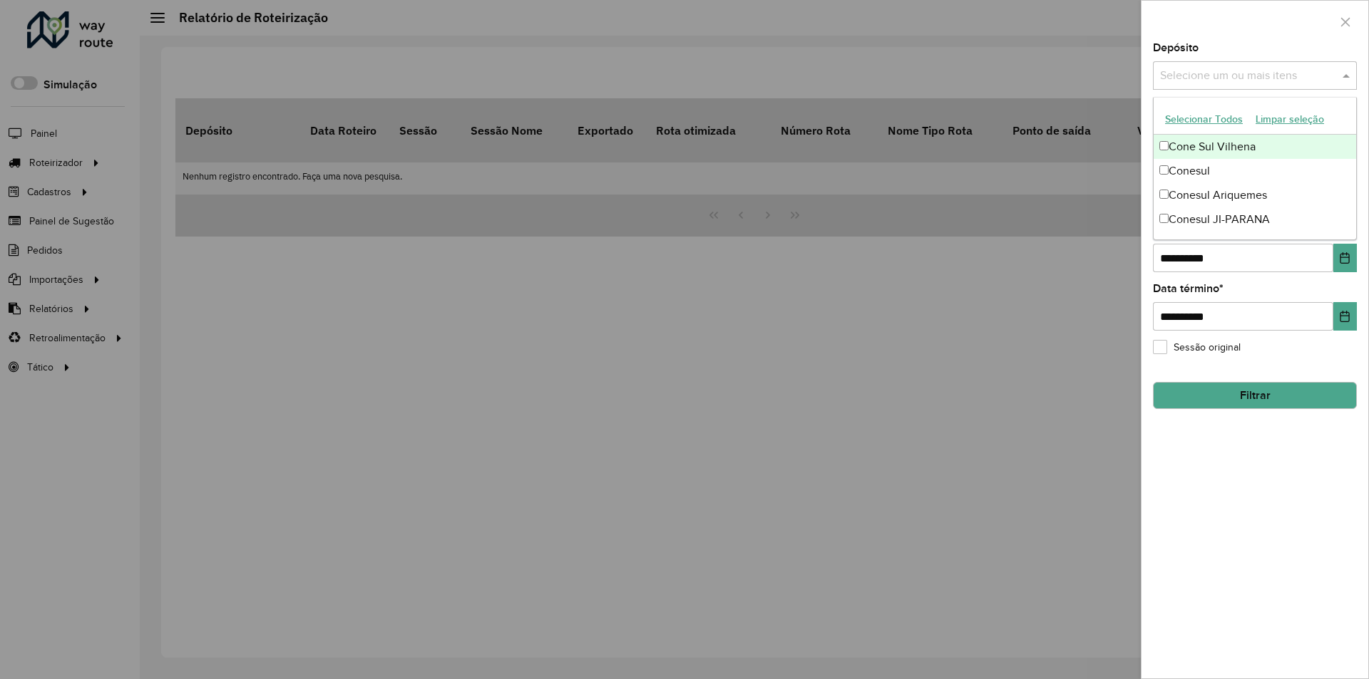
click at [1347, 74] on span at bounding box center [1348, 75] width 18 height 17
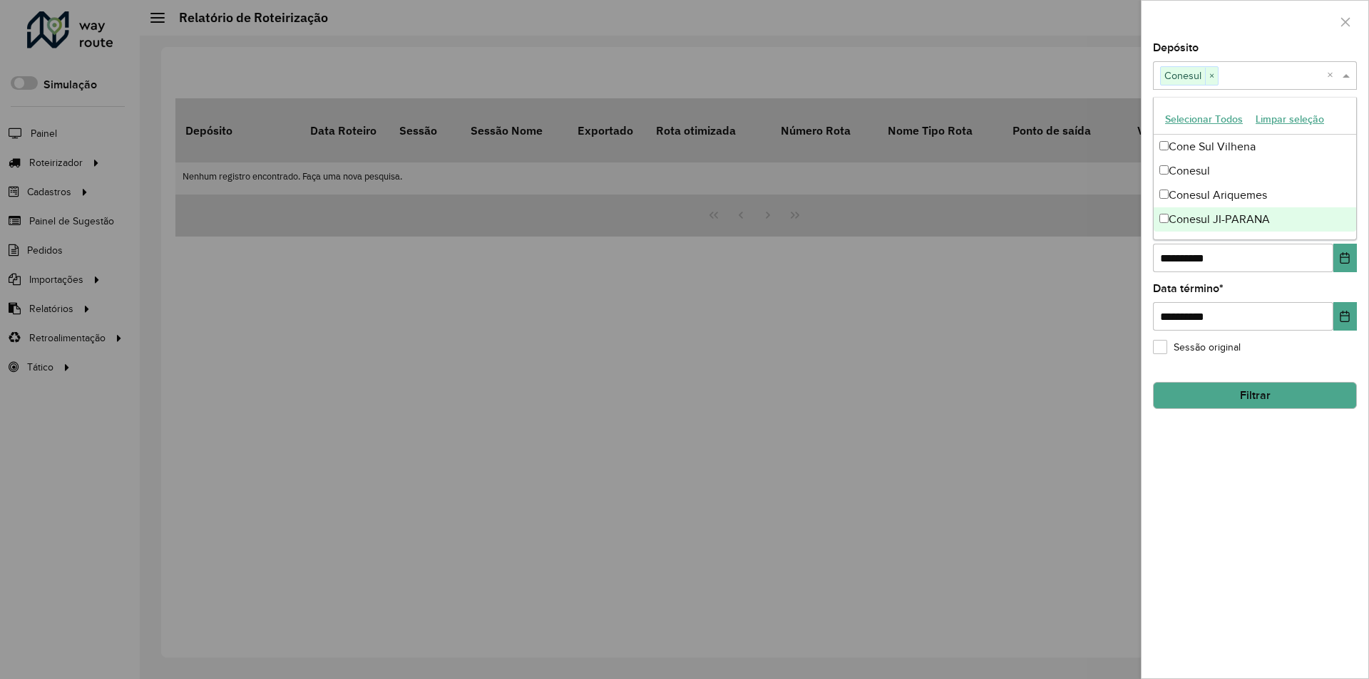
drag, startPoint x: 1262, startPoint y: 494, endPoint x: 1267, endPoint y: 460, distance: 33.9
click at [1262, 494] on div "**********" at bounding box center [1254, 361] width 227 height 636
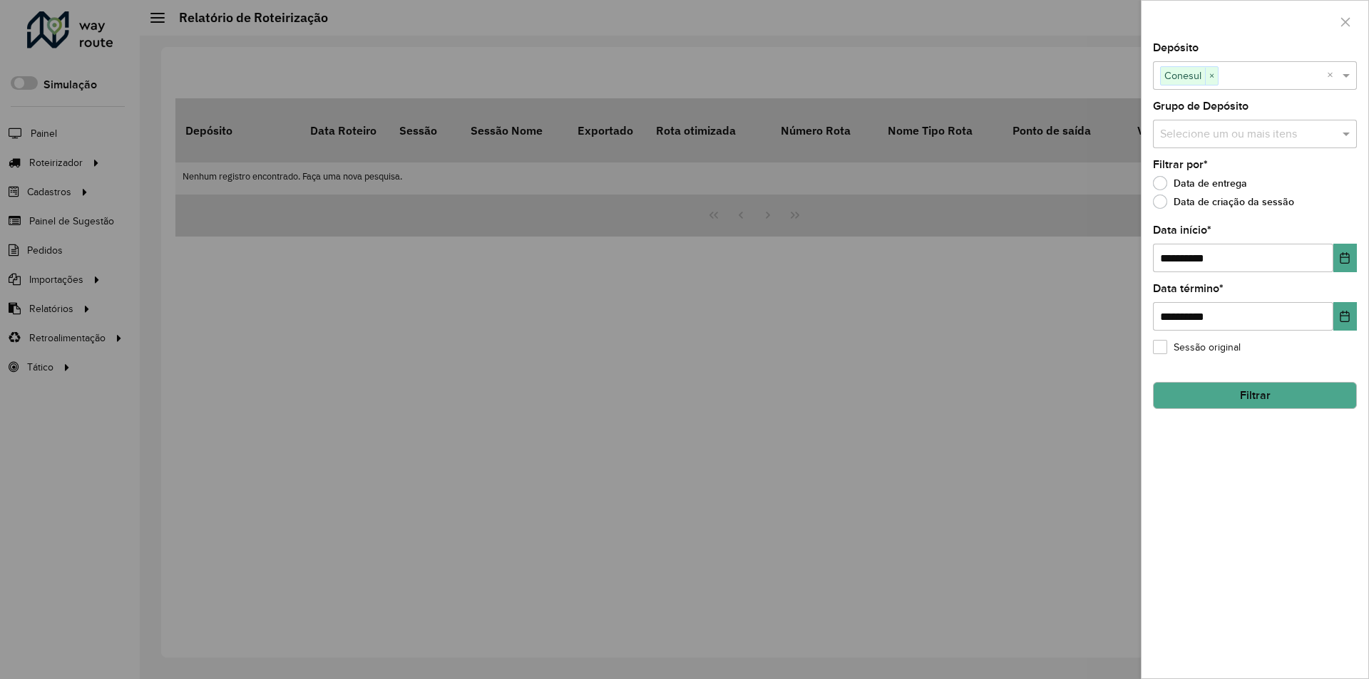
click at [1260, 399] on button "Filtrar" at bounding box center [1255, 395] width 204 height 27
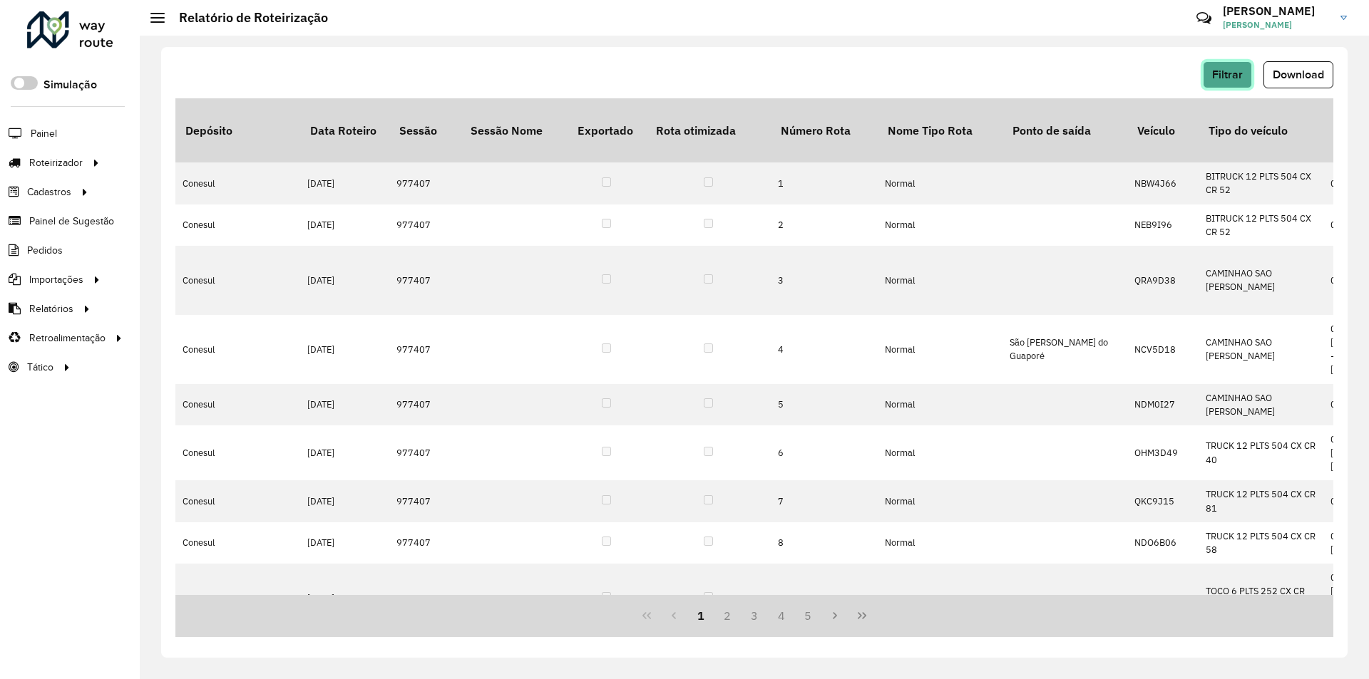
click at [1230, 76] on span "Filtrar" at bounding box center [1227, 74] width 31 height 12
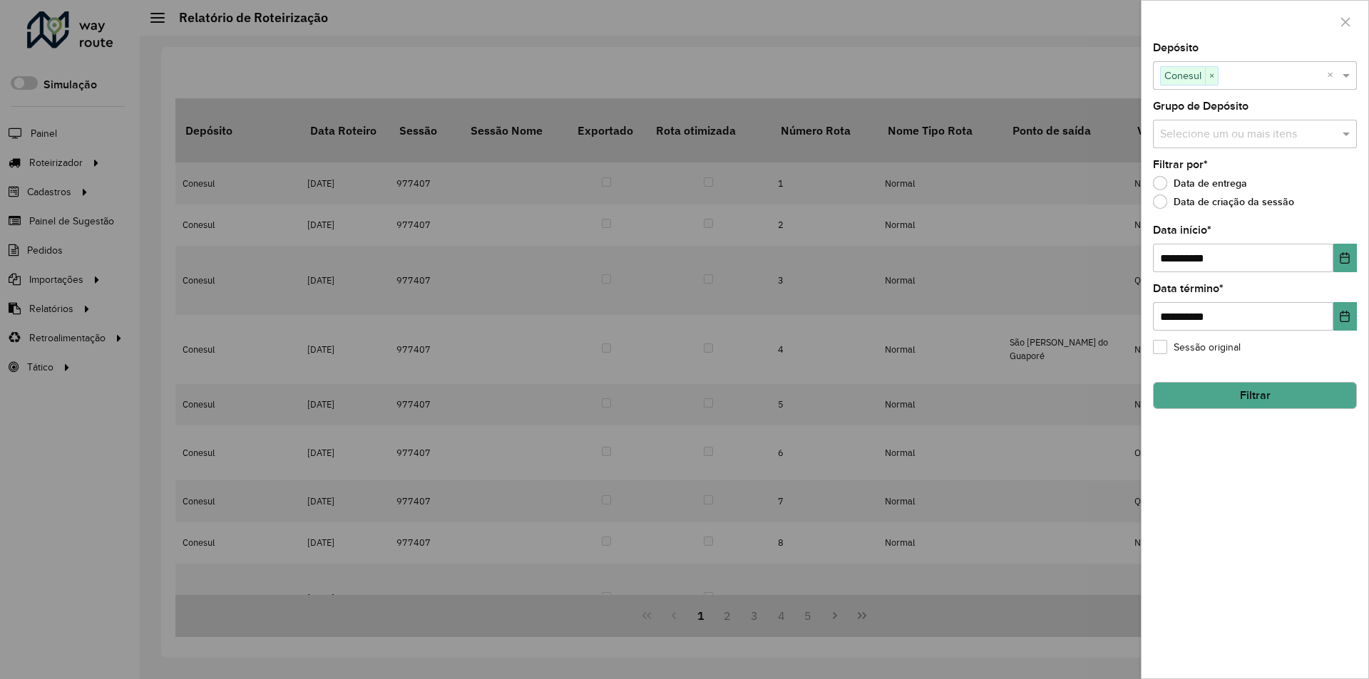
click at [1049, 74] on div at bounding box center [684, 339] width 1369 height 679
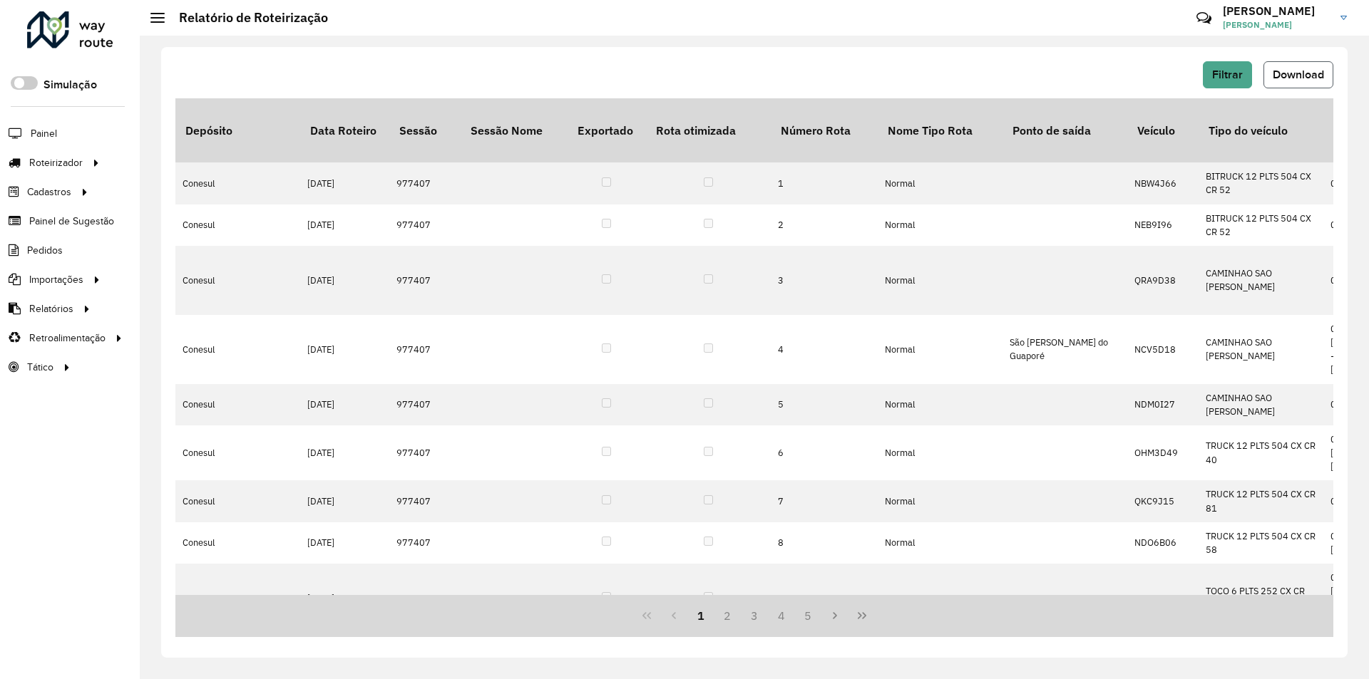
click at [1287, 77] on span "Download" at bounding box center [1297, 74] width 51 height 12
click at [1221, 75] on span "Filtrar" at bounding box center [1227, 74] width 31 height 12
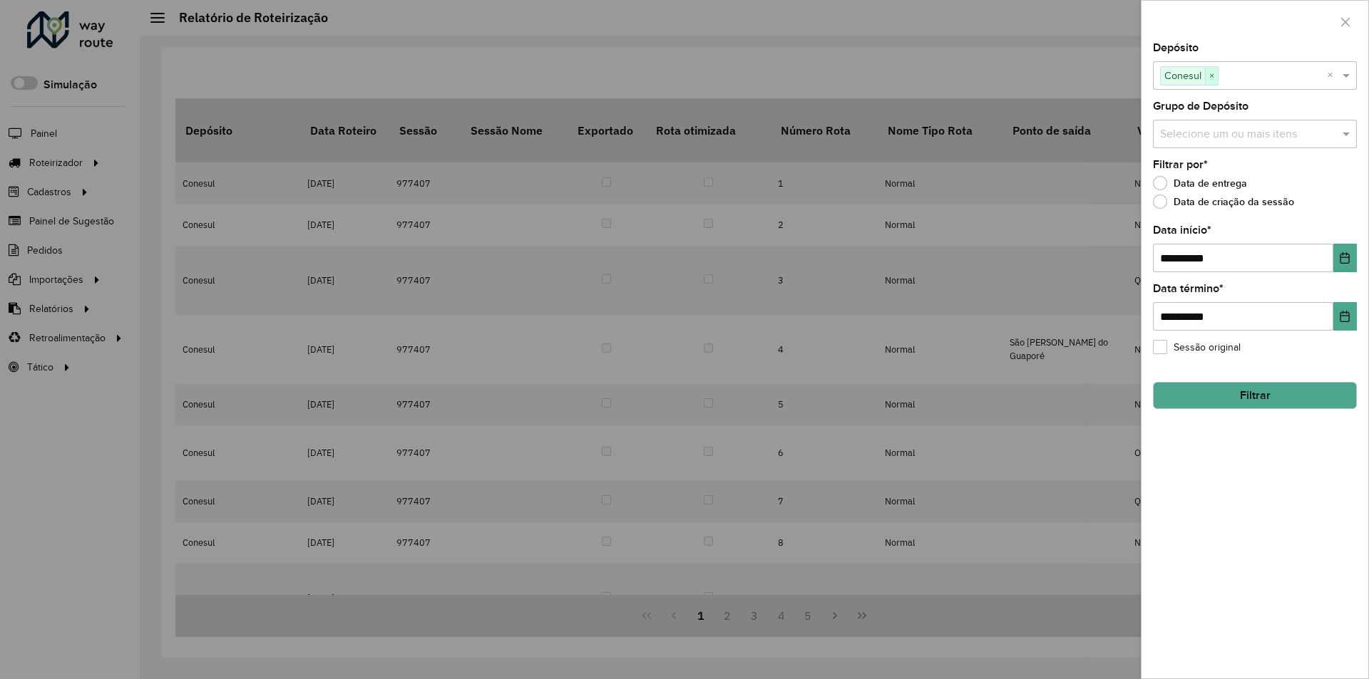
click at [1215, 78] on span "×" at bounding box center [1211, 76] width 13 height 17
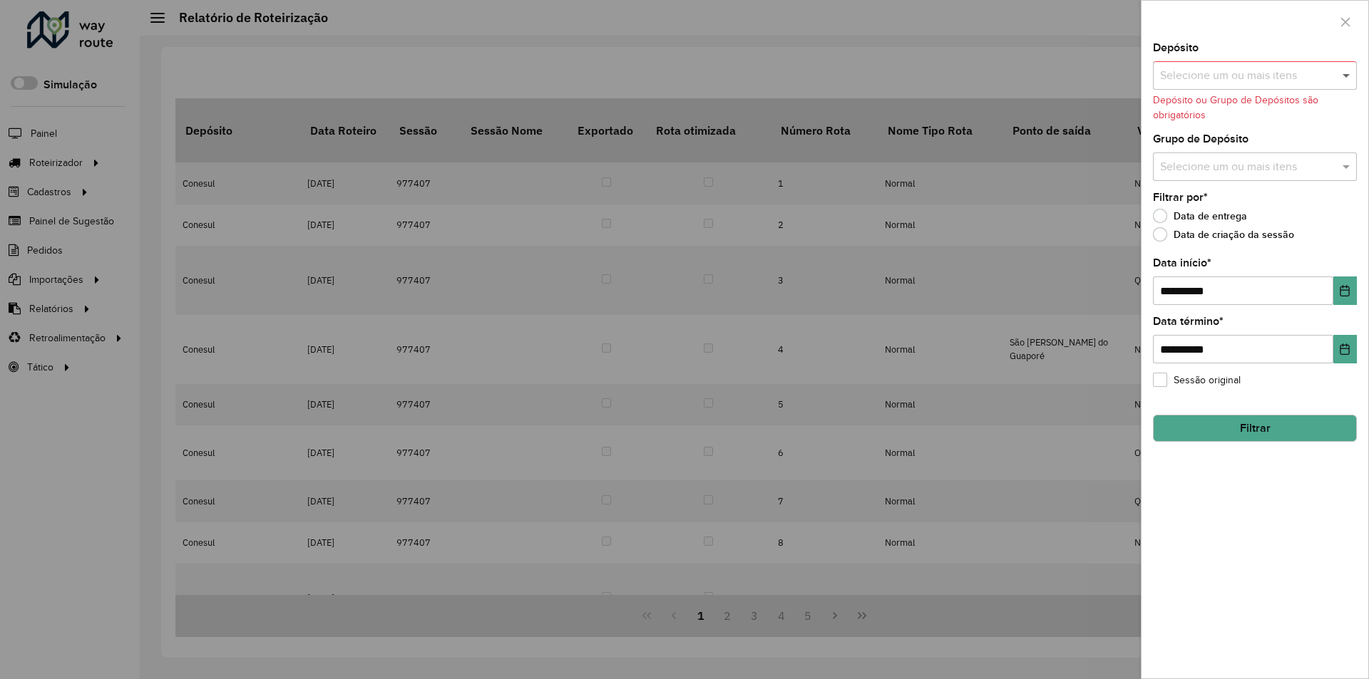
click at [1347, 73] on span at bounding box center [1348, 75] width 18 height 17
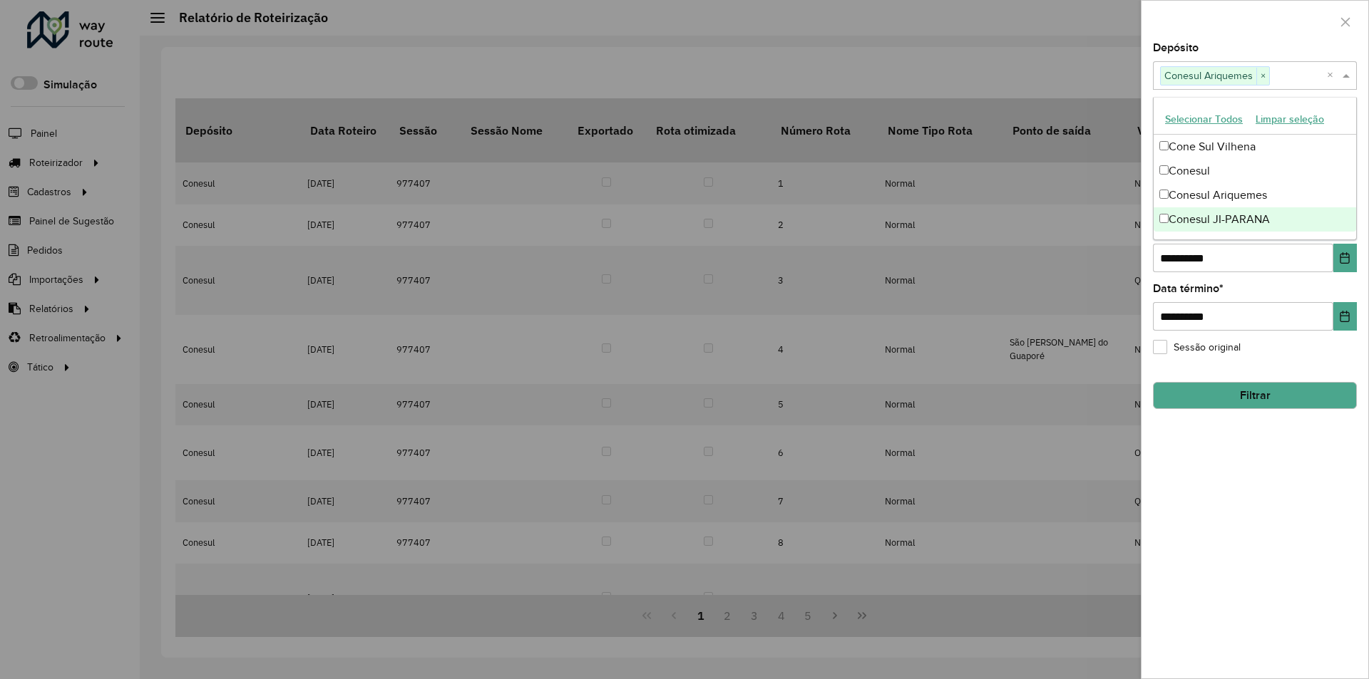
click at [1251, 499] on div "**********" at bounding box center [1254, 361] width 227 height 636
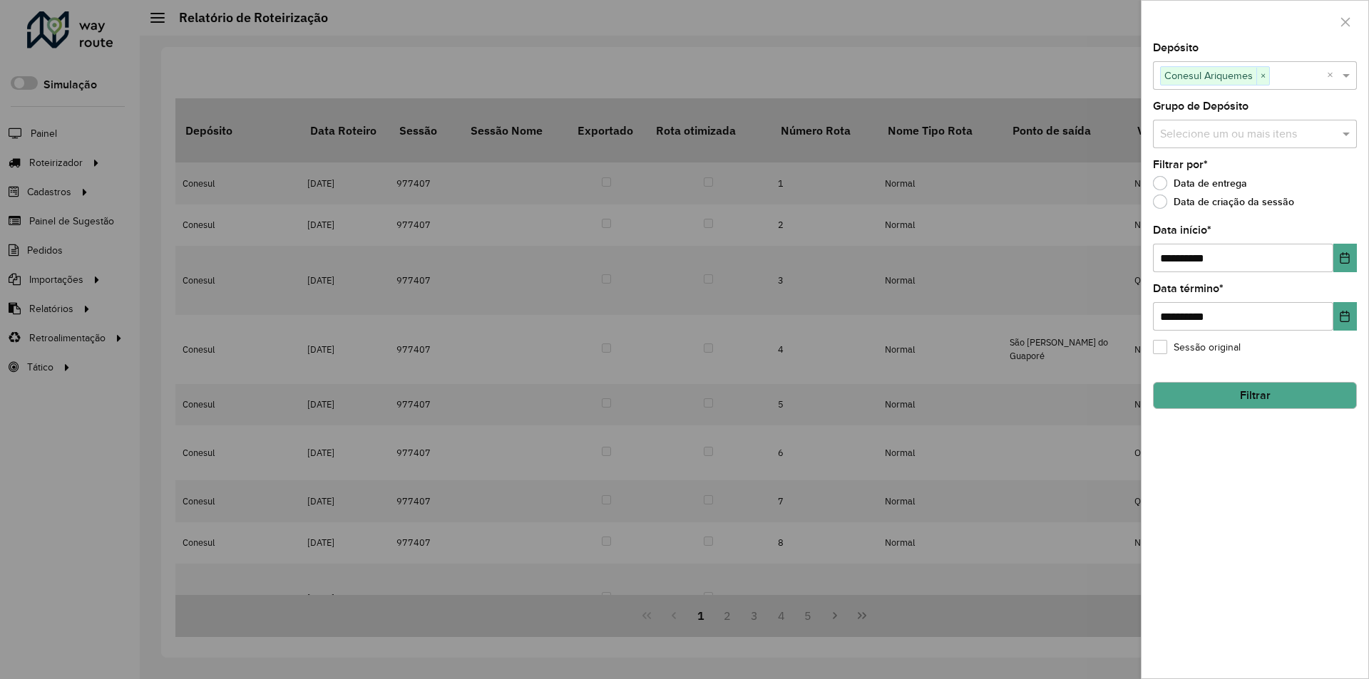
click at [1230, 397] on button "Filtrar" at bounding box center [1255, 395] width 204 height 27
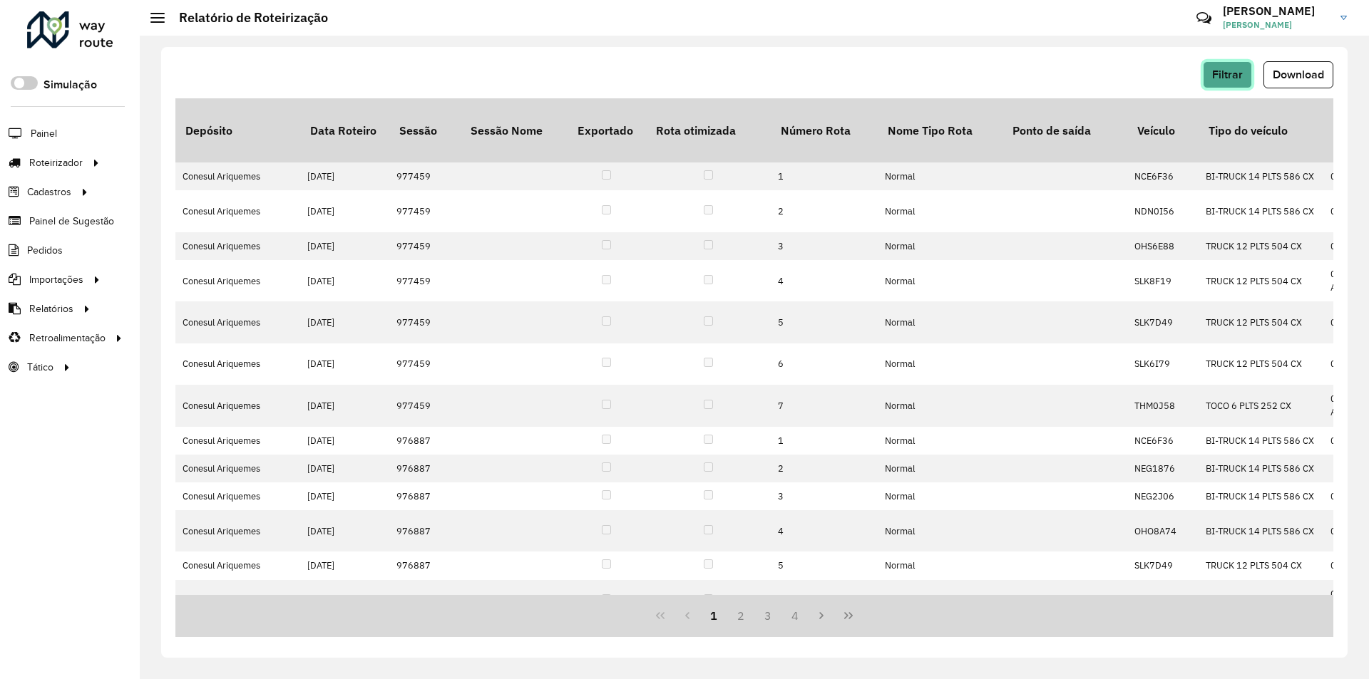
click at [1241, 66] on button "Filtrar" at bounding box center [1227, 74] width 49 height 27
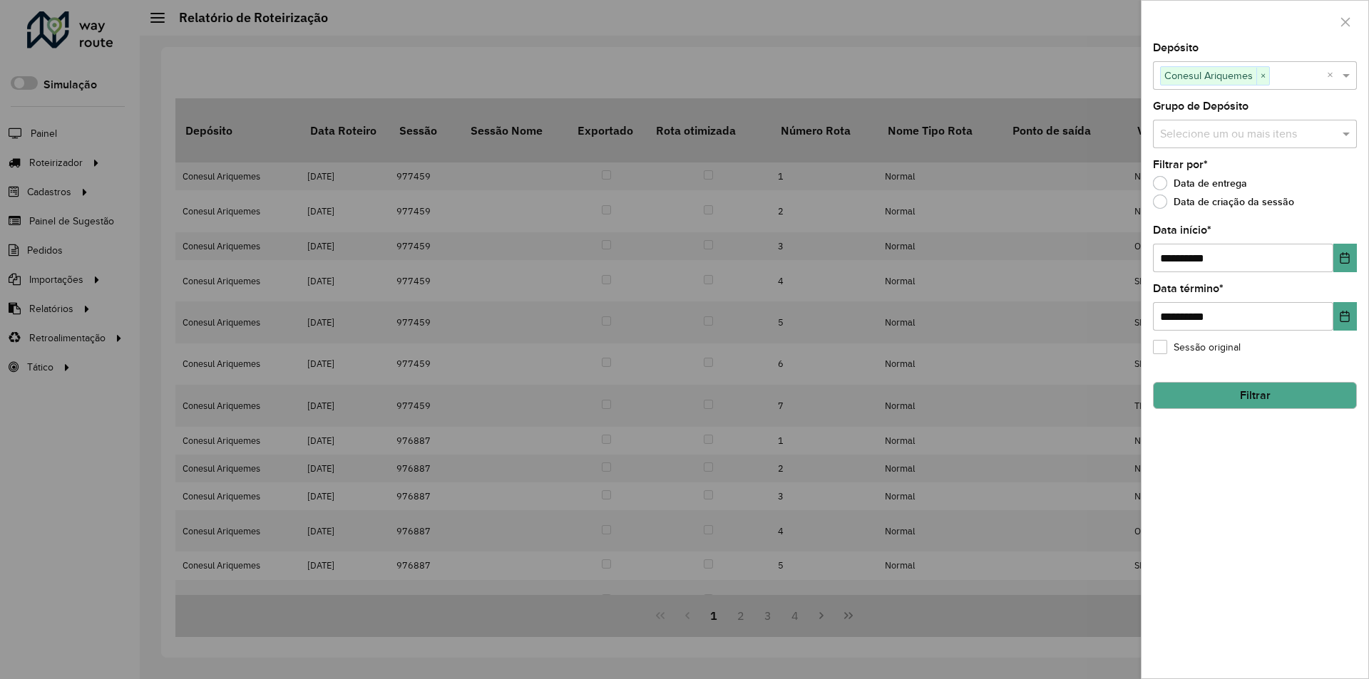
click at [1081, 71] on div at bounding box center [684, 339] width 1369 height 679
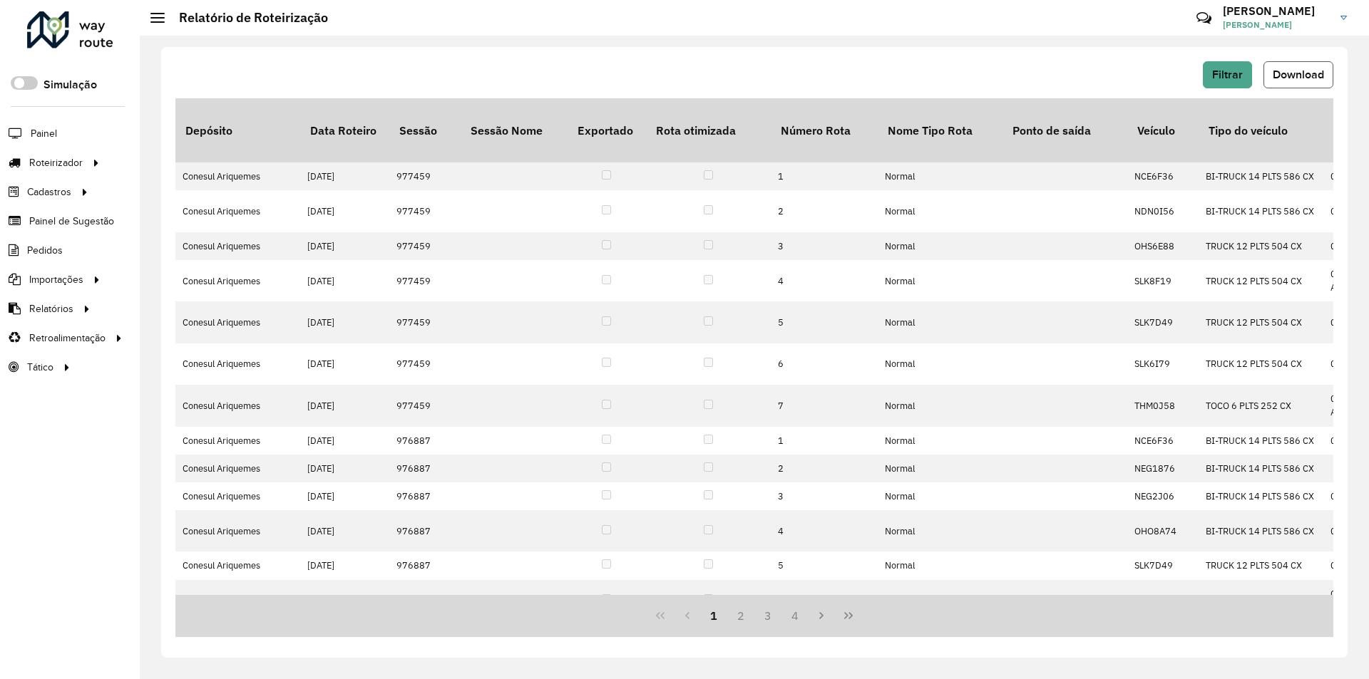
click at [1294, 76] on span "Download" at bounding box center [1297, 74] width 51 height 12
click at [1240, 80] on span "Filtrar" at bounding box center [1227, 74] width 31 height 12
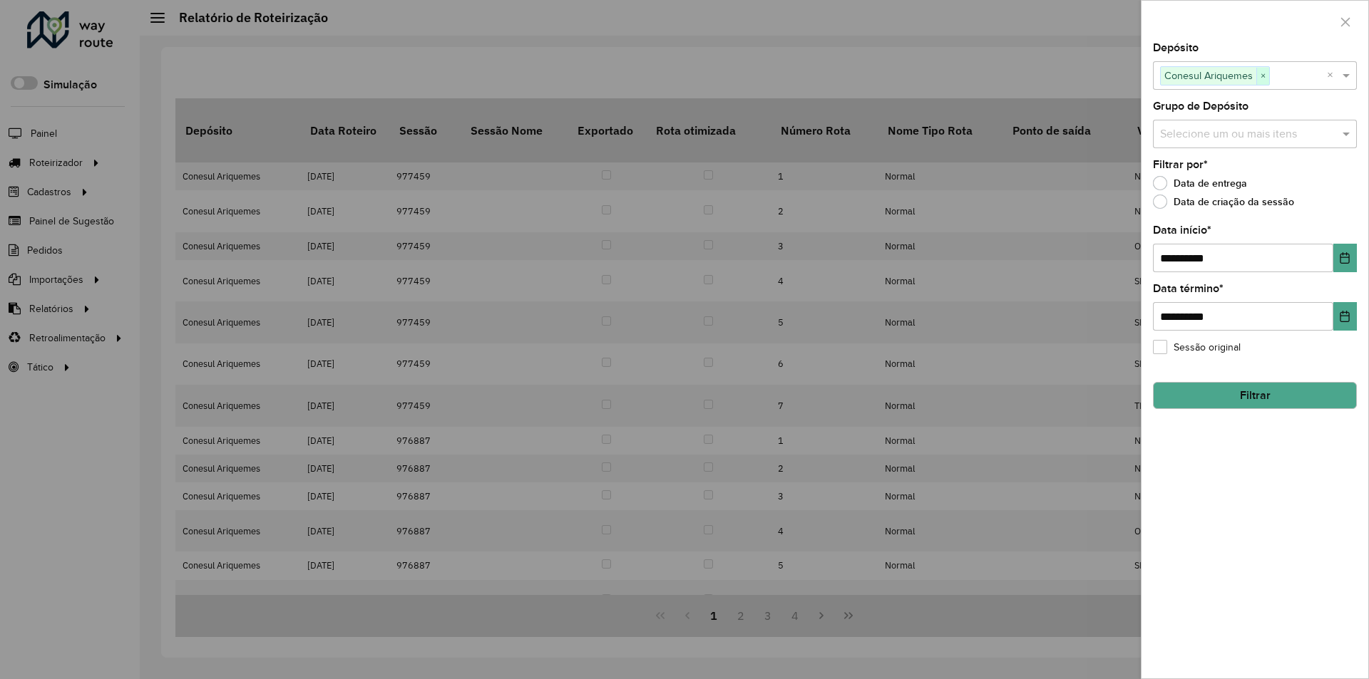
click at [1264, 74] on span "×" at bounding box center [1262, 76] width 13 height 17
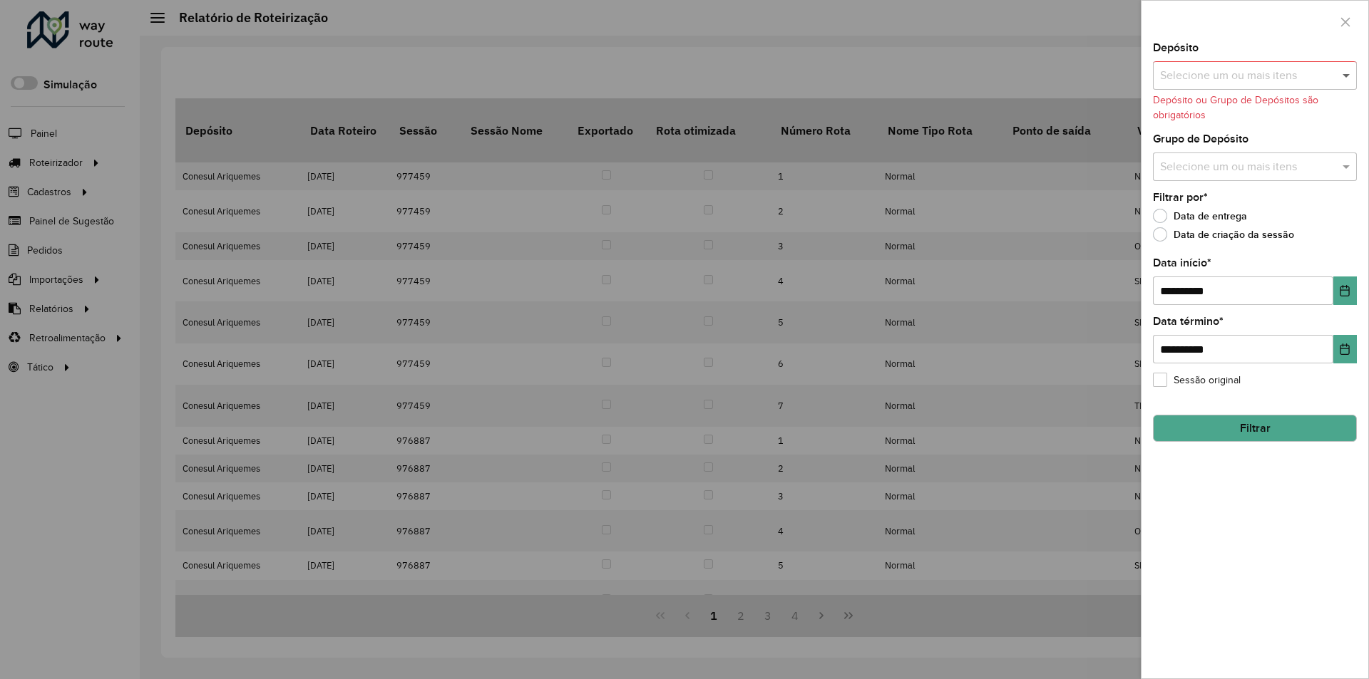
click at [1340, 76] on span at bounding box center [1348, 75] width 18 height 17
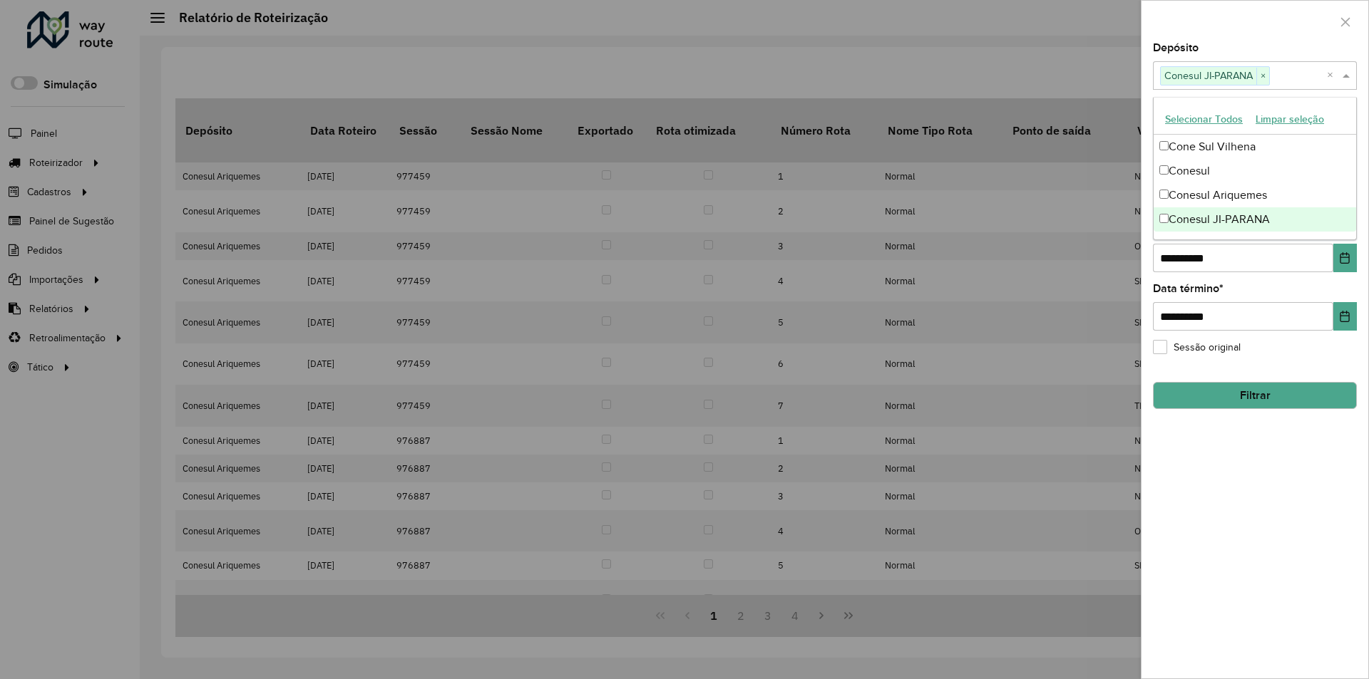
click at [1254, 499] on div "**********" at bounding box center [1254, 361] width 227 height 636
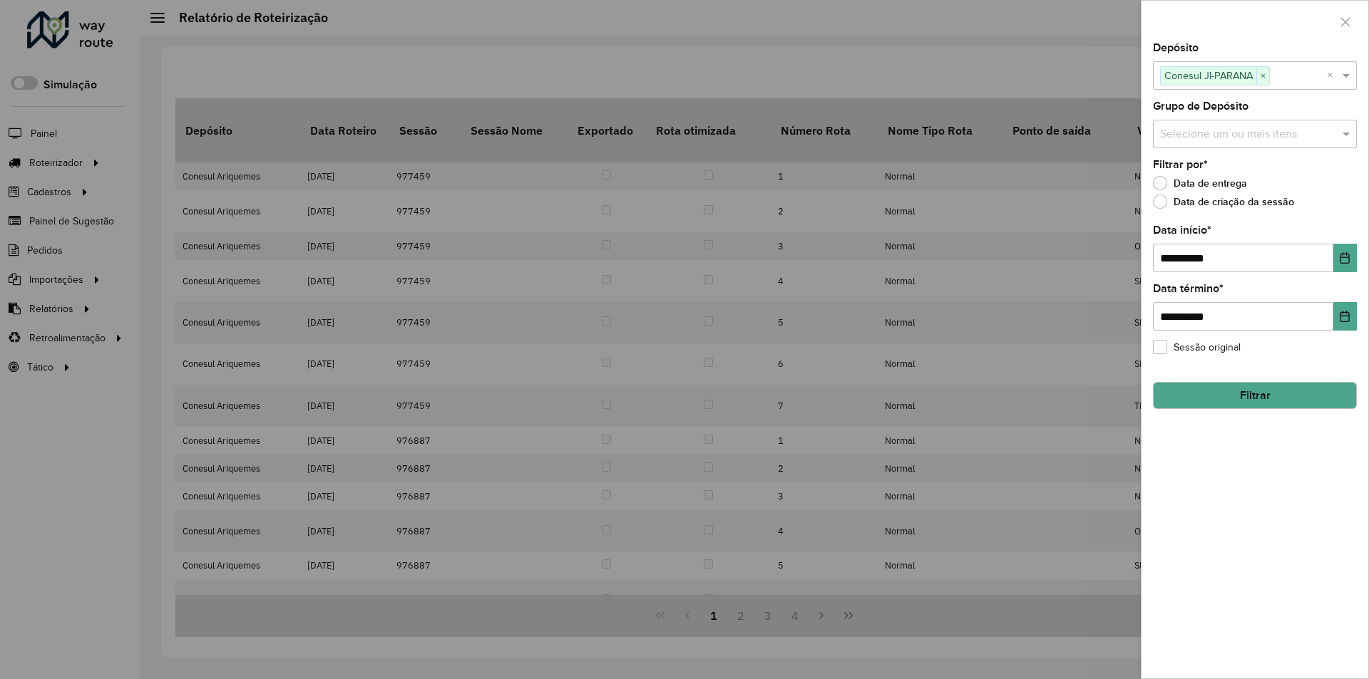
click at [1242, 395] on button "Filtrar" at bounding box center [1255, 395] width 204 height 27
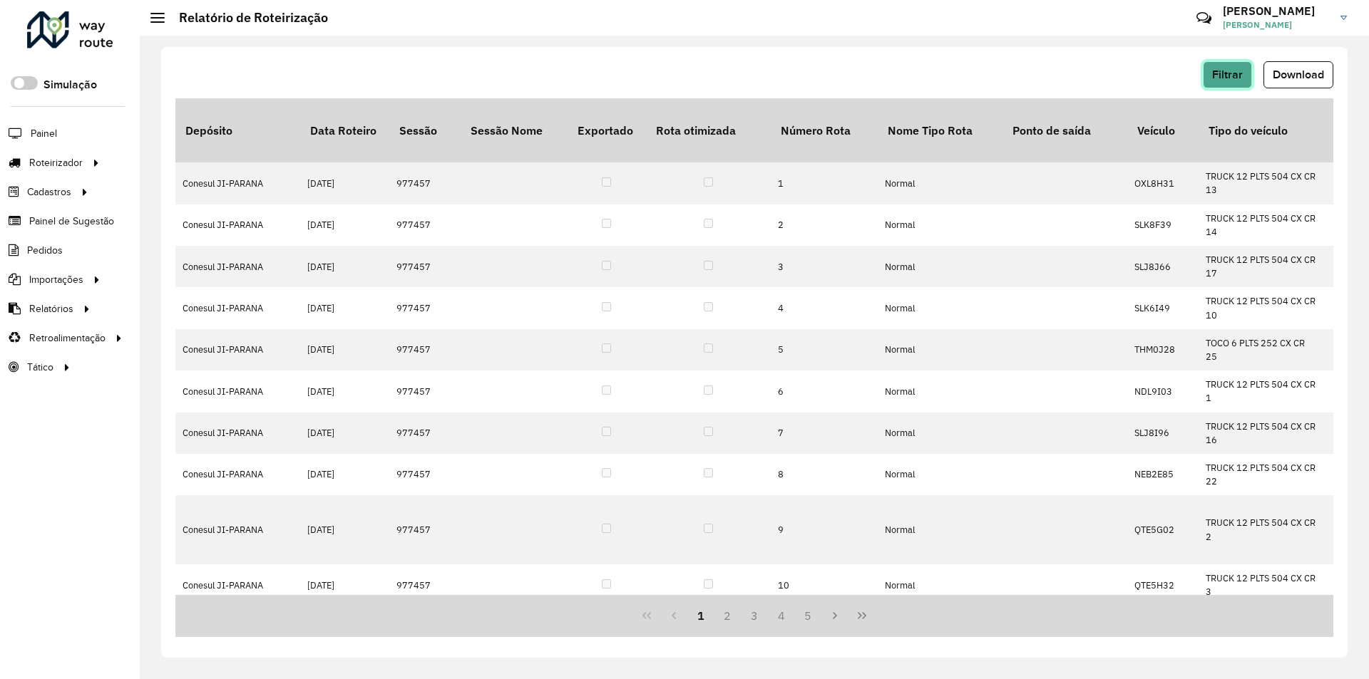
click at [1230, 82] on button "Filtrar" at bounding box center [1227, 74] width 49 height 27
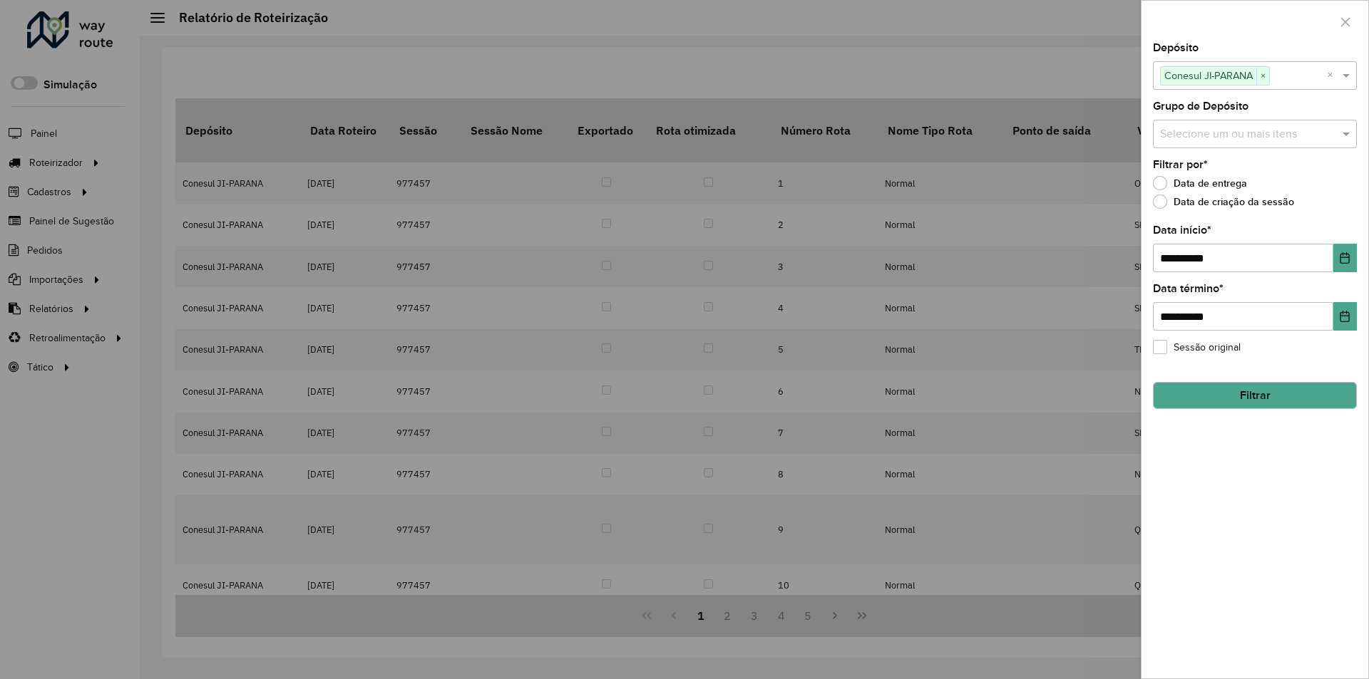
click at [1091, 68] on div at bounding box center [684, 339] width 1369 height 679
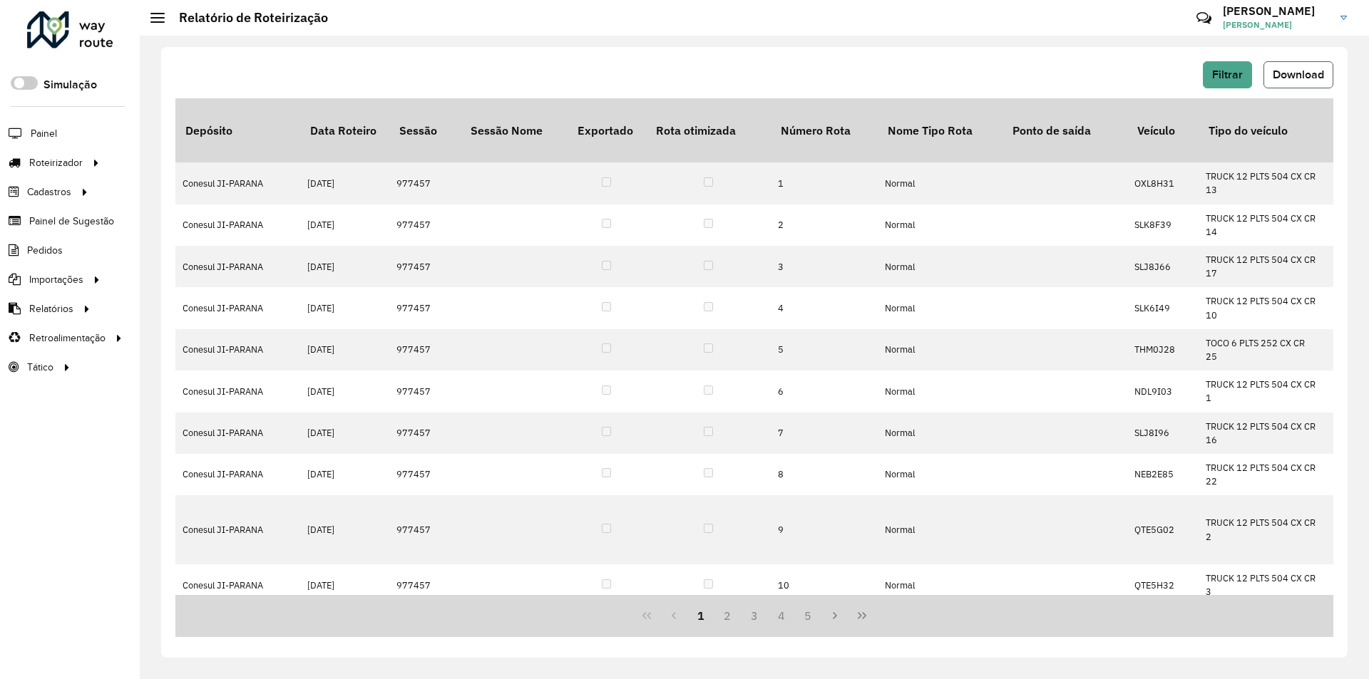
click at [1278, 73] on span "Download" at bounding box center [1297, 74] width 51 height 12
click at [1220, 80] on span "Filtrar" at bounding box center [1227, 74] width 31 height 12
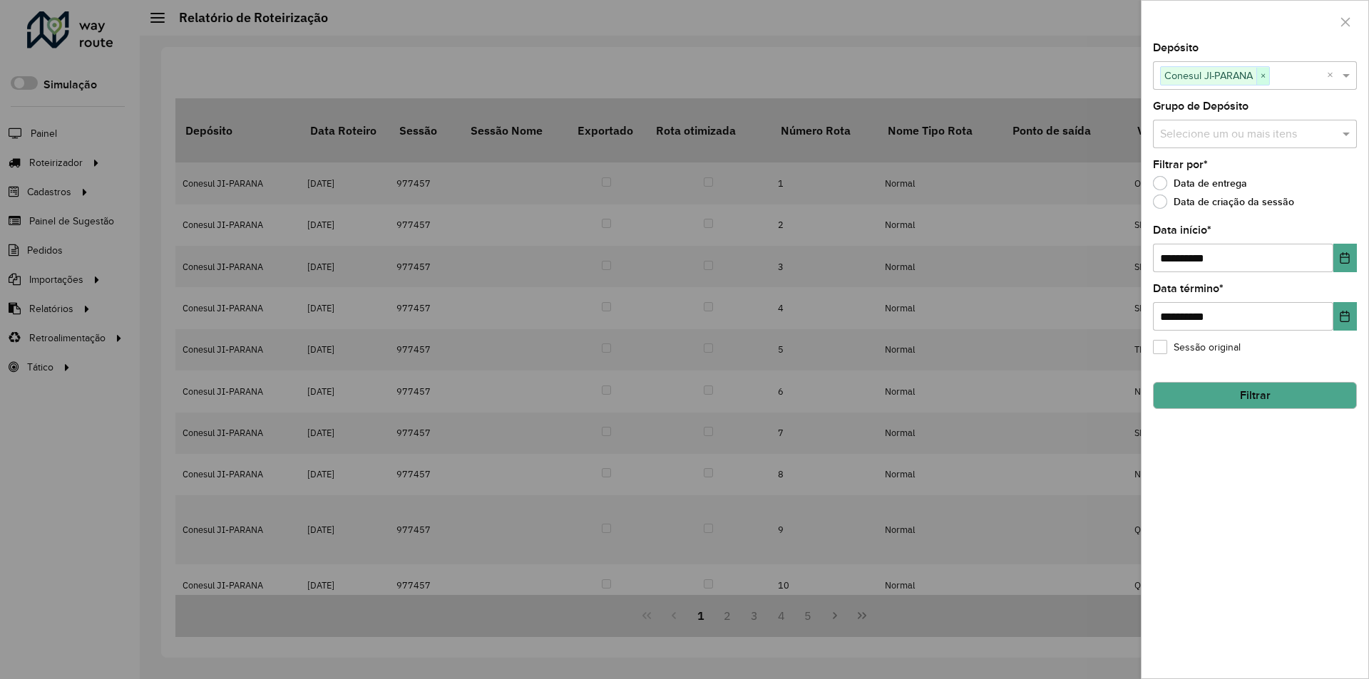
click at [1265, 72] on span "×" at bounding box center [1262, 76] width 13 height 17
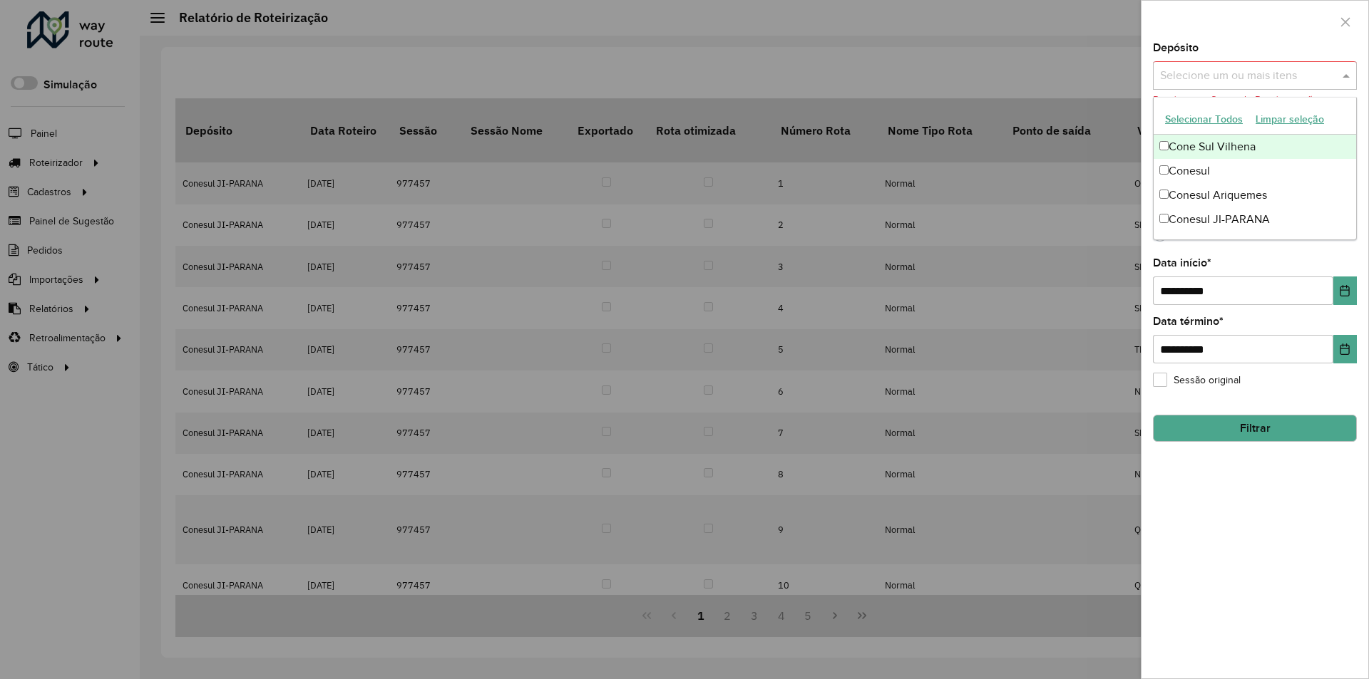
click at [1343, 73] on span at bounding box center [1348, 75] width 18 height 17
click at [1165, 140] on div "Cone Sul Vilhena" at bounding box center [1254, 147] width 202 height 24
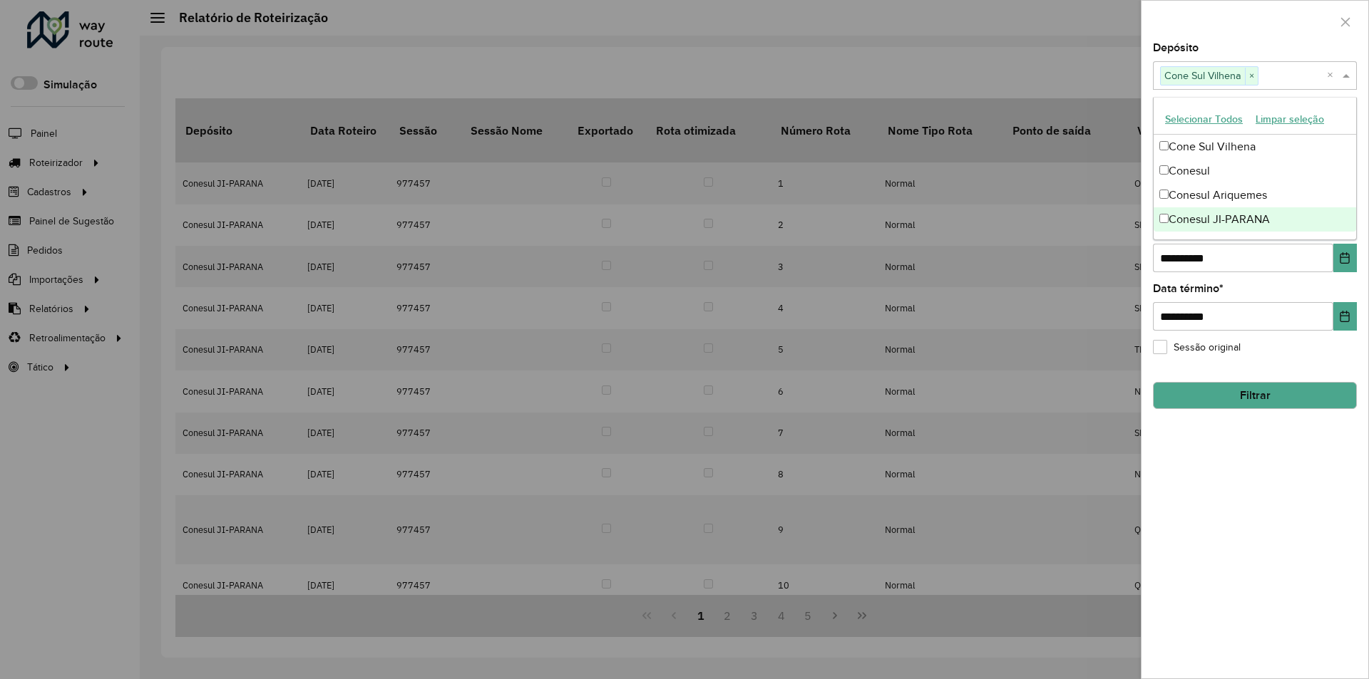
click at [1193, 463] on div "**********" at bounding box center [1254, 361] width 227 height 636
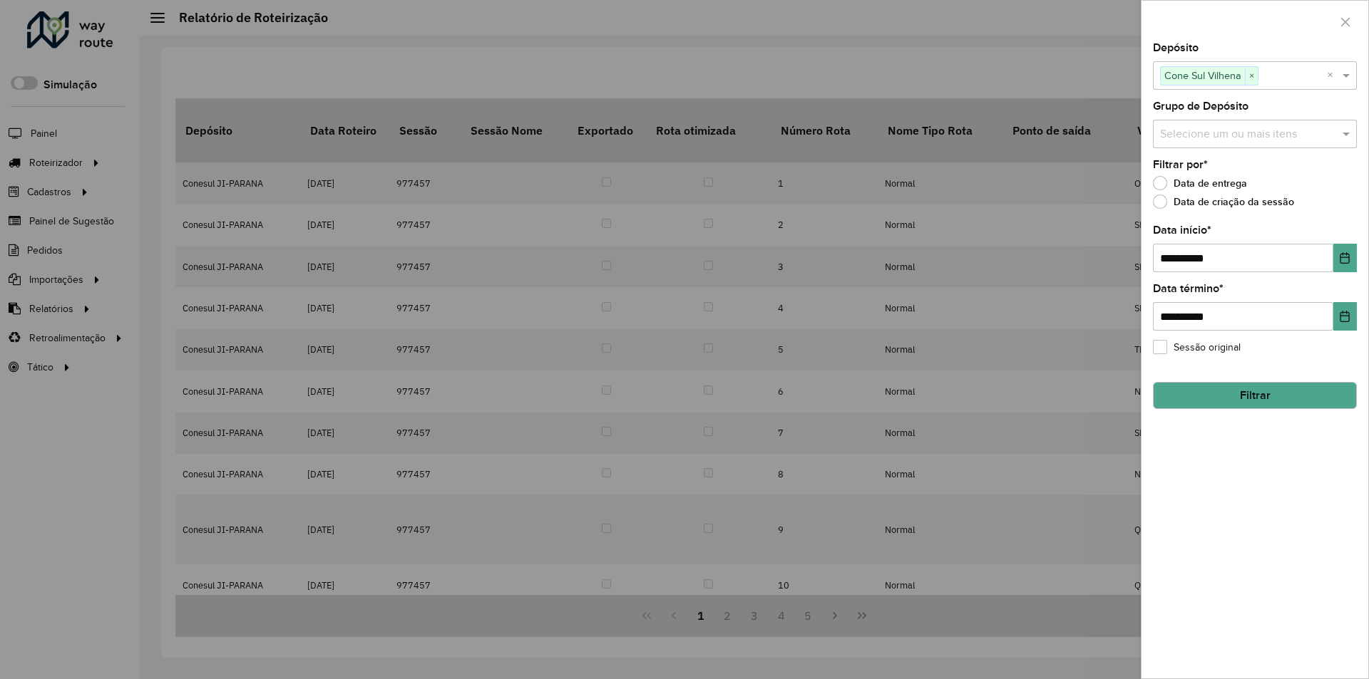
click at [1237, 393] on button "Filtrar" at bounding box center [1255, 395] width 204 height 27
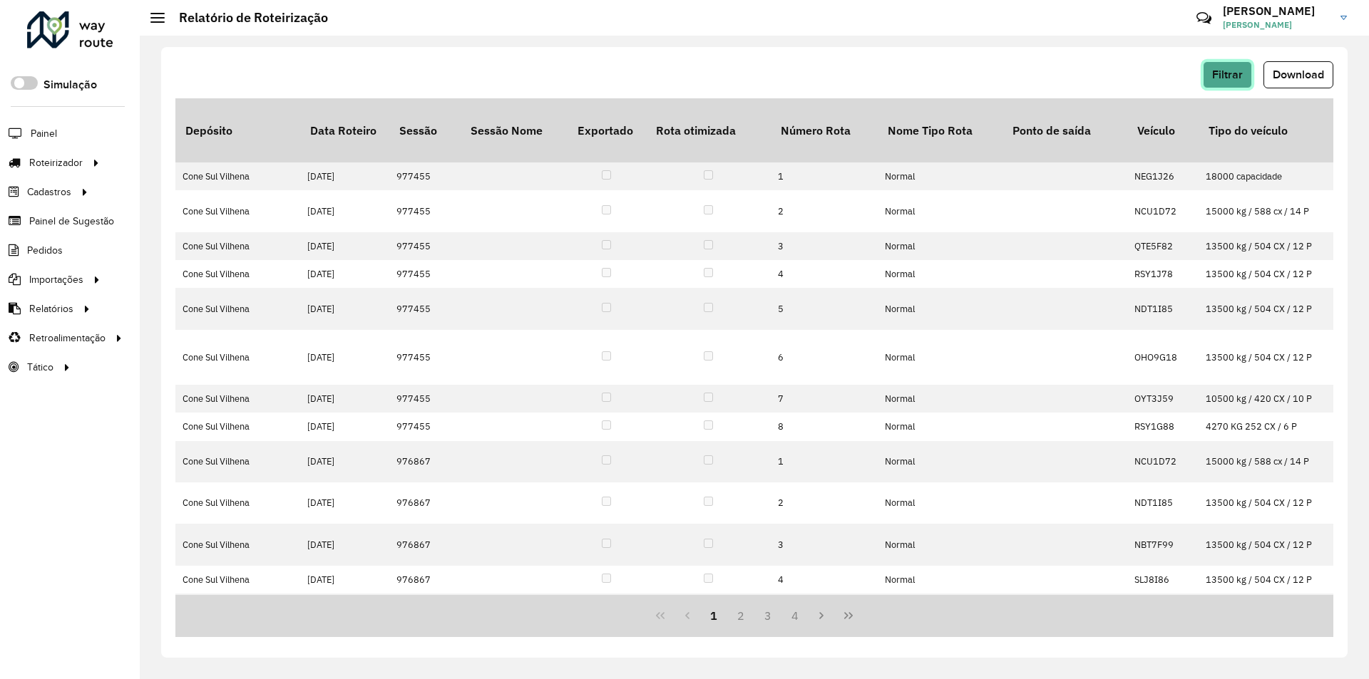
click at [1225, 69] on span "Filtrar" at bounding box center [1227, 74] width 31 height 12
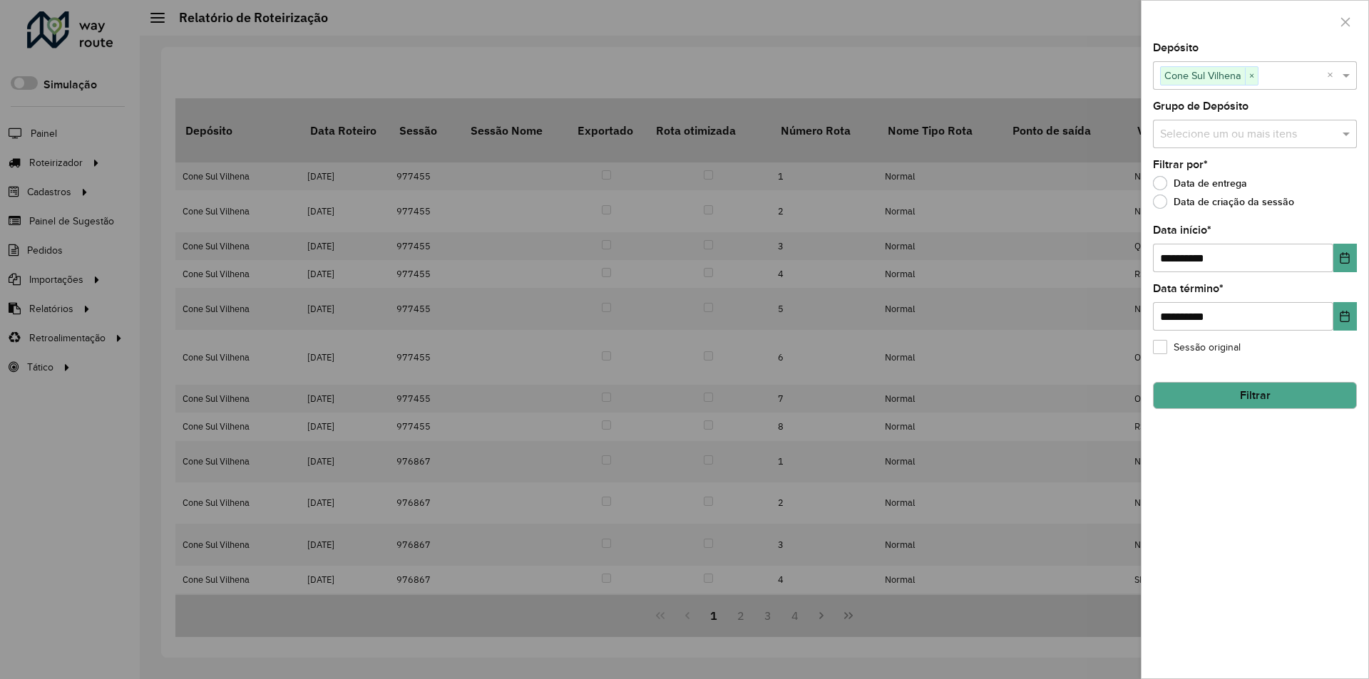
click at [1095, 68] on div at bounding box center [684, 339] width 1369 height 679
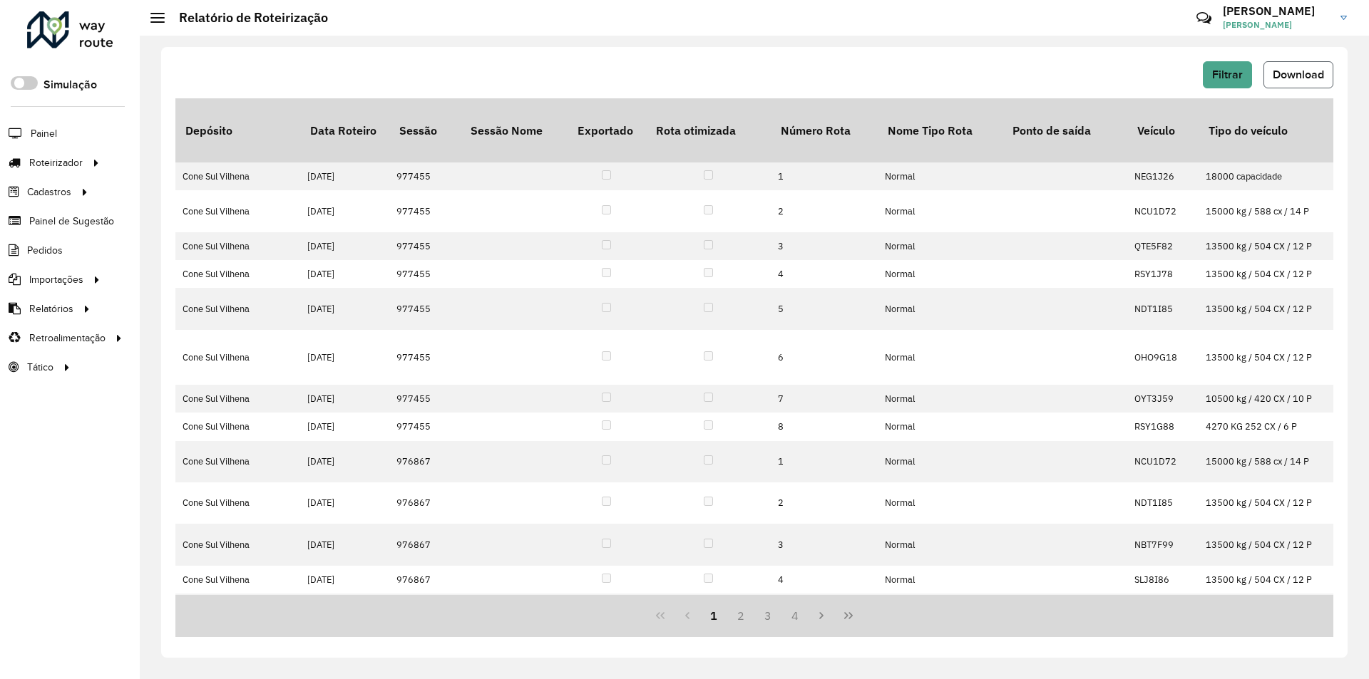
click at [1295, 79] on span "Download" at bounding box center [1297, 74] width 51 height 12
